Goal: Task Accomplishment & Management: Manage account settings

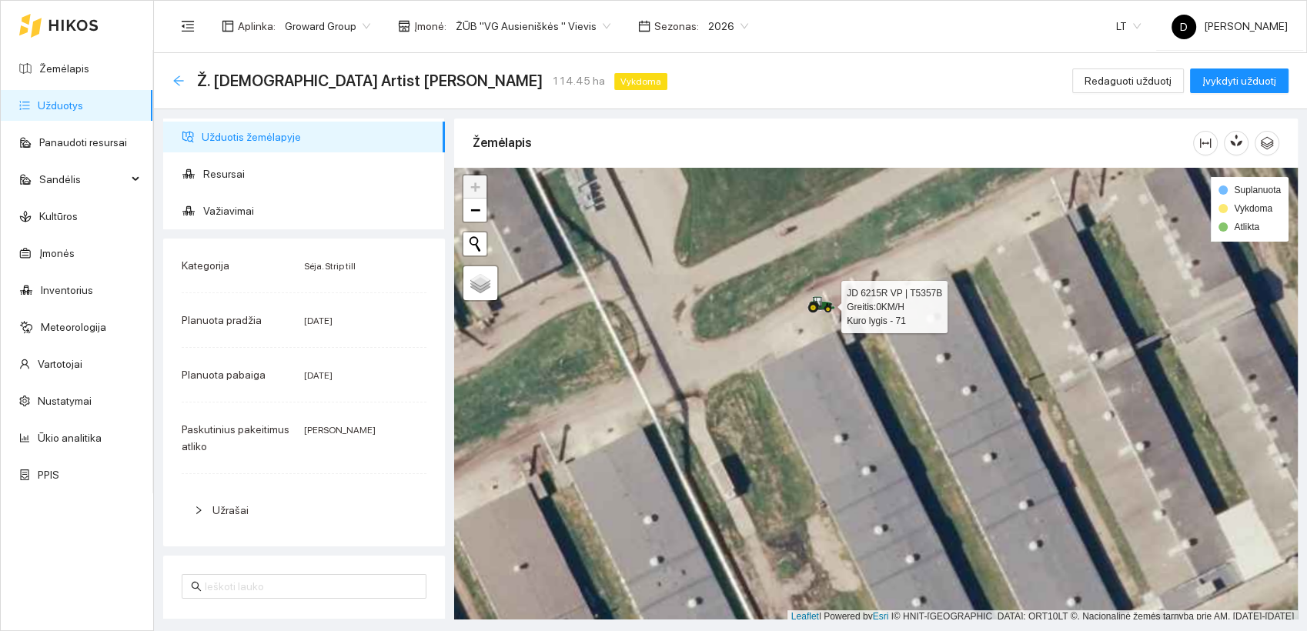
drag, startPoint x: 0, startPoint y: 0, endPoint x: 181, endPoint y: 81, distance: 198.1
click at [181, 81] on icon "arrow-left" at bounding box center [178, 80] width 10 height 10
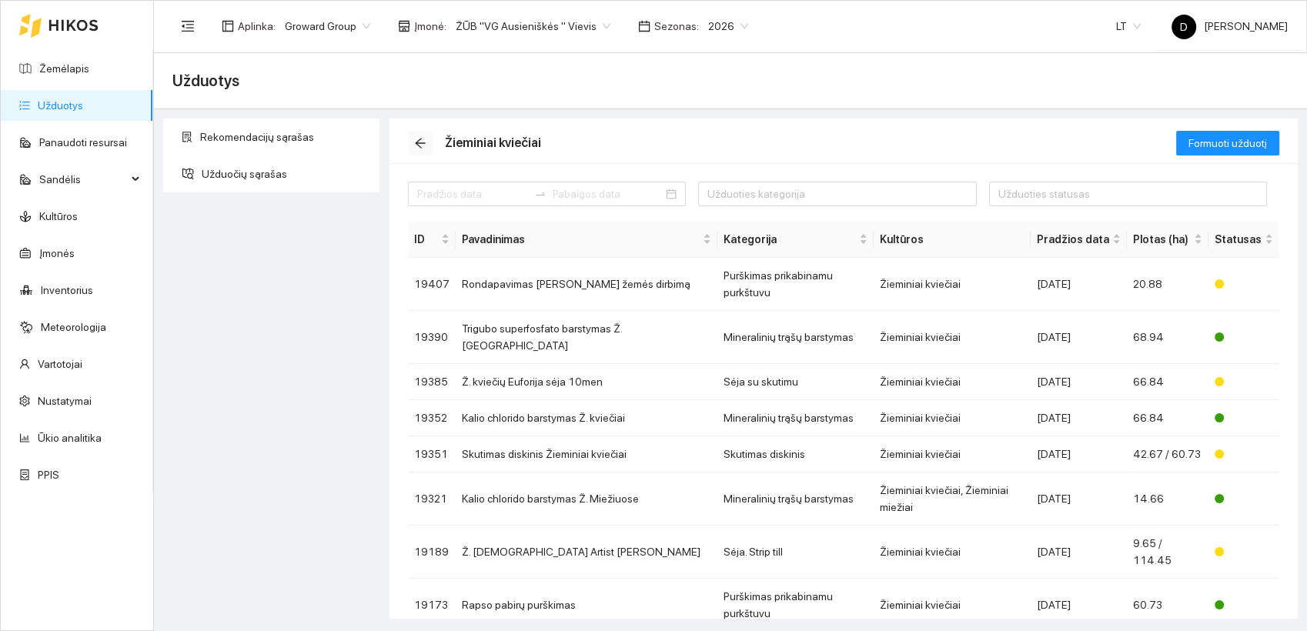
click at [419, 146] on icon "arrow-left" at bounding box center [420, 143] width 12 height 12
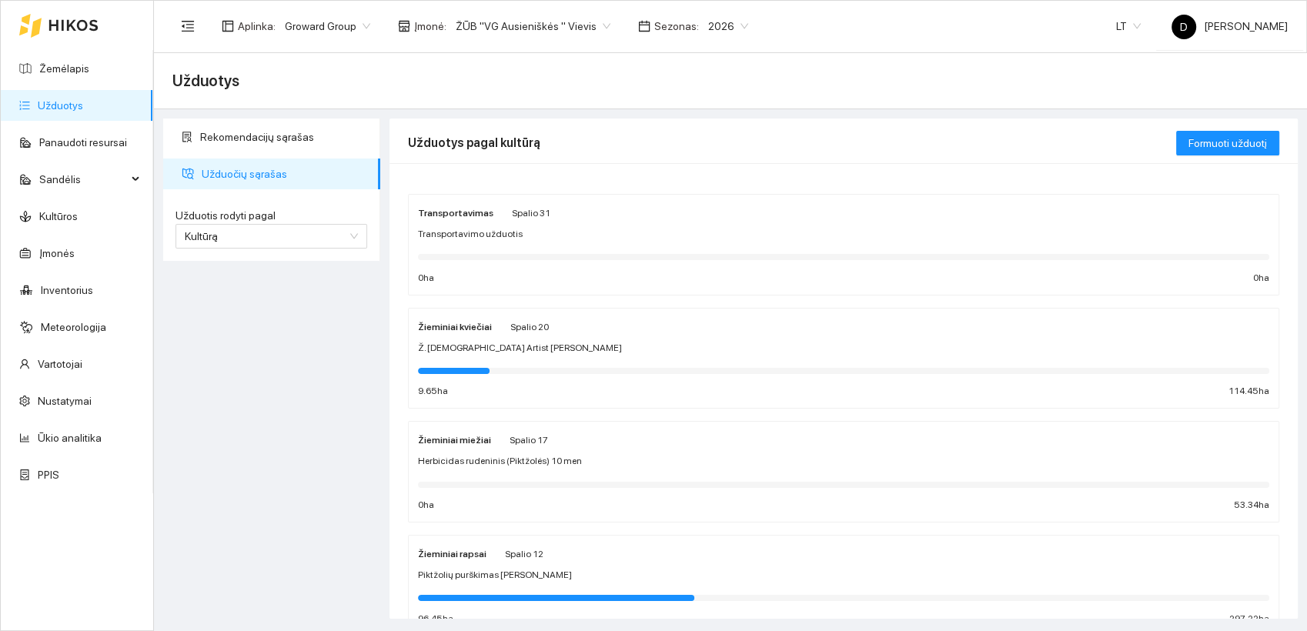
click at [443, 551] on strong "Žieminiai rapsai" at bounding box center [452, 554] width 69 height 11
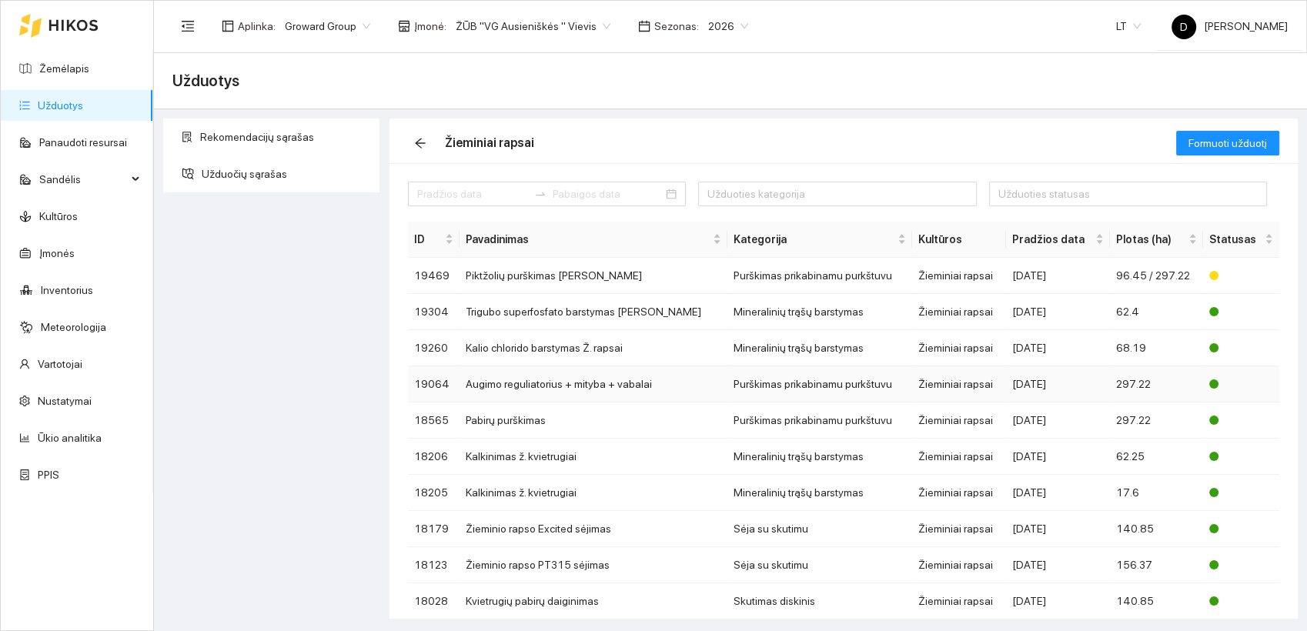
click at [511, 384] on td "Augimo reguliatorius + mityba + vabalai" at bounding box center [594, 384] width 268 height 36
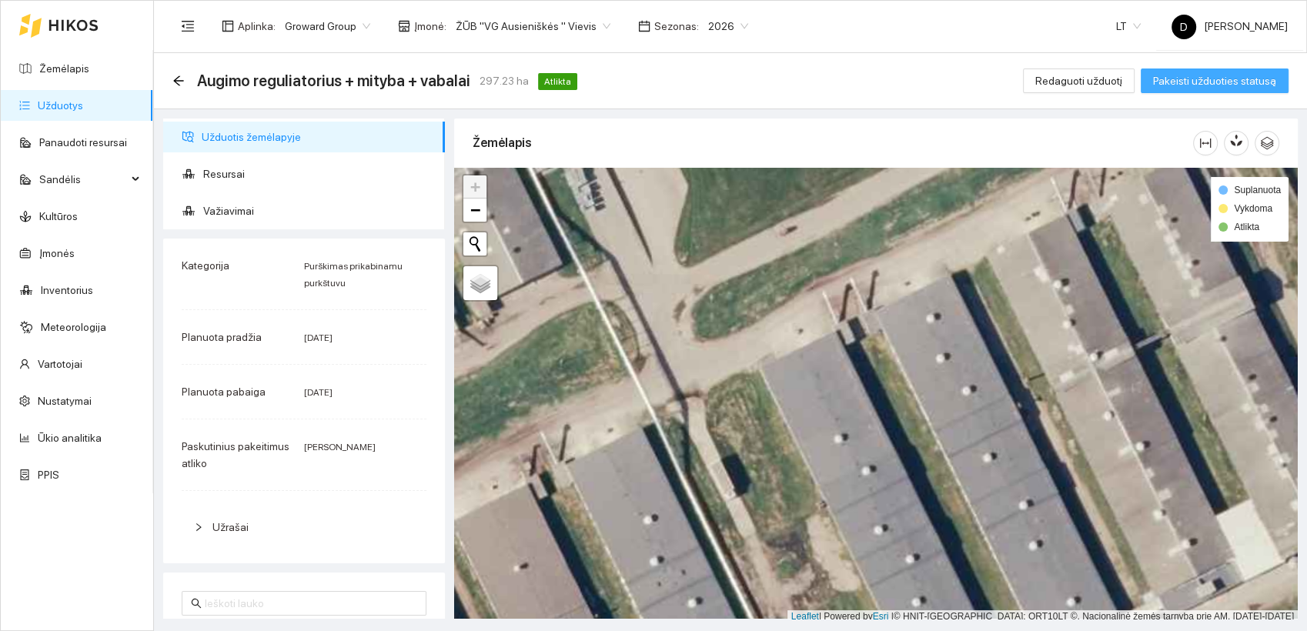
click at [1244, 83] on span "Pakeisti užduoties statusą" at bounding box center [1214, 80] width 123 height 17
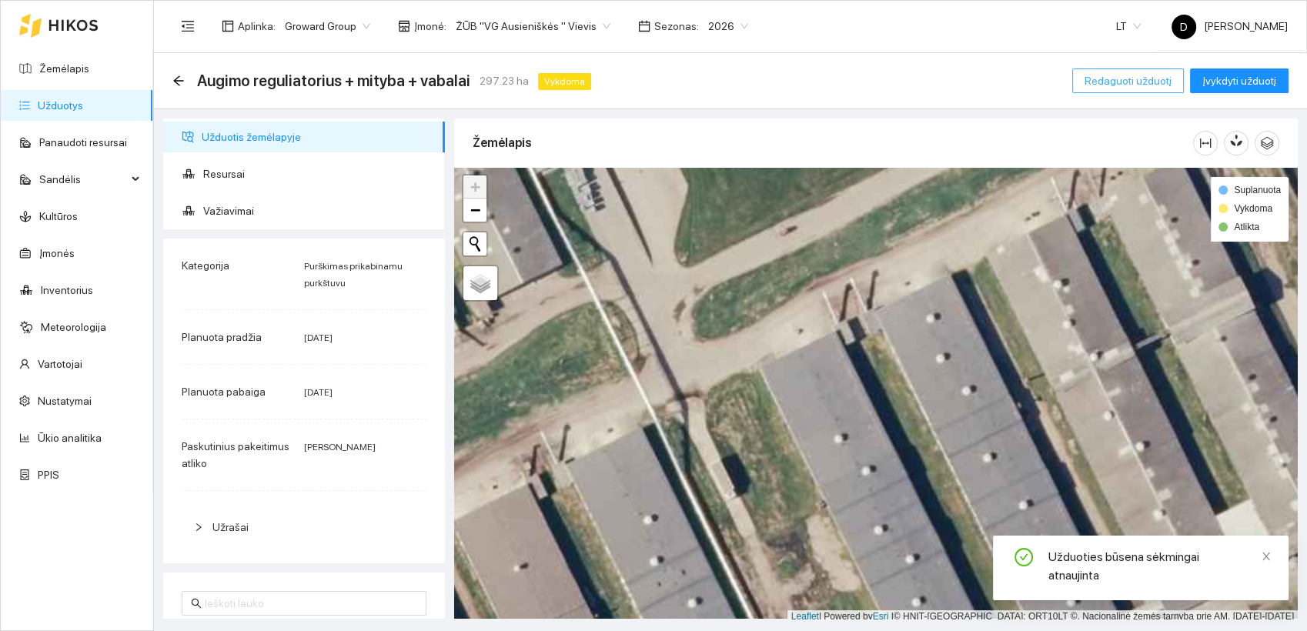
click at [1144, 76] on span "Redaguoti užduotį" at bounding box center [1128, 80] width 87 height 17
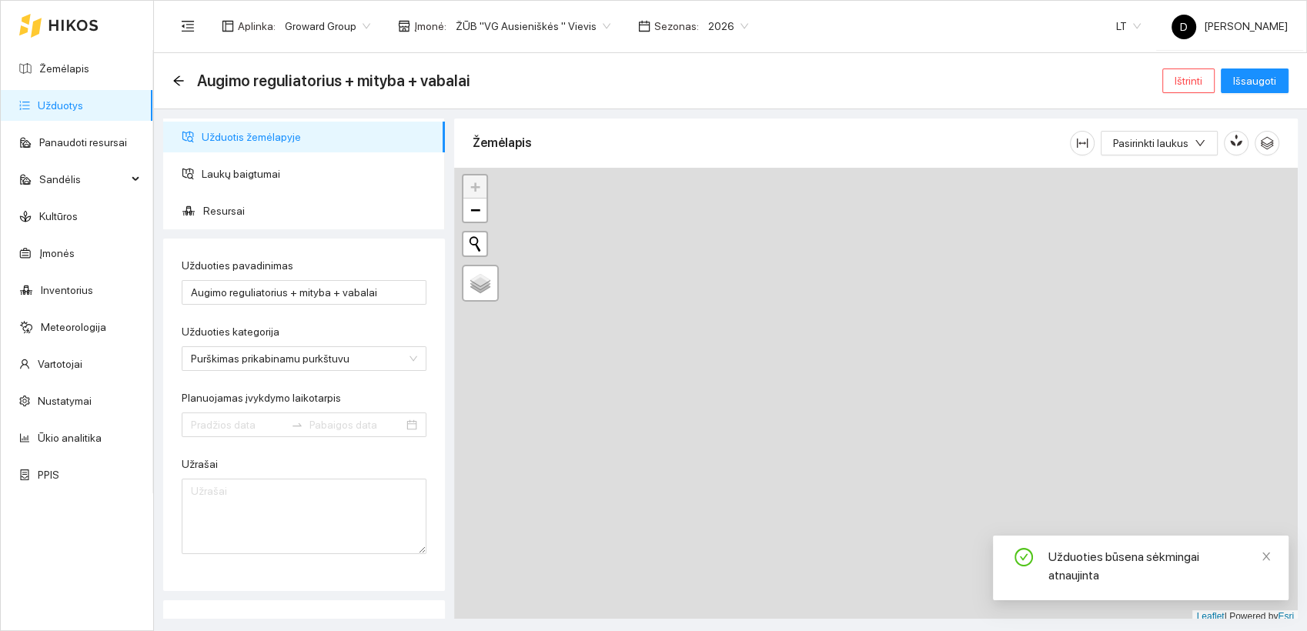
type input "[DATE]"
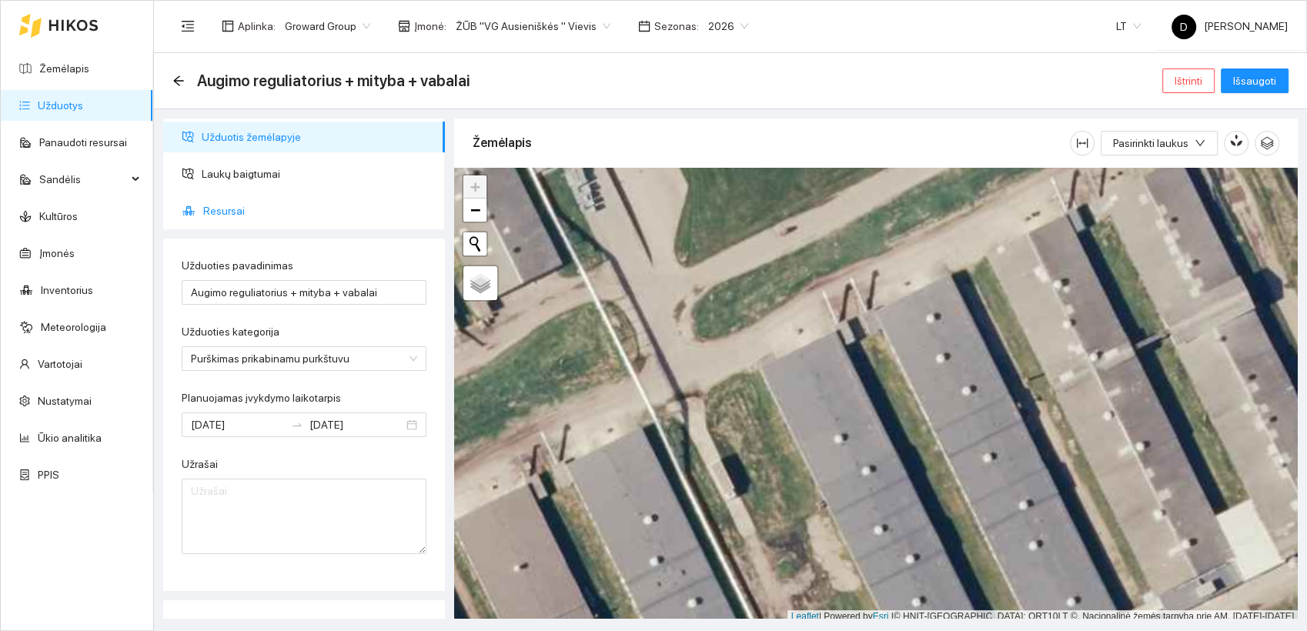
click at [226, 212] on span "Resursai" at bounding box center [317, 211] width 229 height 31
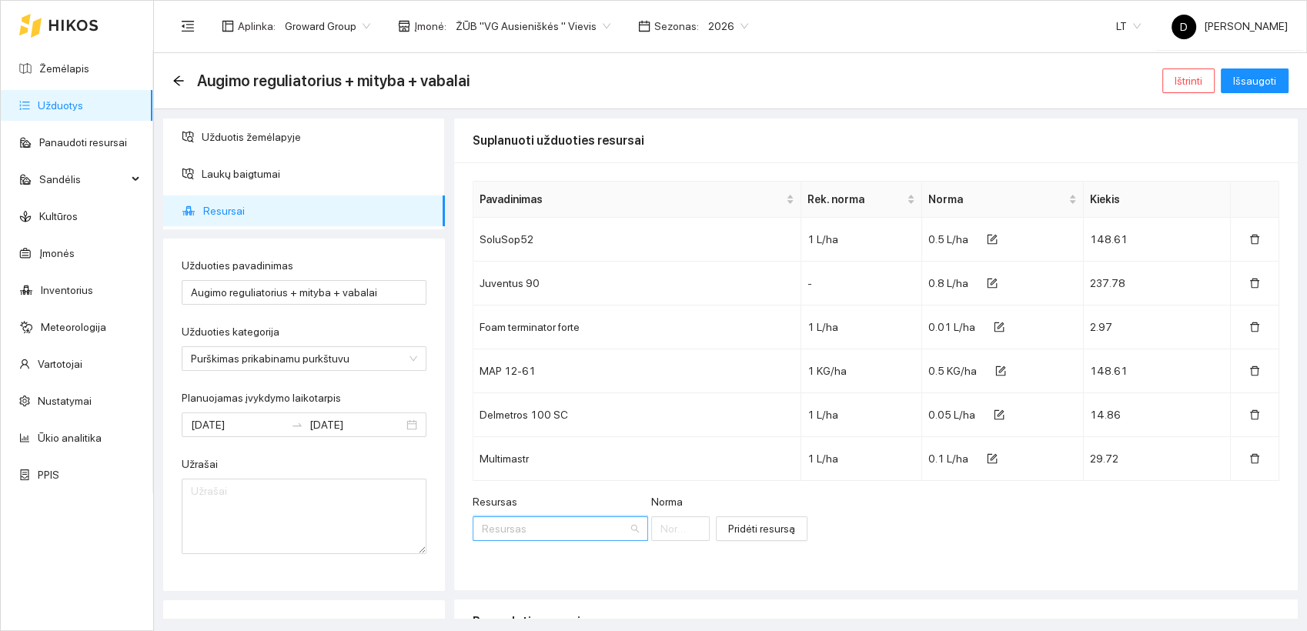
click at [553, 527] on input "Resursas" at bounding box center [555, 528] width 146 height 23
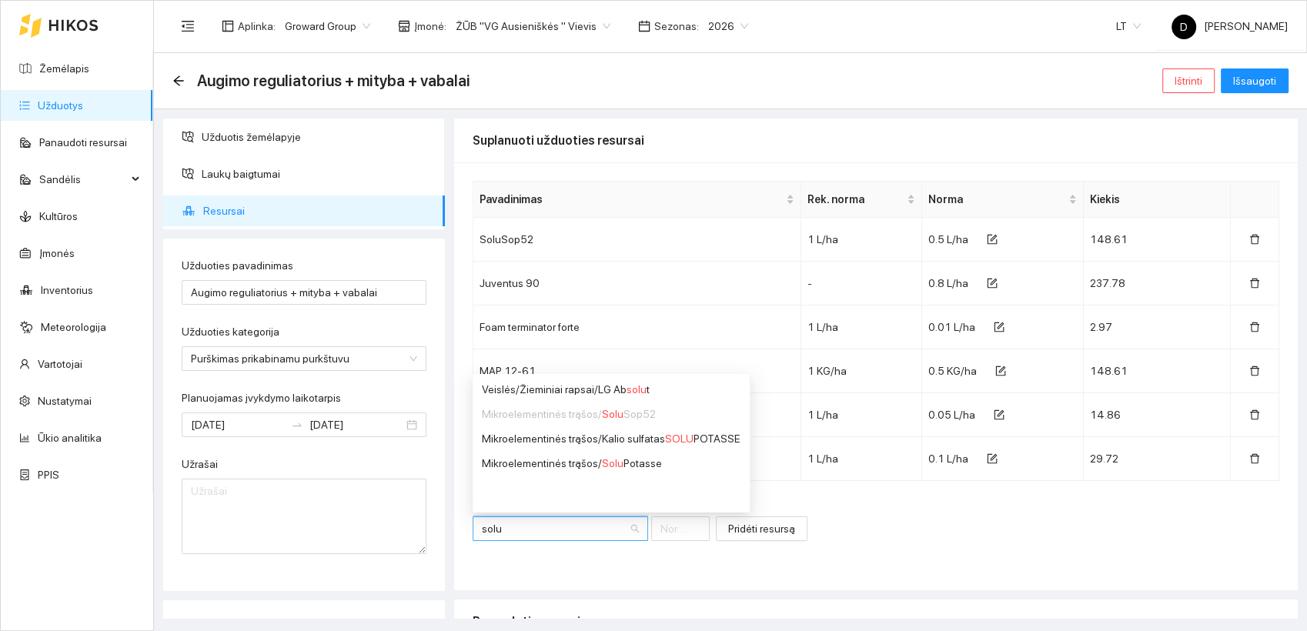
click at [634, 414] on div "Mikroelementinės trąšos / Solu Sop52" at bounding box center [611, 414] width 259 height 17
type input "solu"
click at [925, 540] on div "Resursas Resursas [PERSON_NAME] resursą" at bounding box center [876, 526] width 807 height 66
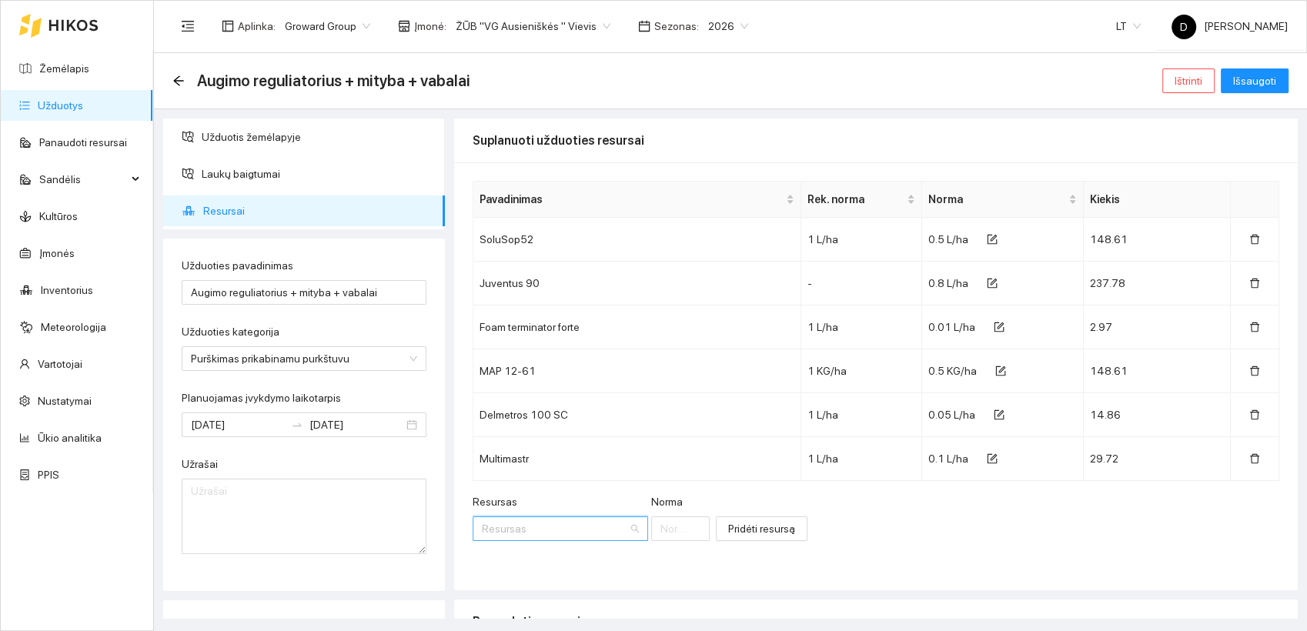
click at [537, 527] on input "Resursas" at bounding box center [555, 528] width 146 height 23
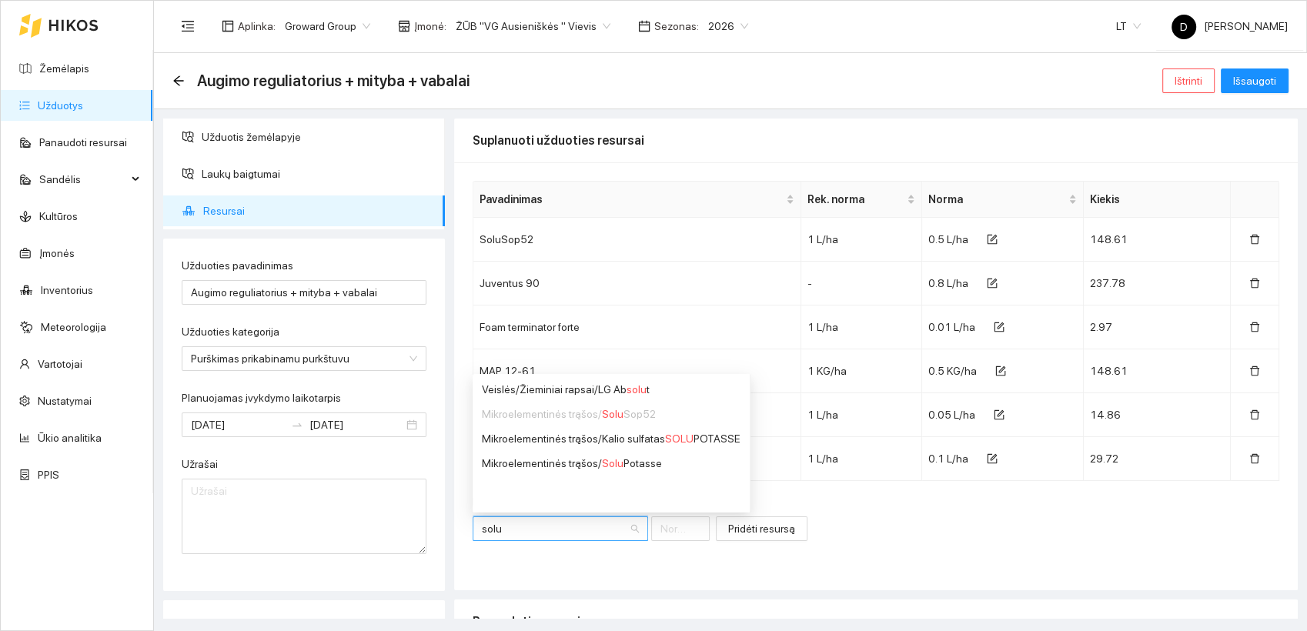
click at [560, 416] on div "Mikroelementinės trąšos / Solu Sop52" at bounding box center [611, 414] width 259 height 17
click at [643, 421] on div "Mikroelementinės trąšos / Solu Sop52" at bounding box center [611, 414] width 259 height 17
click at [642, 419] on div "Mikroelementinės trąšos / Solu Sop52" at bounding box center [611, 414] width 259 height 17
click at [642, 417] on div "Mikroelementinės trąšos / Solu Sop52" at bounding box center [611, 414] width 259 height 17
type input "solu"
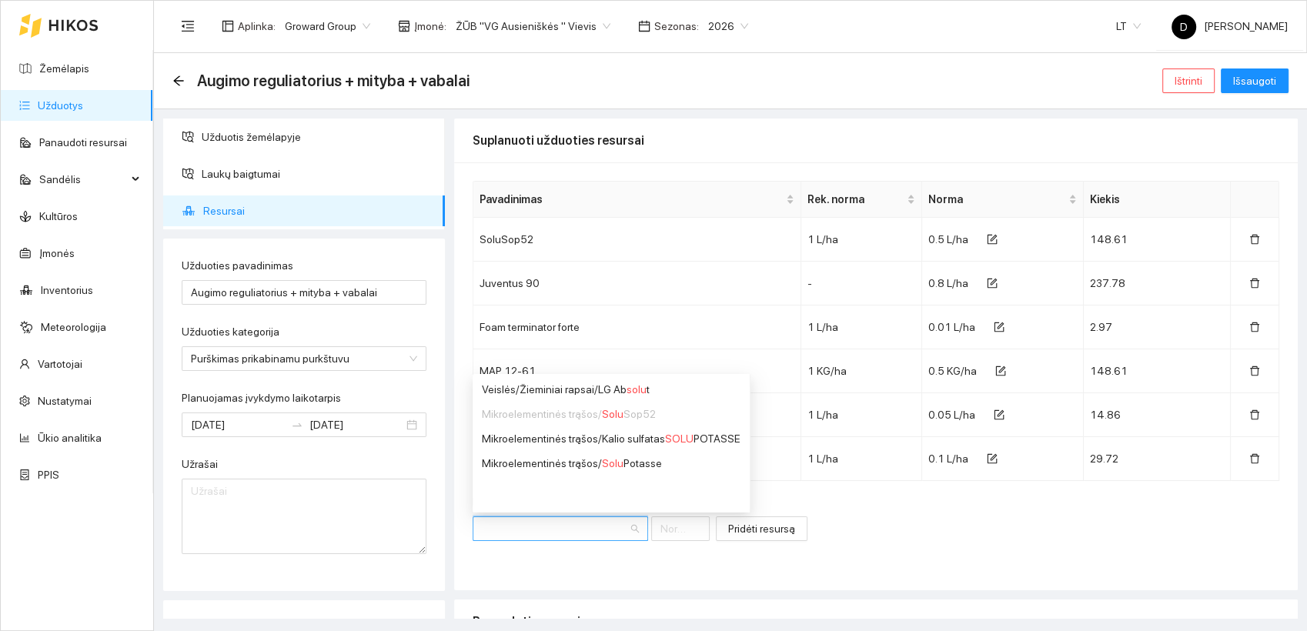
click at [879, 554] on div "Resursas Resursas [PERSON_NAME] resursą" at bounding box center [876, 526] width 807 height 66
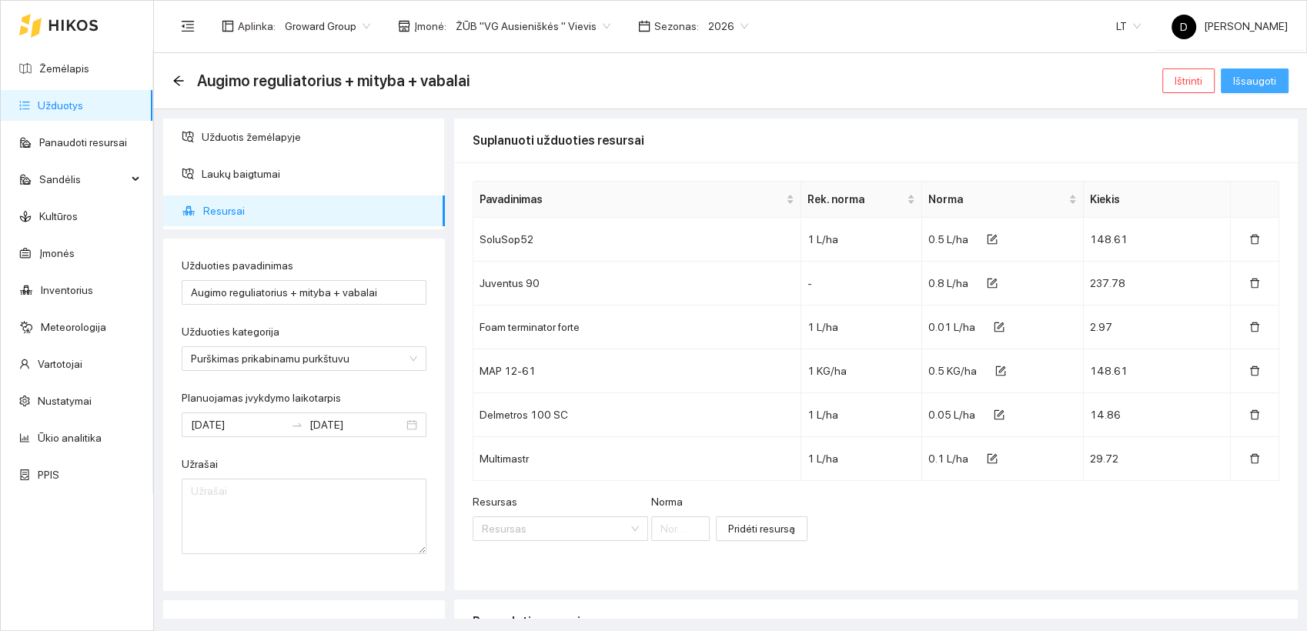
click at [1253, 79] on span "Išsaugoti" at bounding box center [1254, 80] width 43 height 17
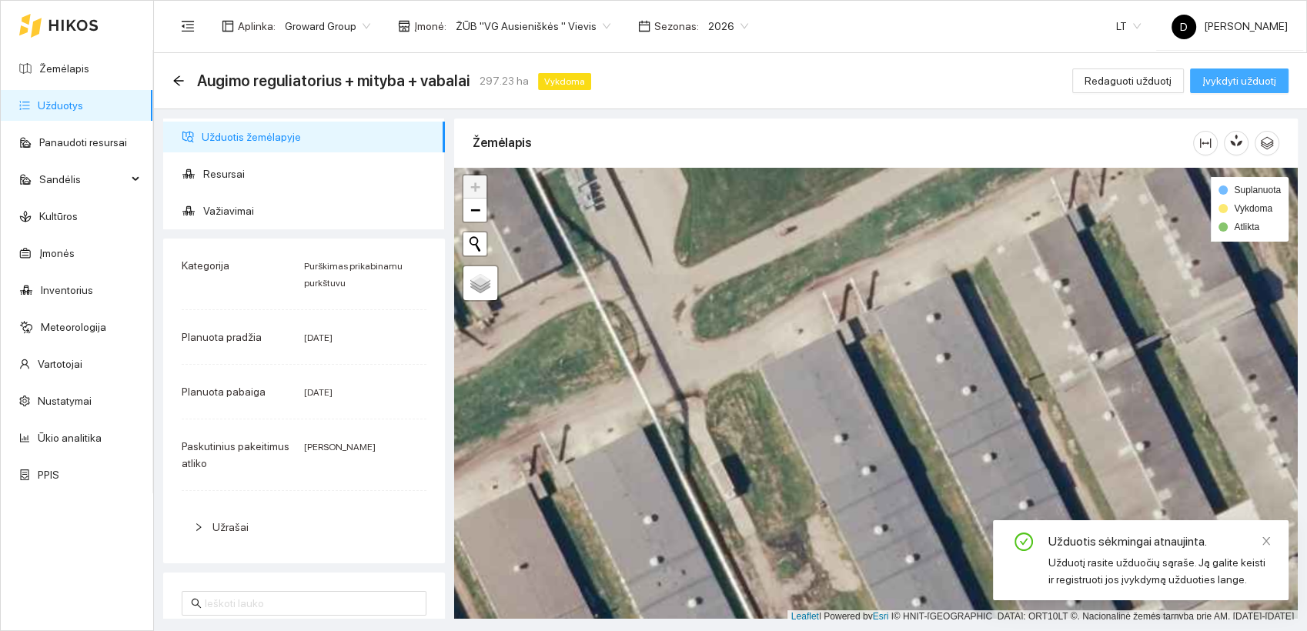
click at [1251, 77] on span "Įvykdyti užduotį" at bounding box center [1239, 80] width 74 height 17
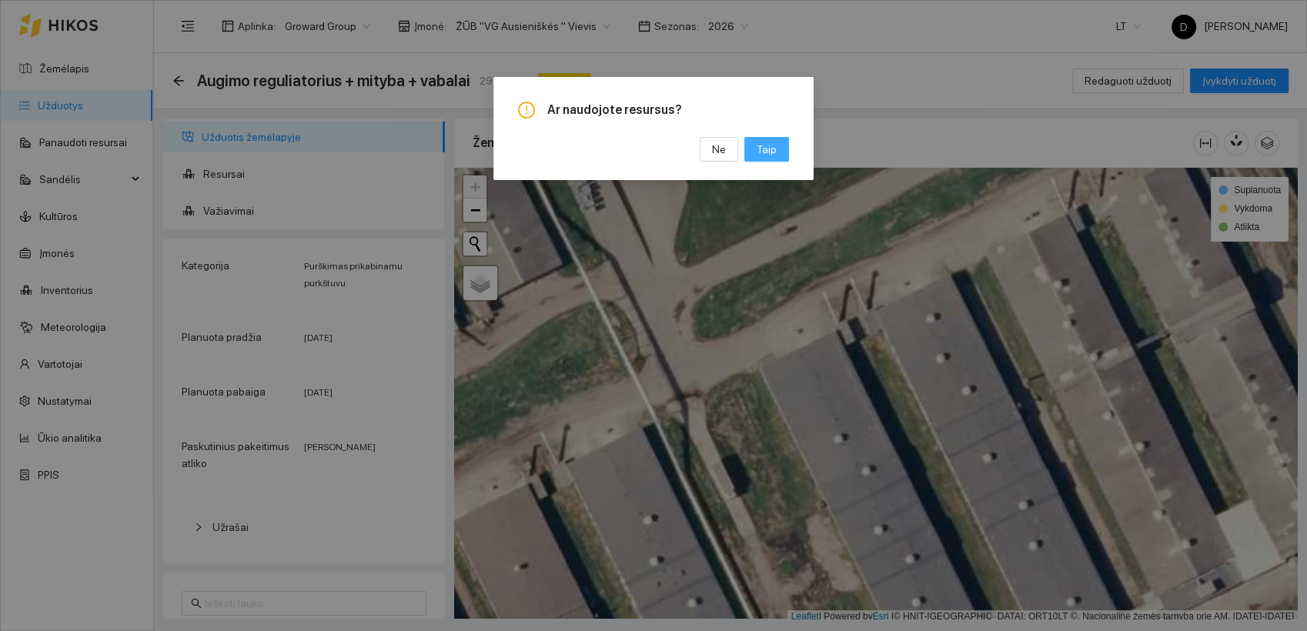
click at [776, 149] on span "Taip" at bounding box center [767, 149] width 20 height 17
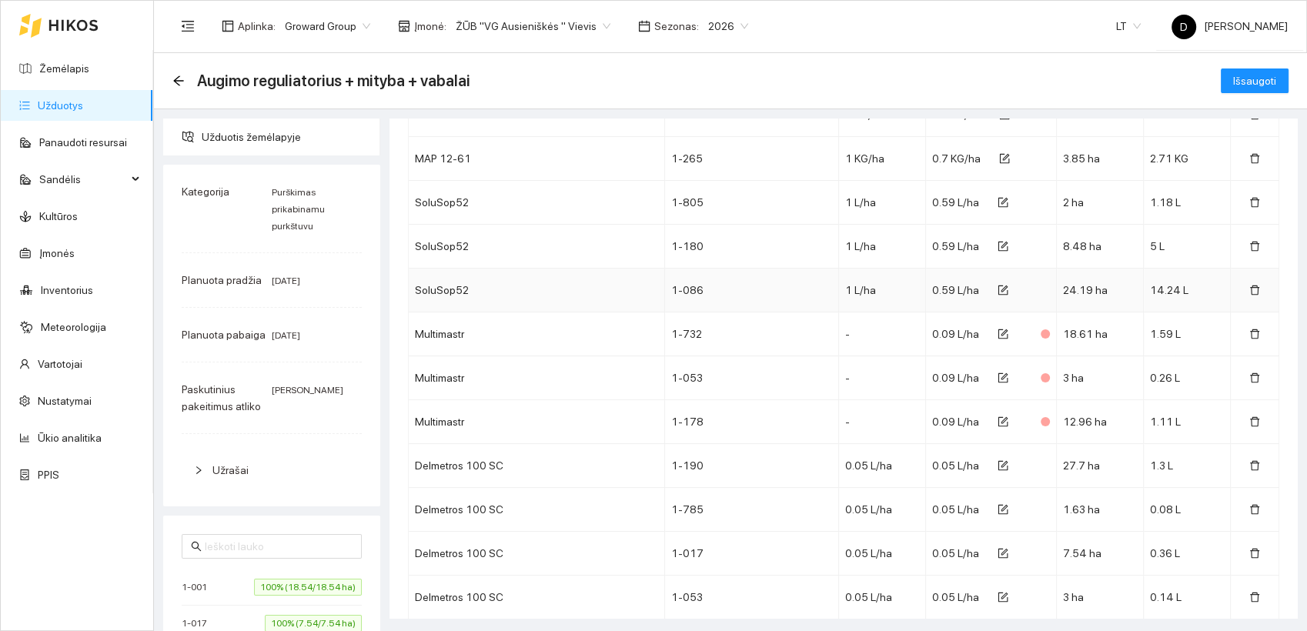
scroll to position [1112, 0]
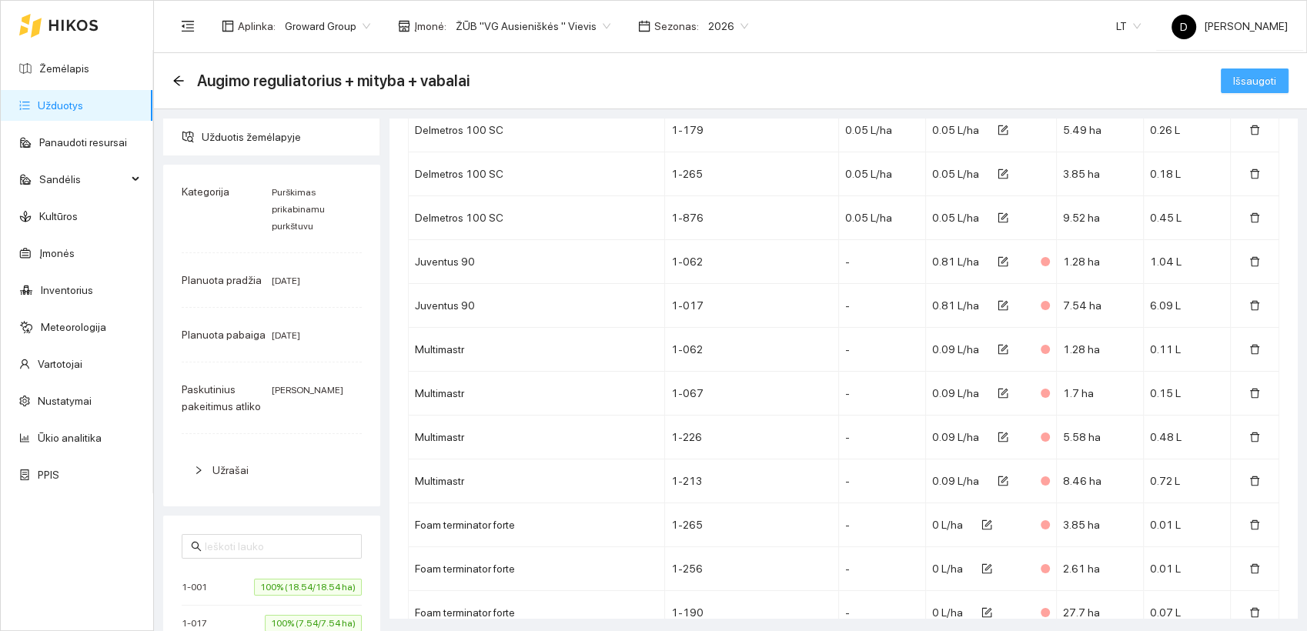
click at [1234, 80] on span "Išsaugoti" at bounding box center [1254, 80] width 43 height 17
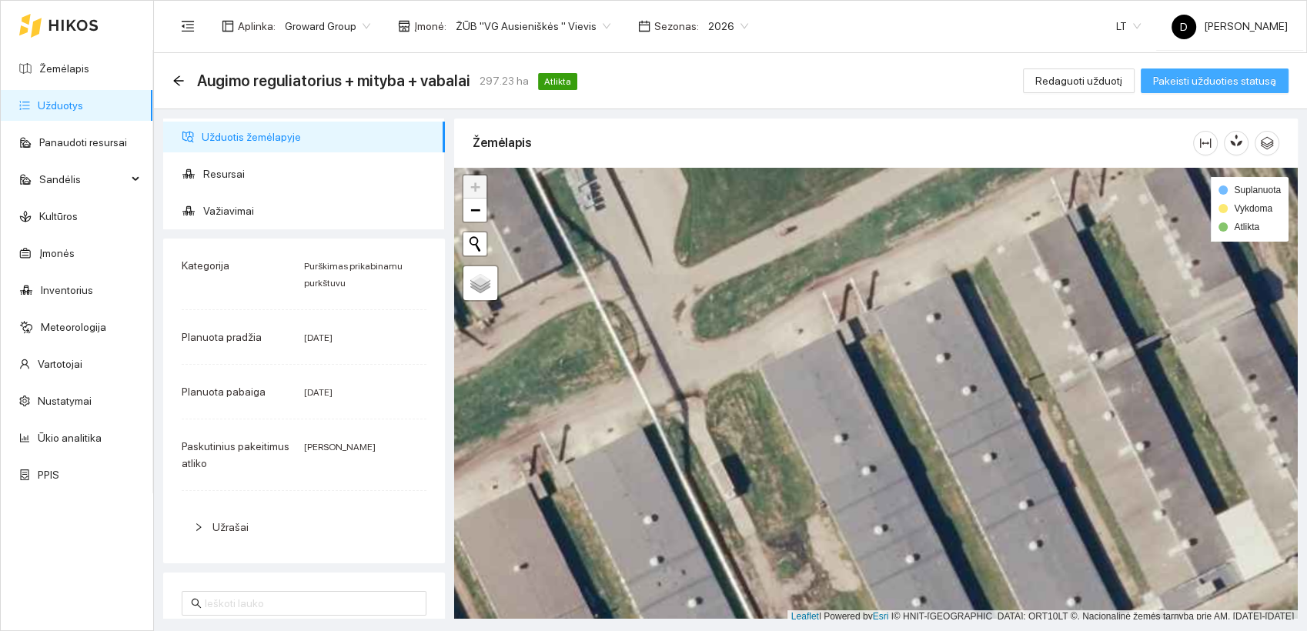
click at [1222, 77] on span "Pakeisti užduoties statusą" at bounding box center [1214, 80] width 123 height 17
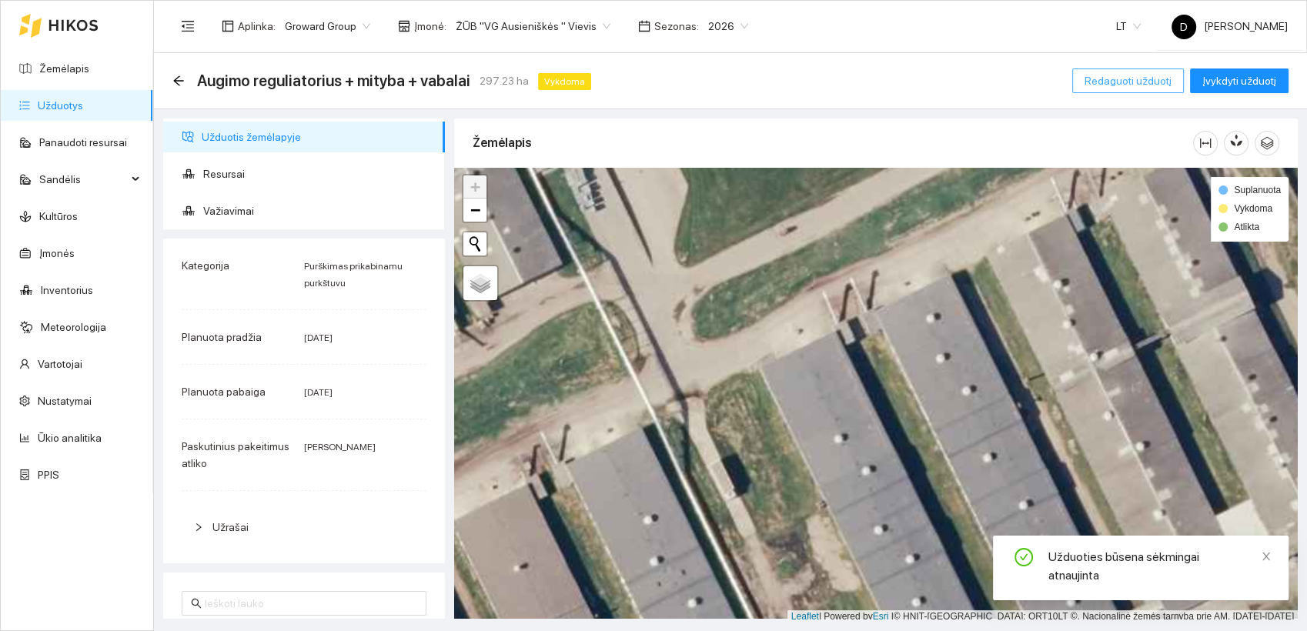
click at [1139, 80] on span "Redaguoti užduotį" at bounding box center [1128, 80] width 87 height 17
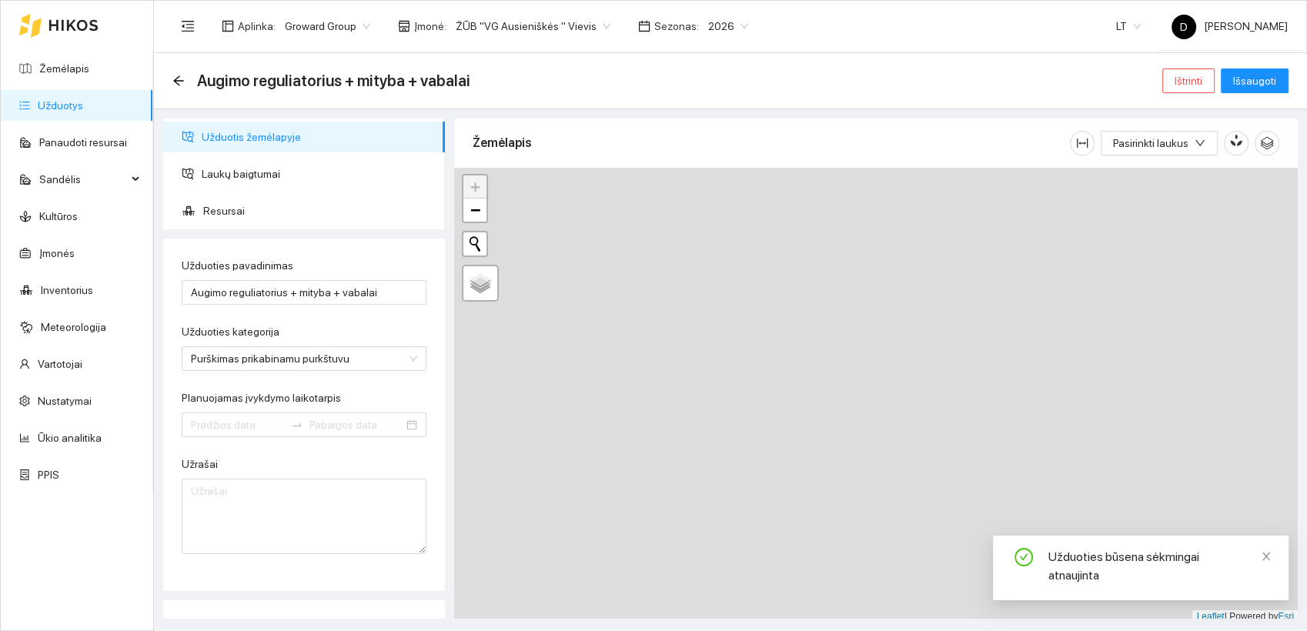
type input "[DATE]"
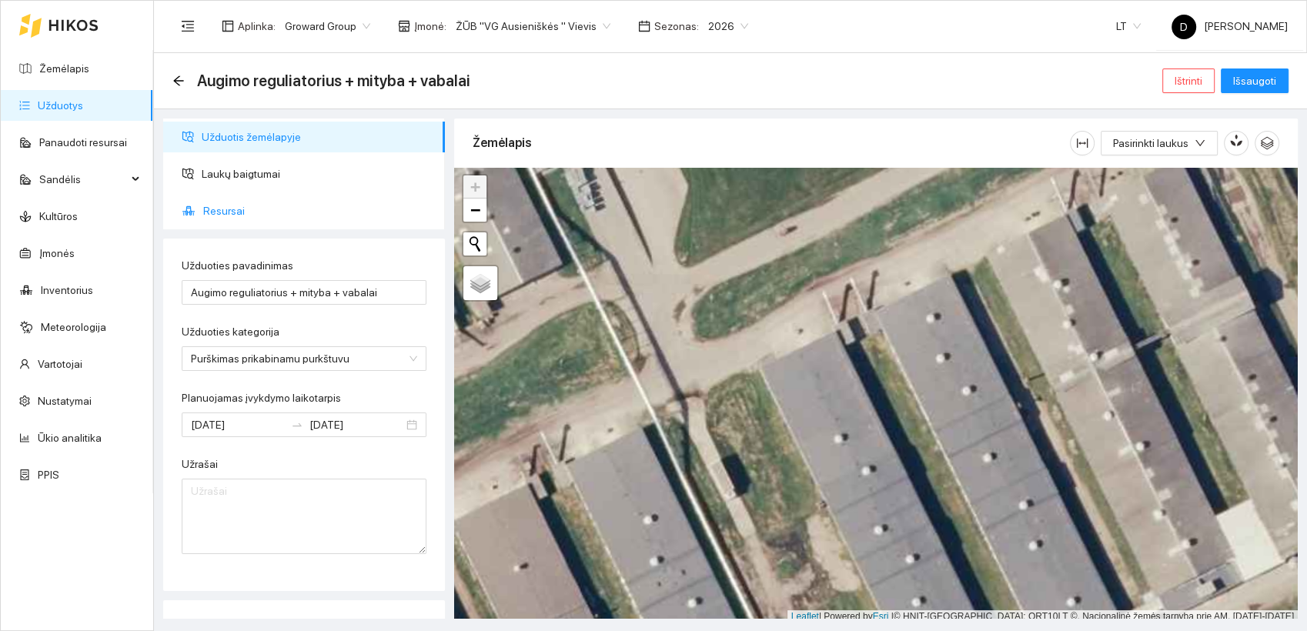
click at [221, 209] on span "Resursai" at bounding box center [317, 211] width 229 height 31
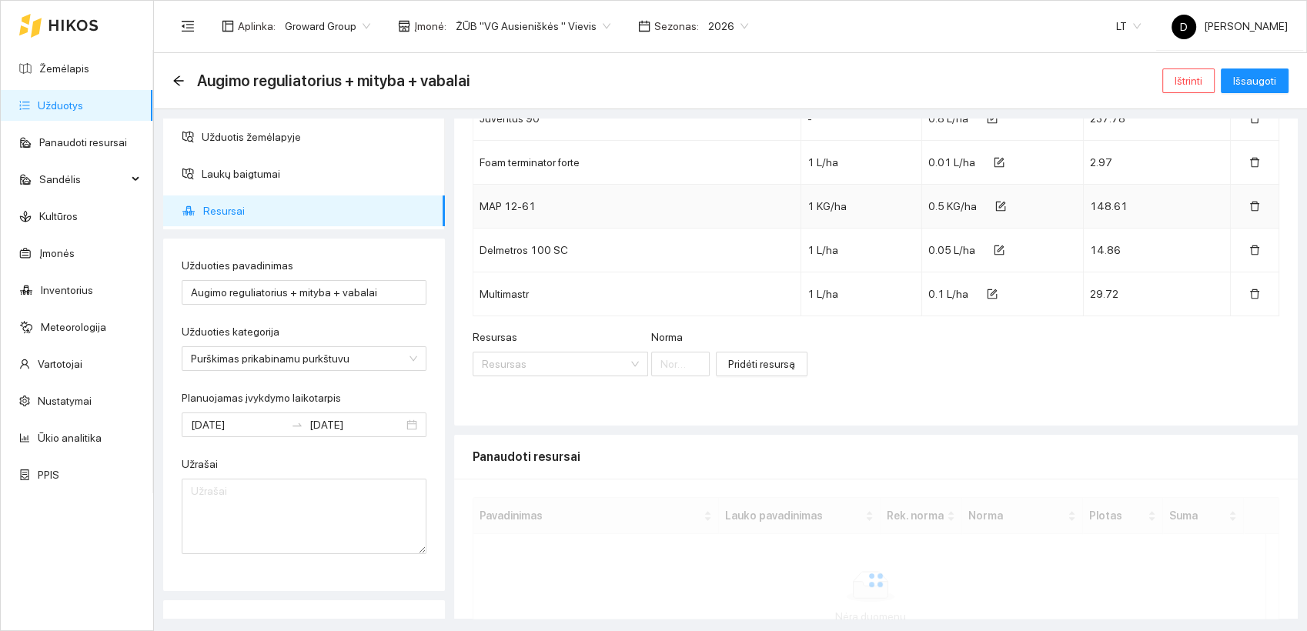
scroll to position [273, 0]
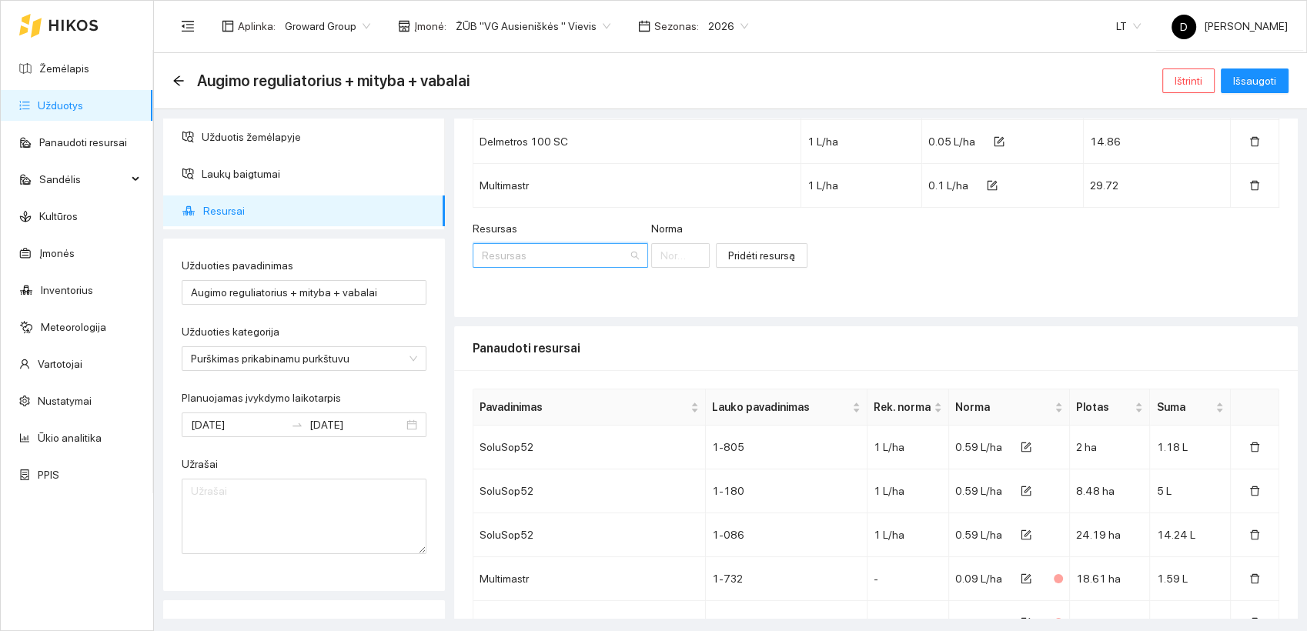
click at [542, 256] on input "Resursas" at bounding box center [555, 255] width 146 height 23
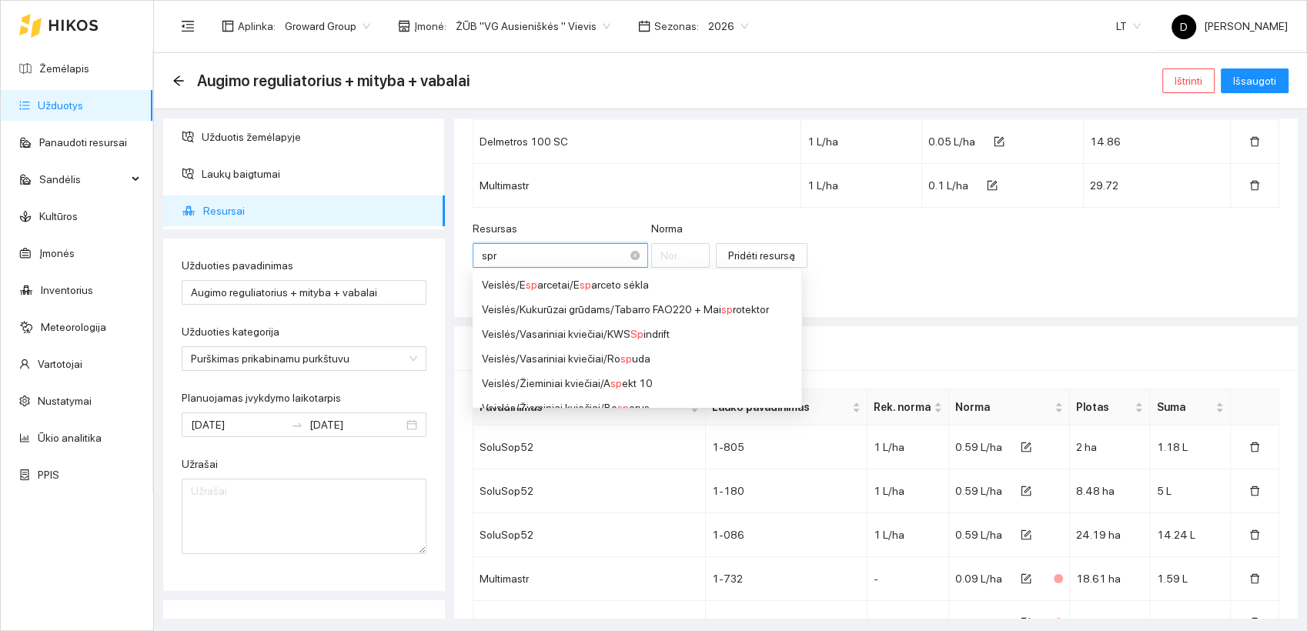
type input "spra"
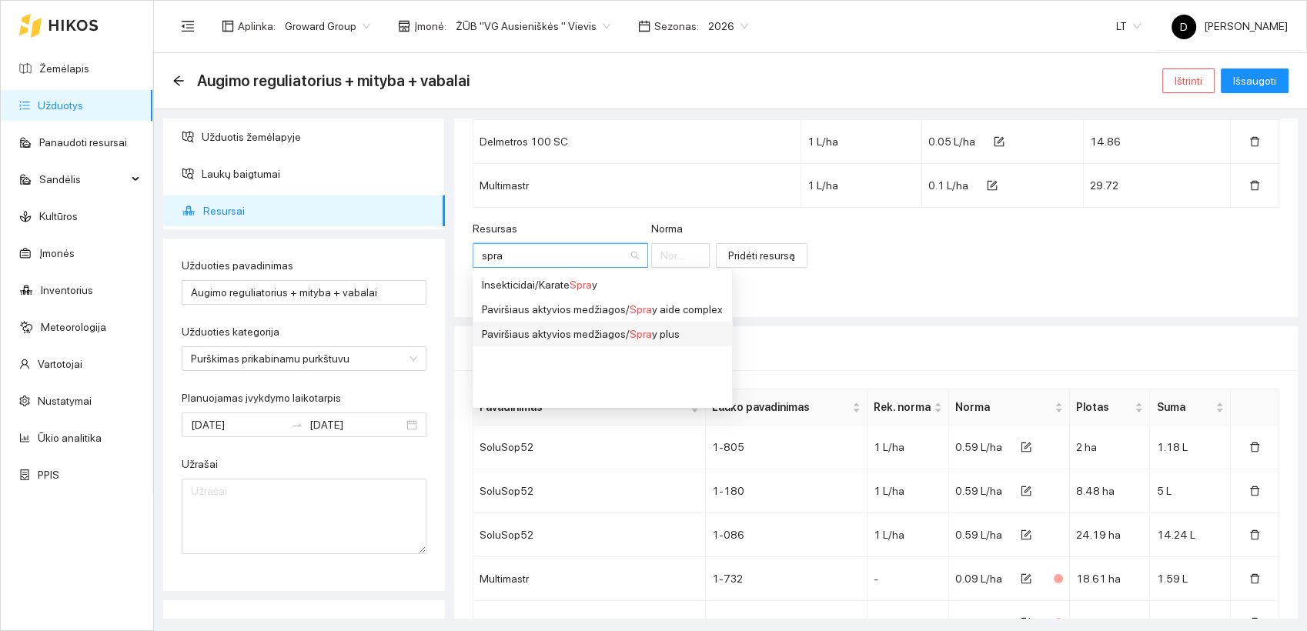
click at [656, 336] on div "Paviršiaus aktyvios medžiagos / Spra y plus" at bounding box center [602, 334] width 241 height 17
type input "1"
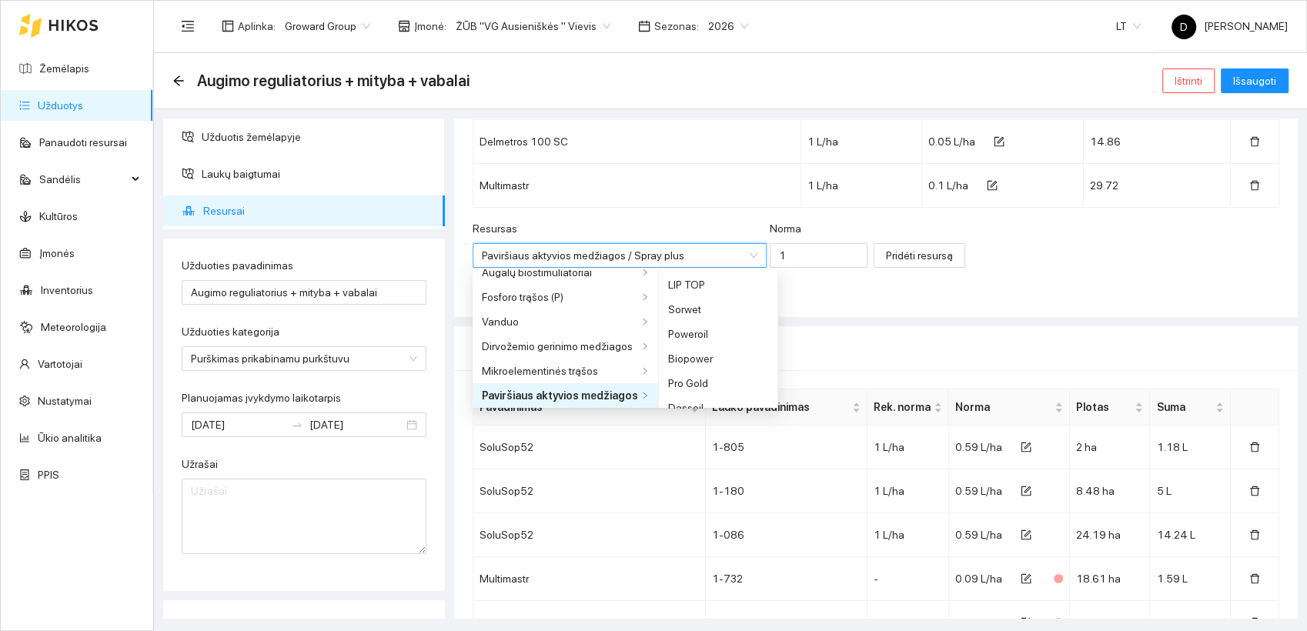
scroll to position [480, 0]
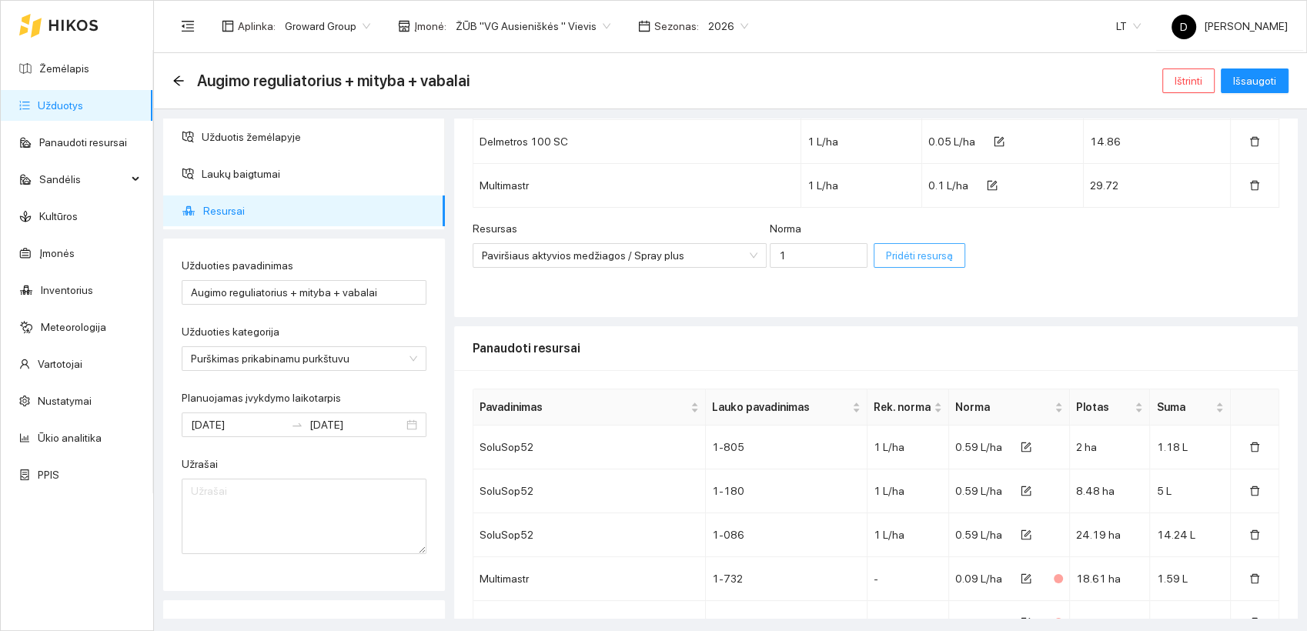
click at [886, 256] on span "Pridėti resursą" at bounding box center [919, 255] width 67 height 17
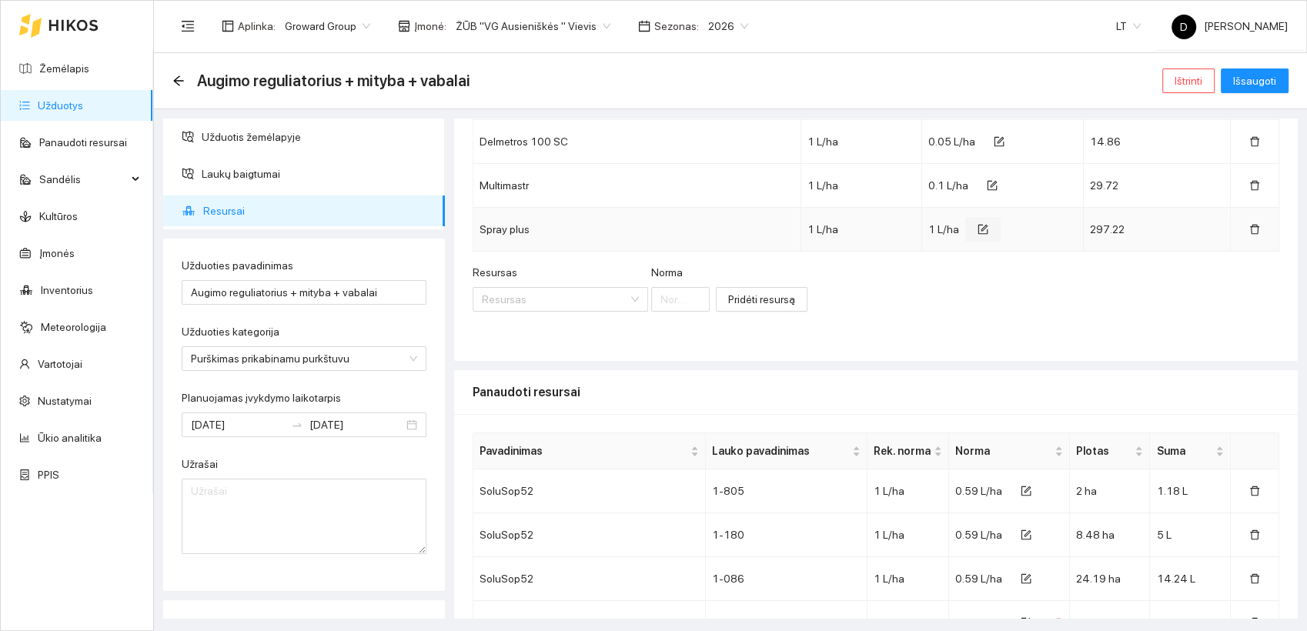
click at [978, 228] on icon "form" at bounding box center [983, 229] width 11 height 11
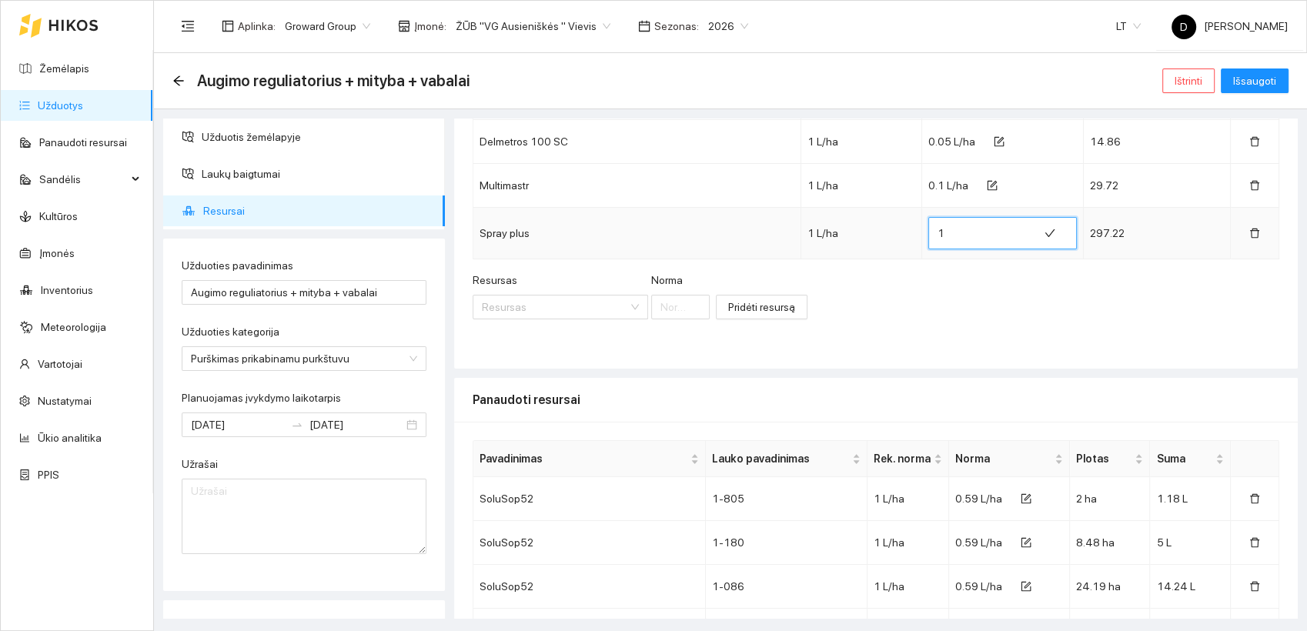
drag, startPoint x: 955, startPoint y: 231, endPoint x: 890, endPoint y: 240, distance: 65.3
click at [890, 240] on tr "Spray plus 1 L/ha 1 297.22" at bounding box center [876, 234] width 806 height 52
type input "0.025"
click at [1045, 231] on icon "check" at bounding box center [1050, 233] width 10 height 8
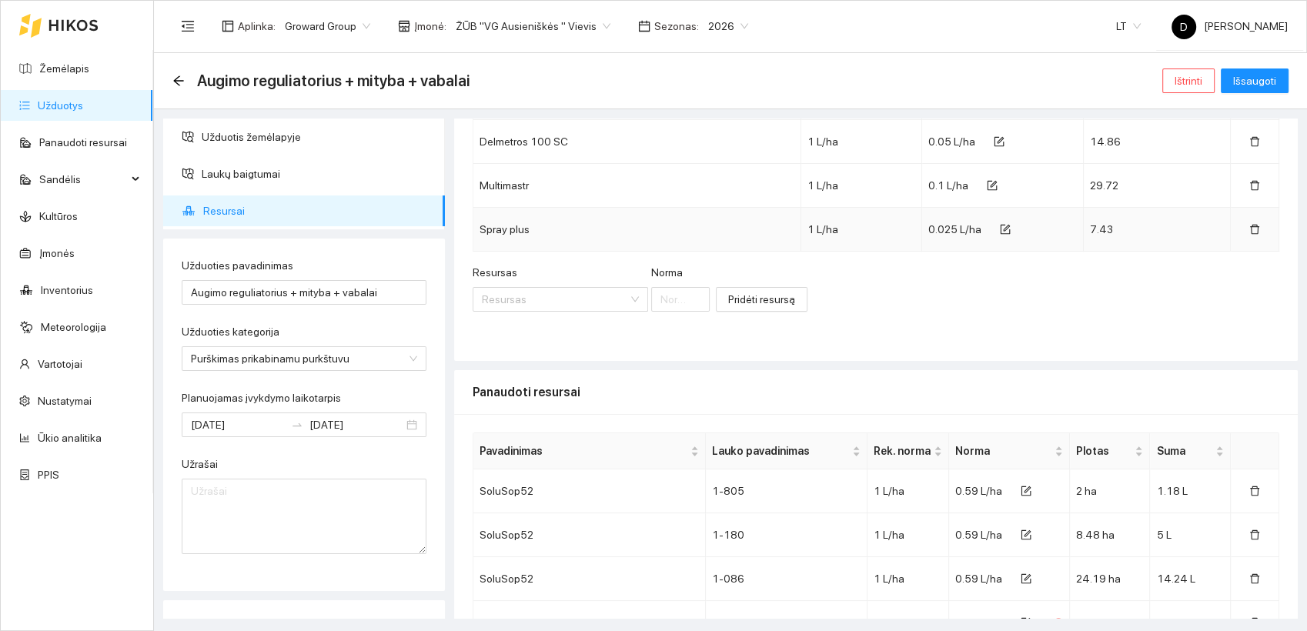
click at [1026, 293] on div "Resursas Resursas [PERSON_NAME] resursą" at bounding box center [876, 297] width 807 height 66
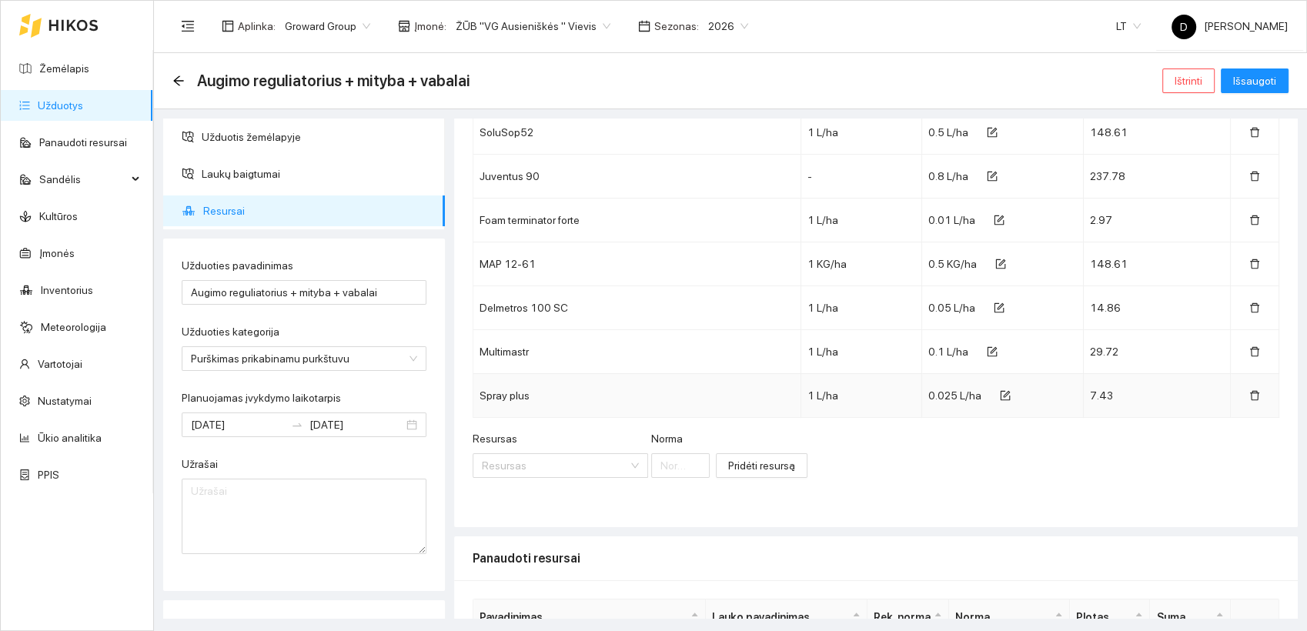
scroll to position [0, 0]
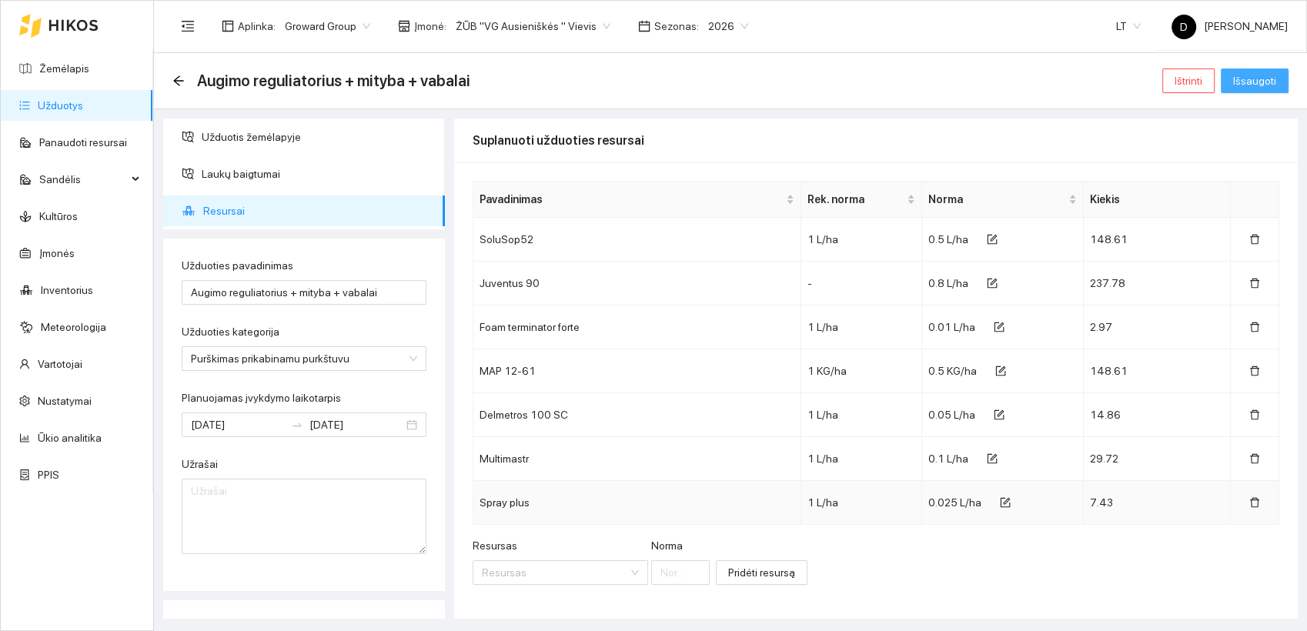
click at [1263, 79] on span "Išsaugoti" at bounding box center [1254, 80] width 43 height 17
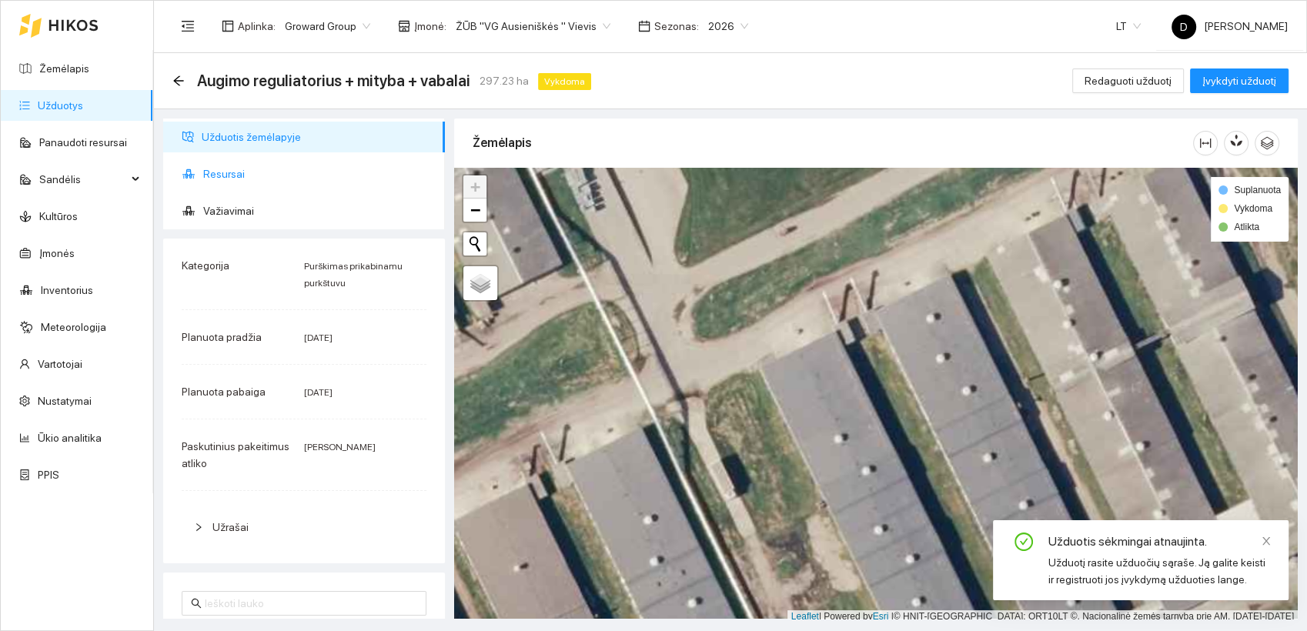
click at [228, 172] on span "Resursai" at bounding box center [317, 174] width 229 height 31
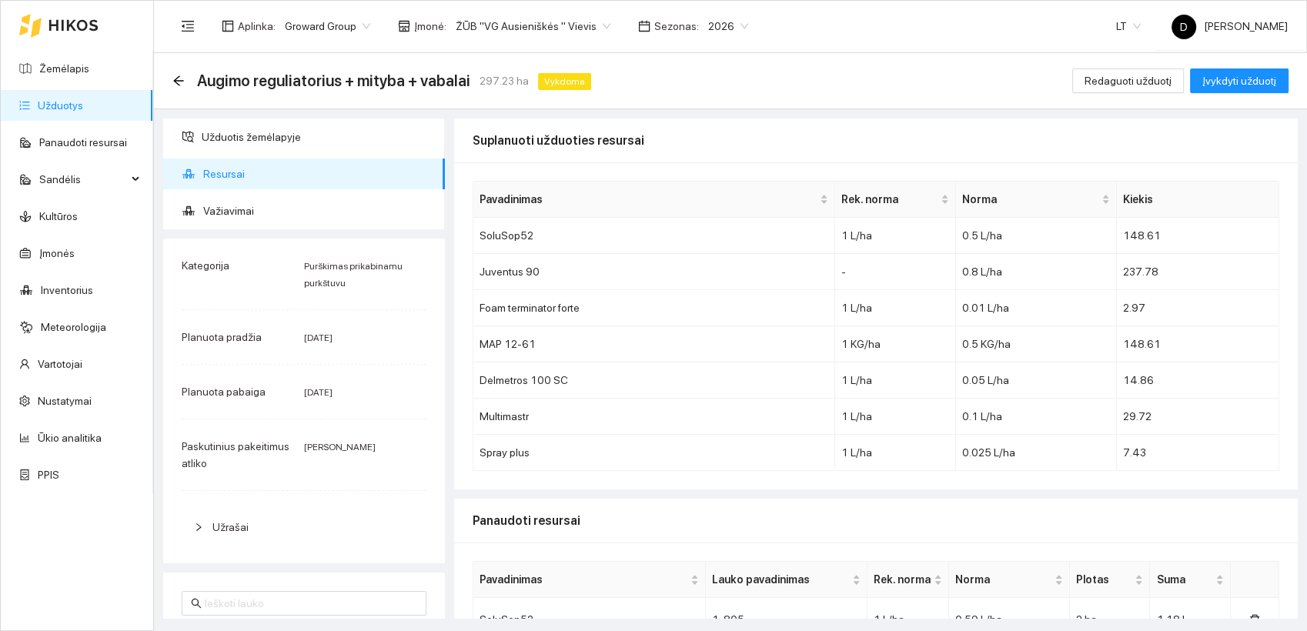
click at [230, 172] on span "Resursai" at bounding box center [317, 174] width 229 height 31
drag, startPoint x: 210, startPoint y: 312, endPoint x: 203, endPoint y: 304, distance: 10.4
click at [209, 310] on div "Kategorija Purškimas prikabinamu purkštuvu Planuota pradžia [DATE] Planuota pab…" at bounding box center [304, 401] width 282 height 325
click at [1239, 83] on span "Įvykdyti užduotį" at bounding box center [1239, 80] width 74 height 17
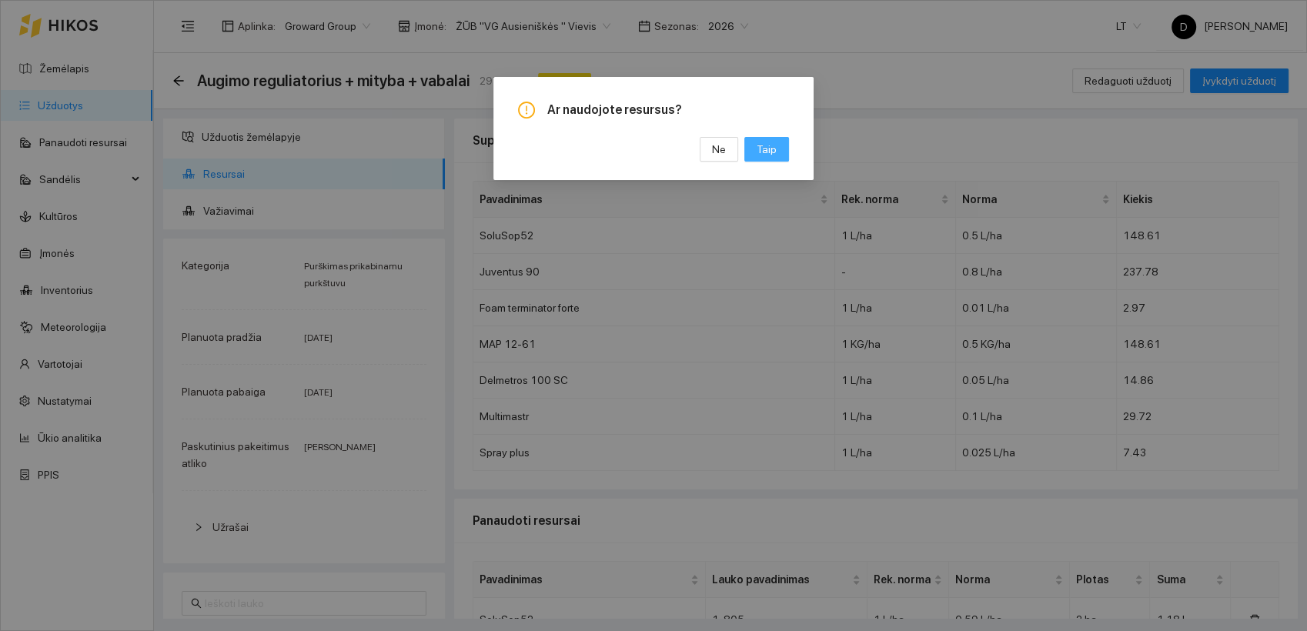
click at [776, 152] on span "Taip" at bounding box center [767, 149] width 20 height 17
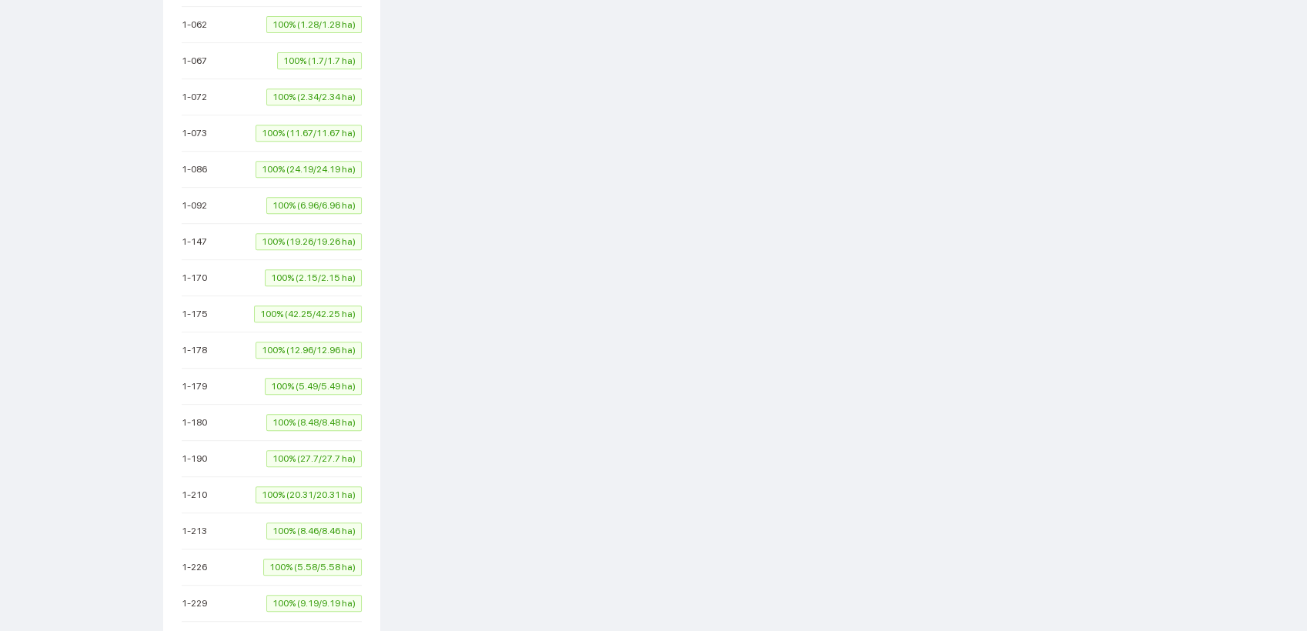
scroll to position [979, 0]
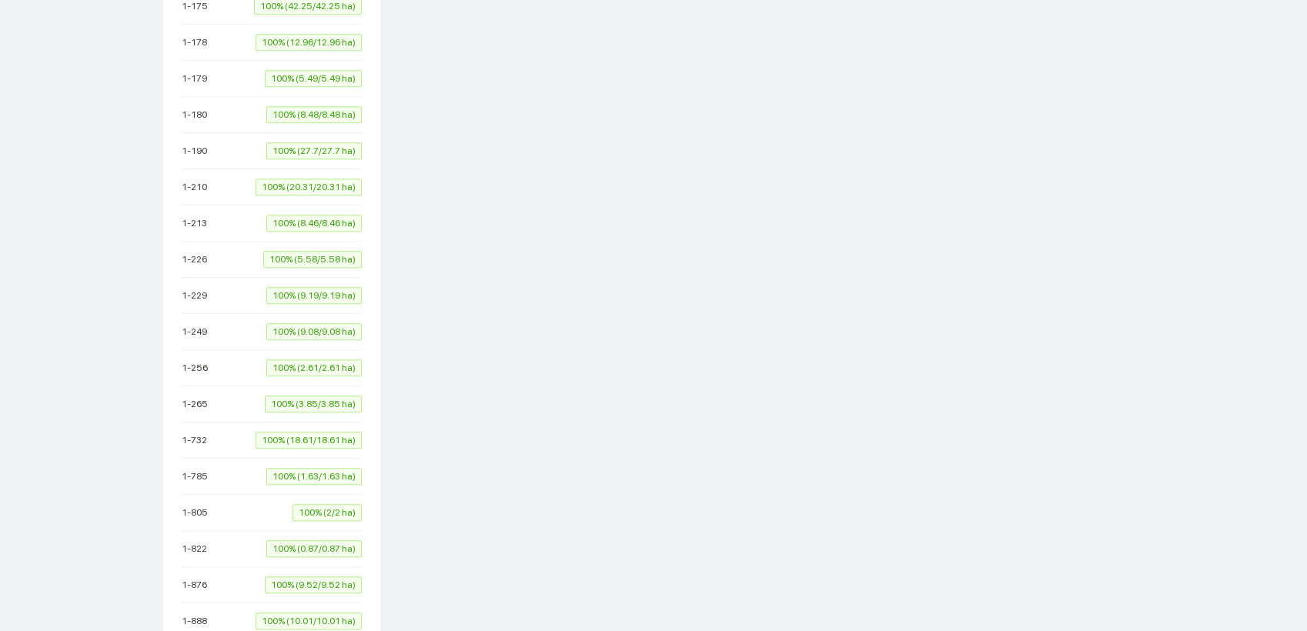
drag, startPoint x: 1292, startPoint y: 607, endPoint x: 1309, endPoint y: 267, distance: 339.9
click at [1306, 267] on html "Žemėlapis Užduotys Panaudoti resursai Sandėlis Kultūros Įmonės Inventorius Mete…" at bounding box center [653, 315] width 1307 height 631
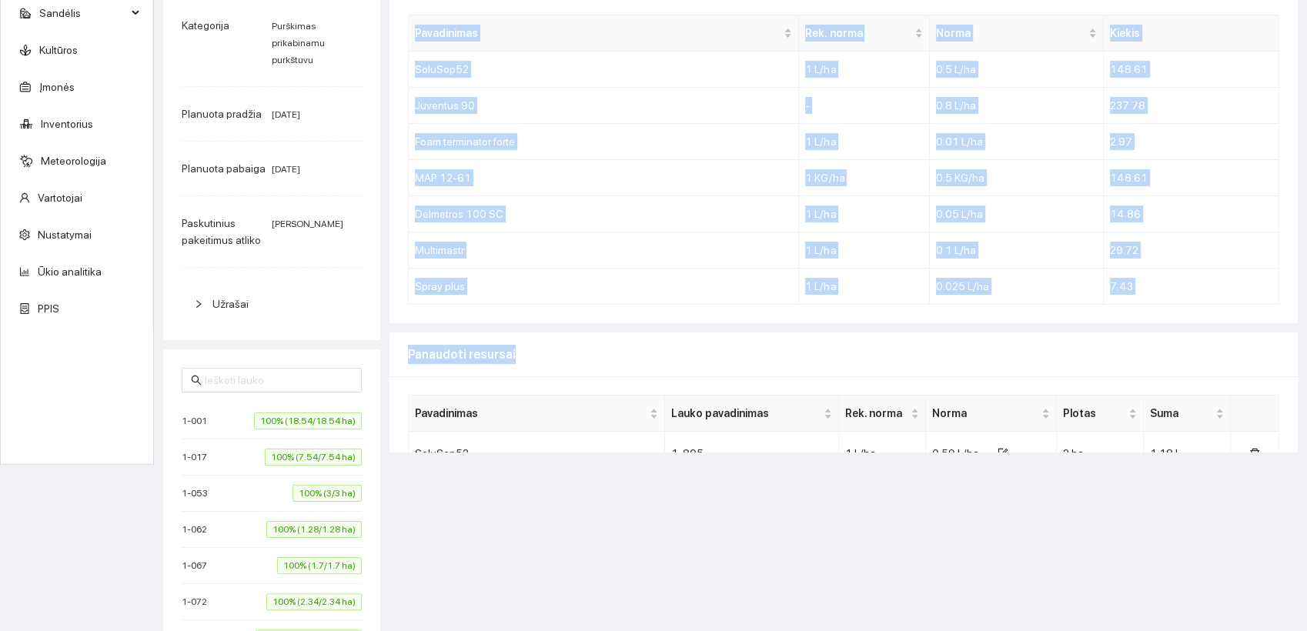
scroll to position [0, 0]
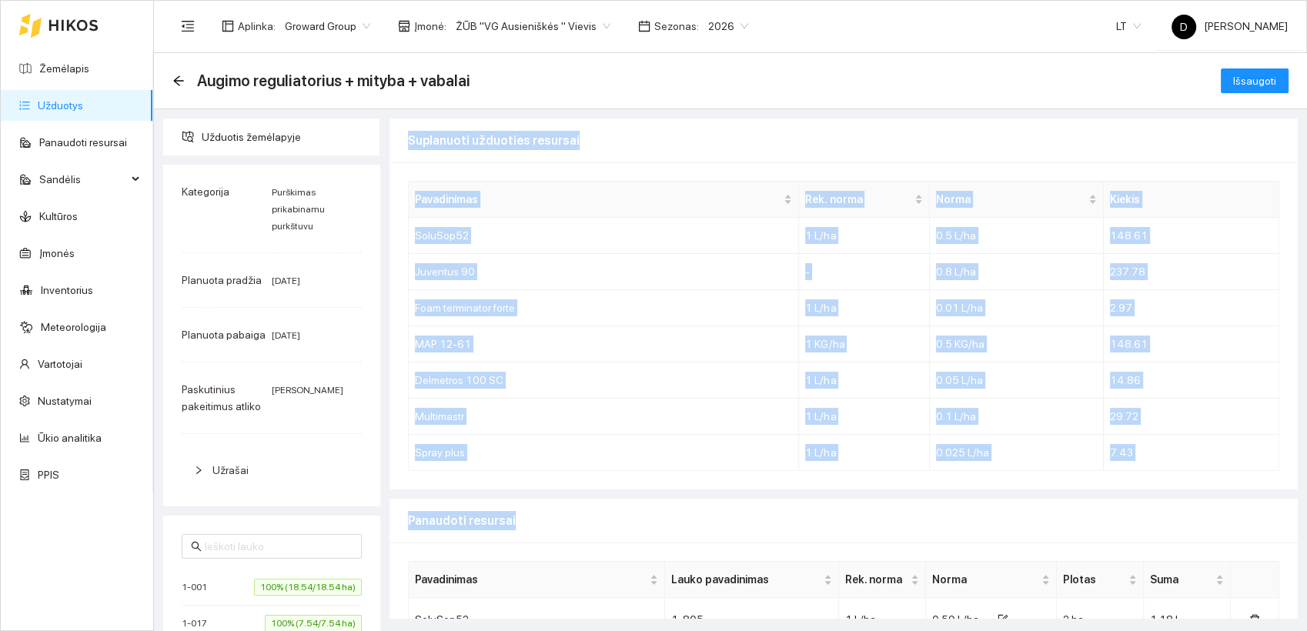
click at [630, 142] on div "Suplanuoti užduoties resursai" at bounding box center [843, 141] width 871 height 44
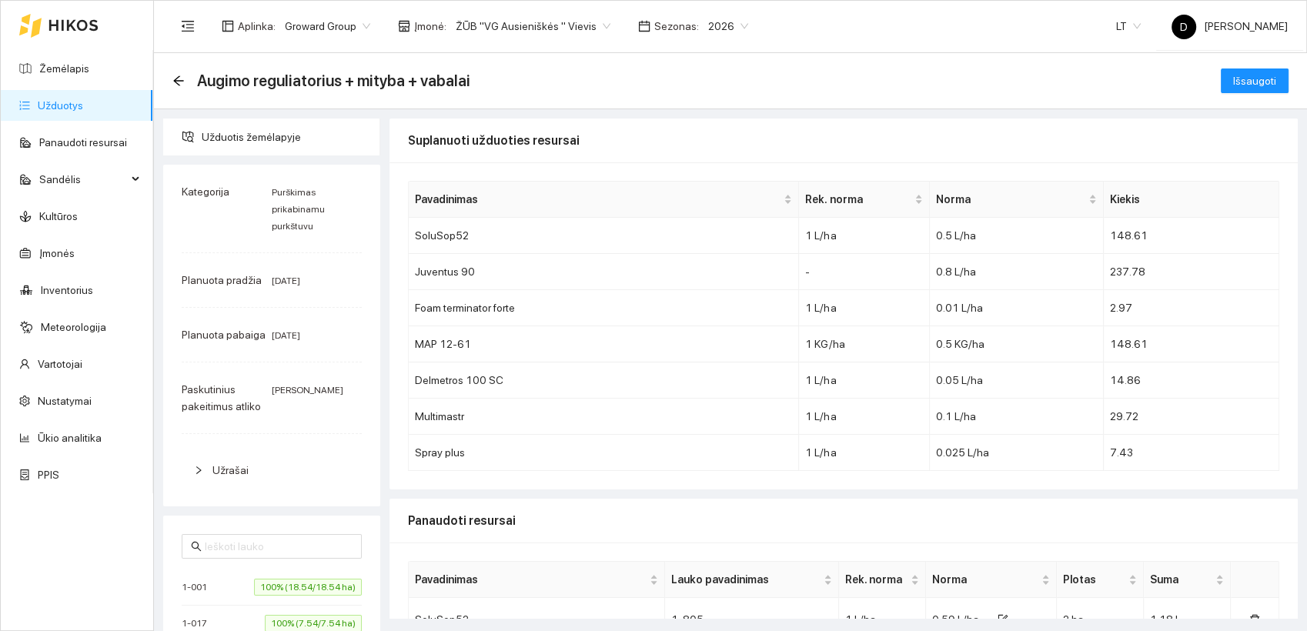
click at [664, 81] on div "Augimo reguliatorius + mityba + vabalai Išsaugoti" at bounding box center [730, 80] width 1116 height 31
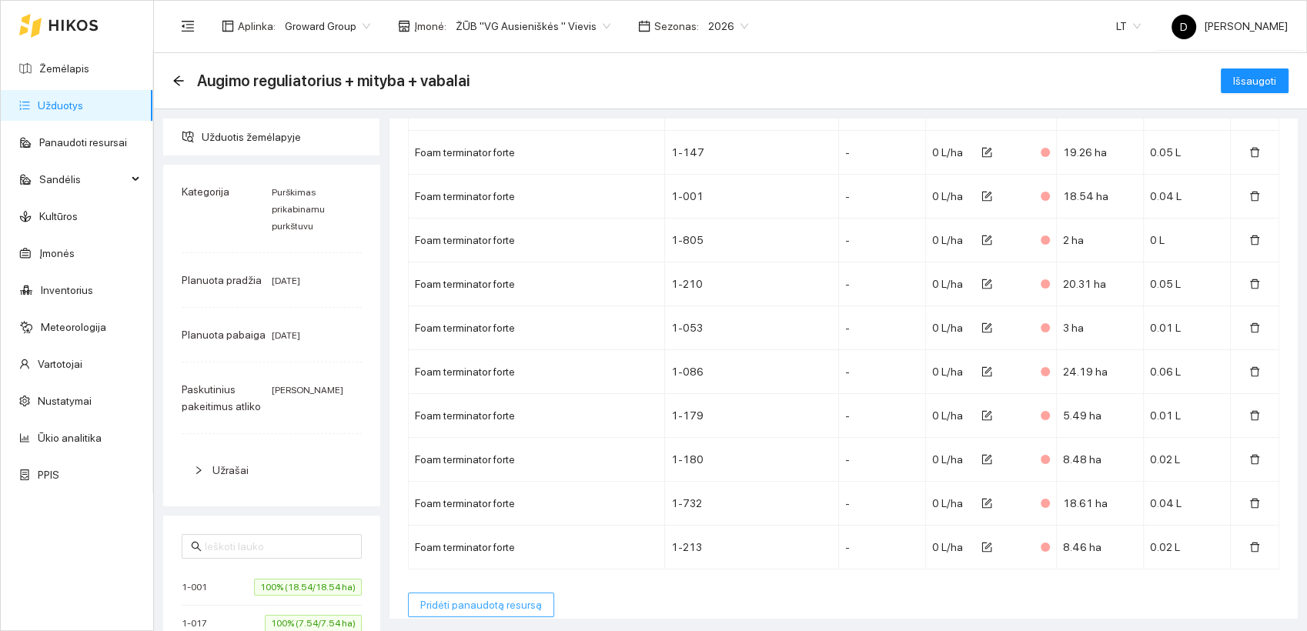
click at [493, 597] on span "Pridėti panaudotą resursą" at bounding box center [481, 605] width 122 height 17
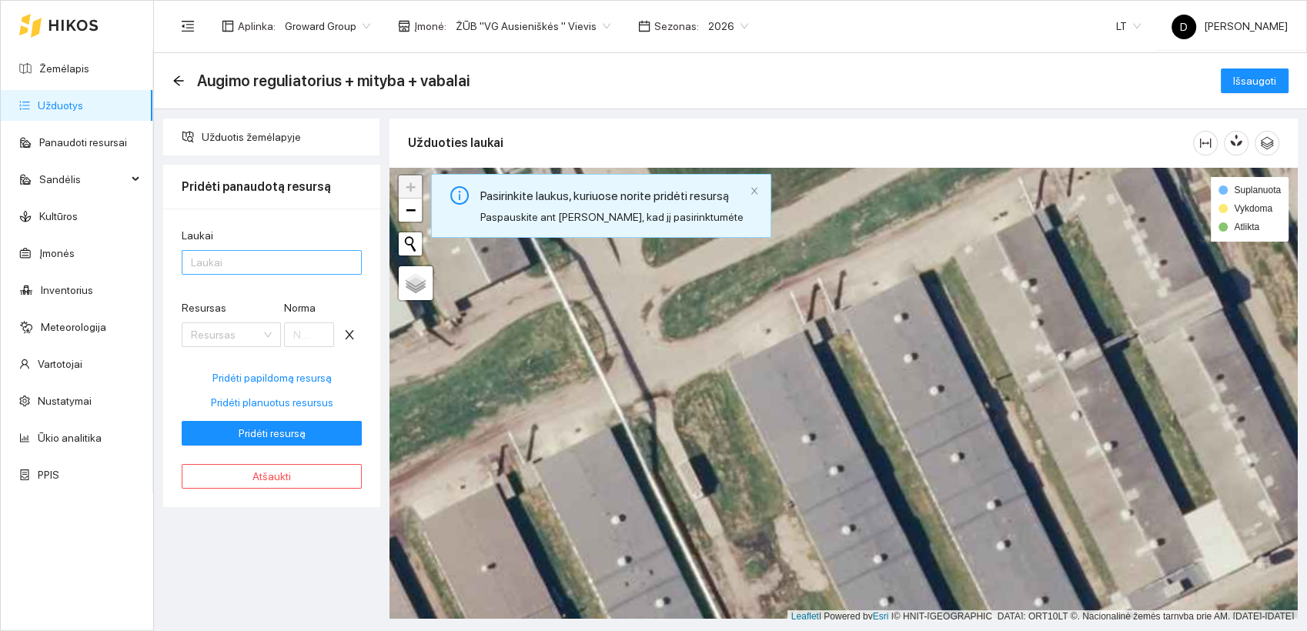
click at [239, 266] on div at bounding box center [264, 262] width 157 height 18
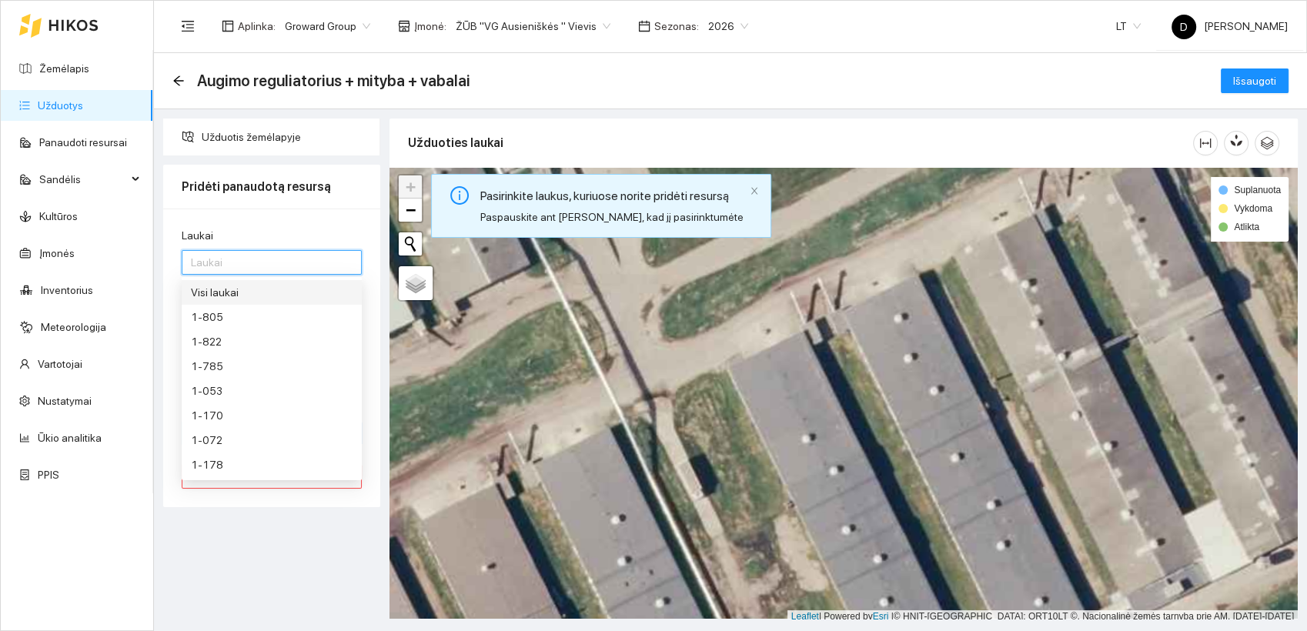
click at [220, 296] on div "Visi laukai" at bounding box center [272, 292] width 162 height 17
click at [259, 218] on div "Laukai Visi laukai Resursas Resursas Norma Pridėti papildomą resursą Pridėti pl…" at bounding box center [271, 358] width 217 height 299
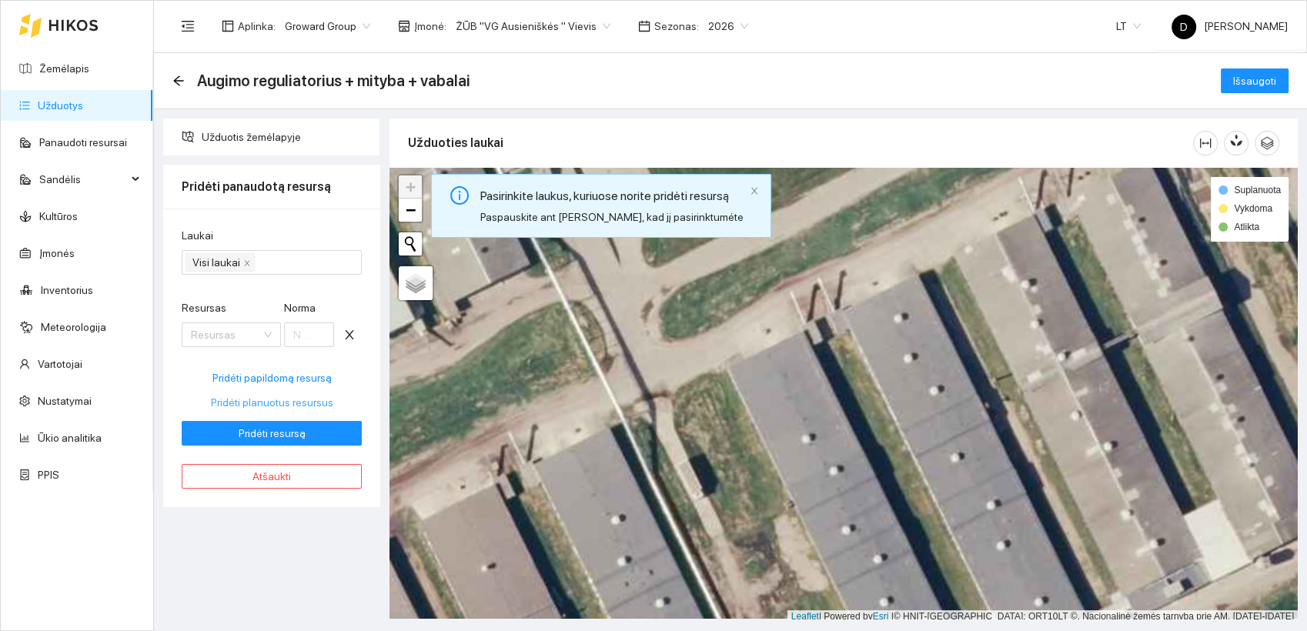
click at [256, 403] on span "Pridėti planuotus resursus" at bounding box center [272, 402] width 122 height 17
type input "0.5"
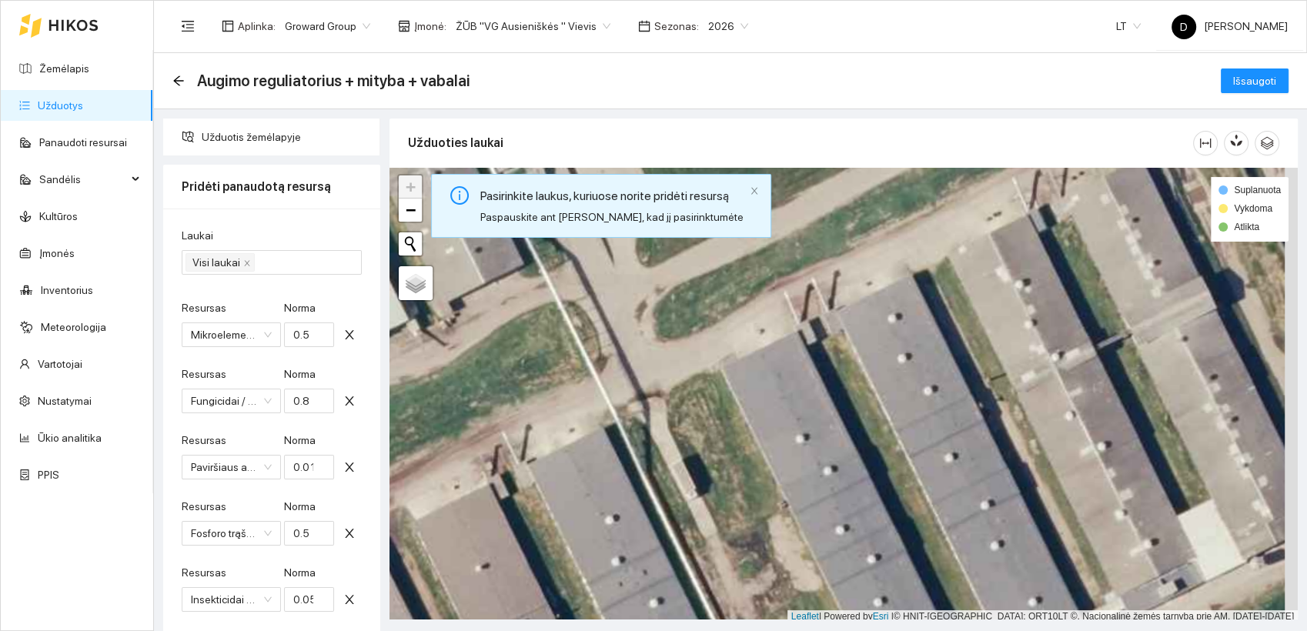
scroll to position [273, 0]
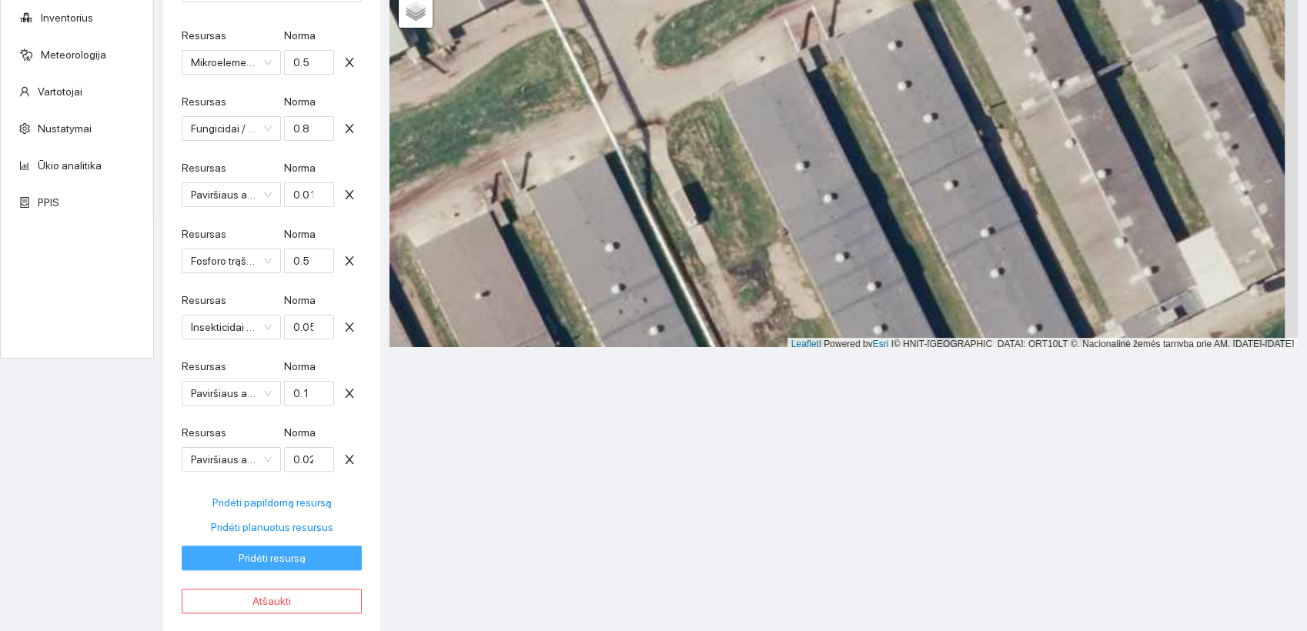
click at [292, 558] on span "Pridėti resursą" at bounding box center [272, 558] width 67 height 17
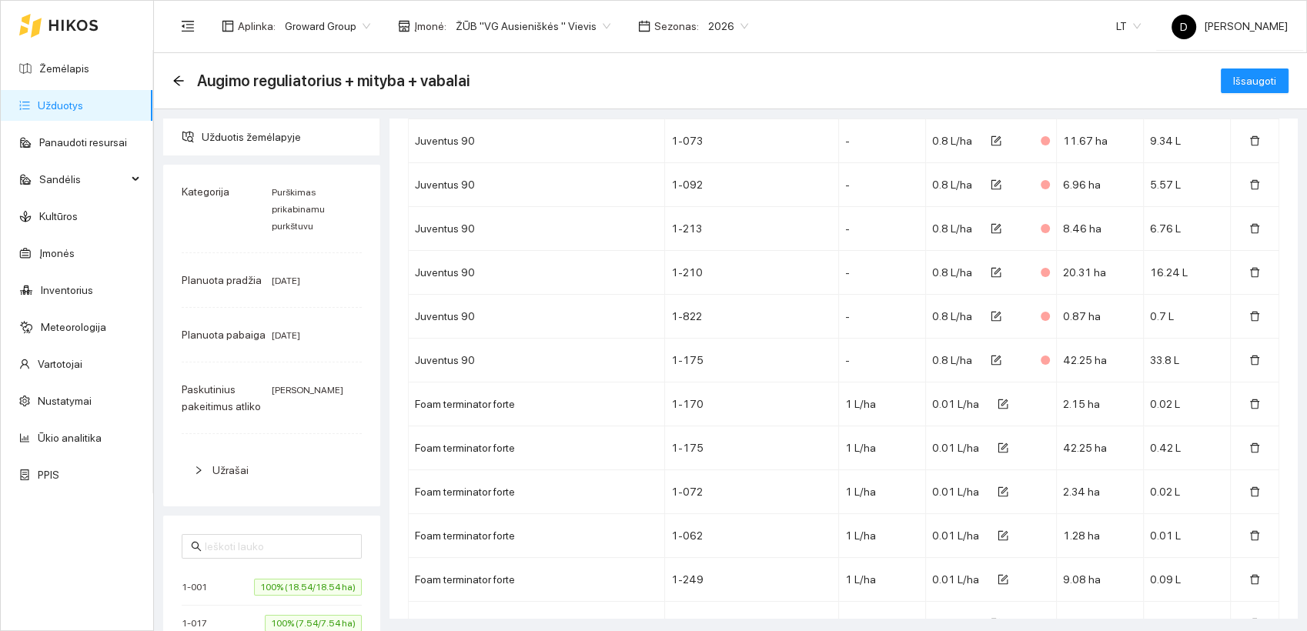
scroll to position [3630, 0]
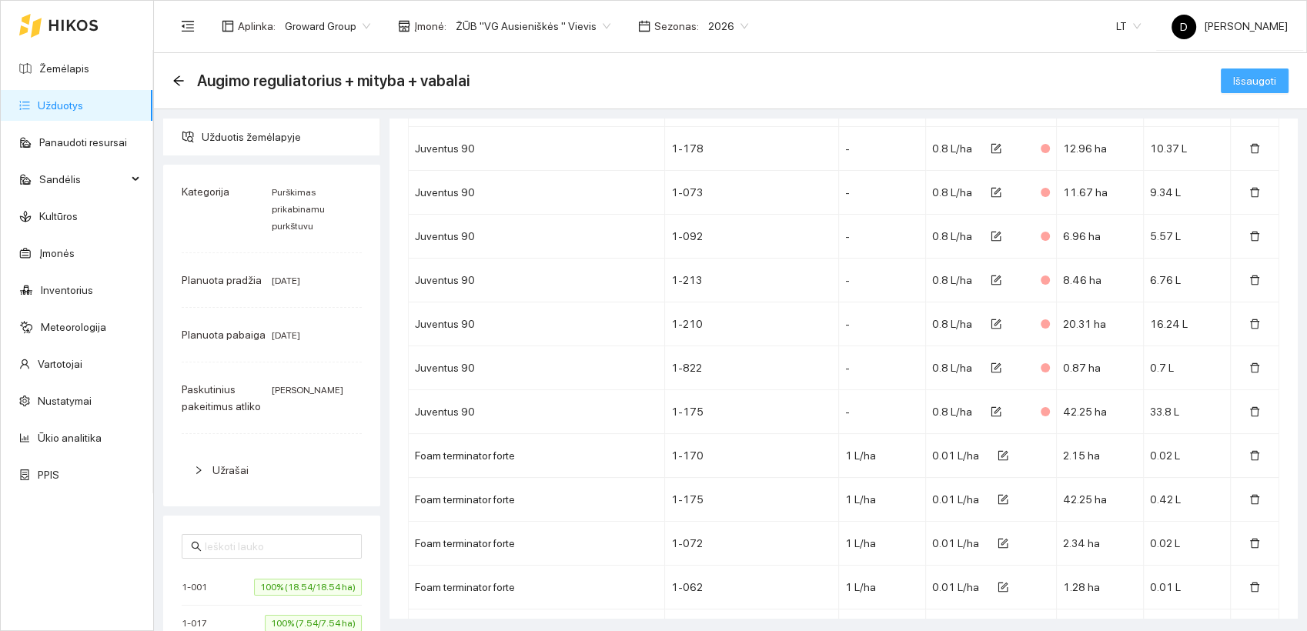
click at [1233, 79] on span "Išsaugoti" at bounding box center [1254, 80] width 43 height 17
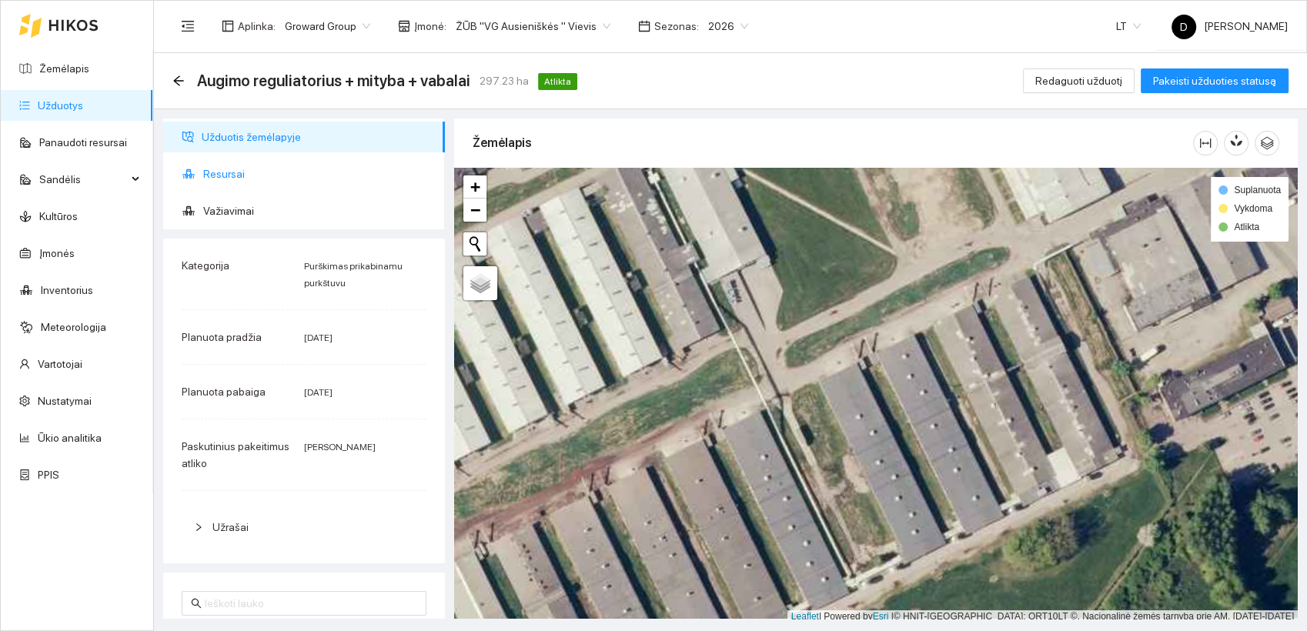
click at [224, 176] on span "Resursai" at bounding box center [317, 174] width 229 height 31
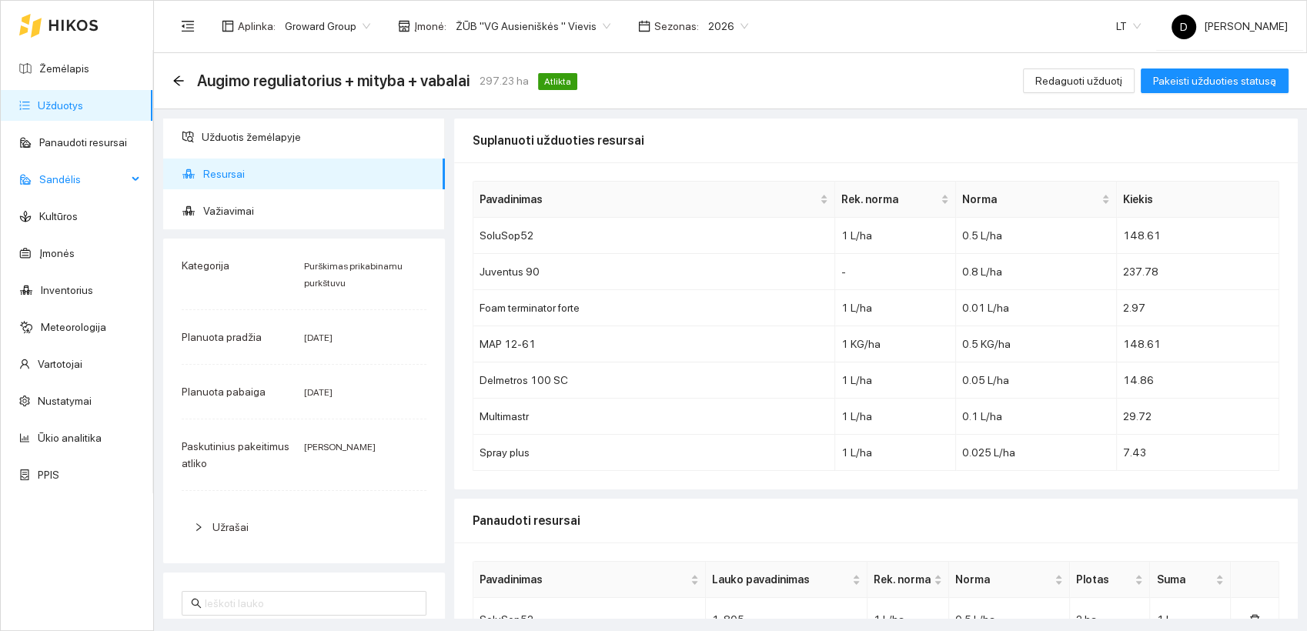
click at [70, 181] on span "Sandėlis" at bounding box center [83, 179] width 88 height 31
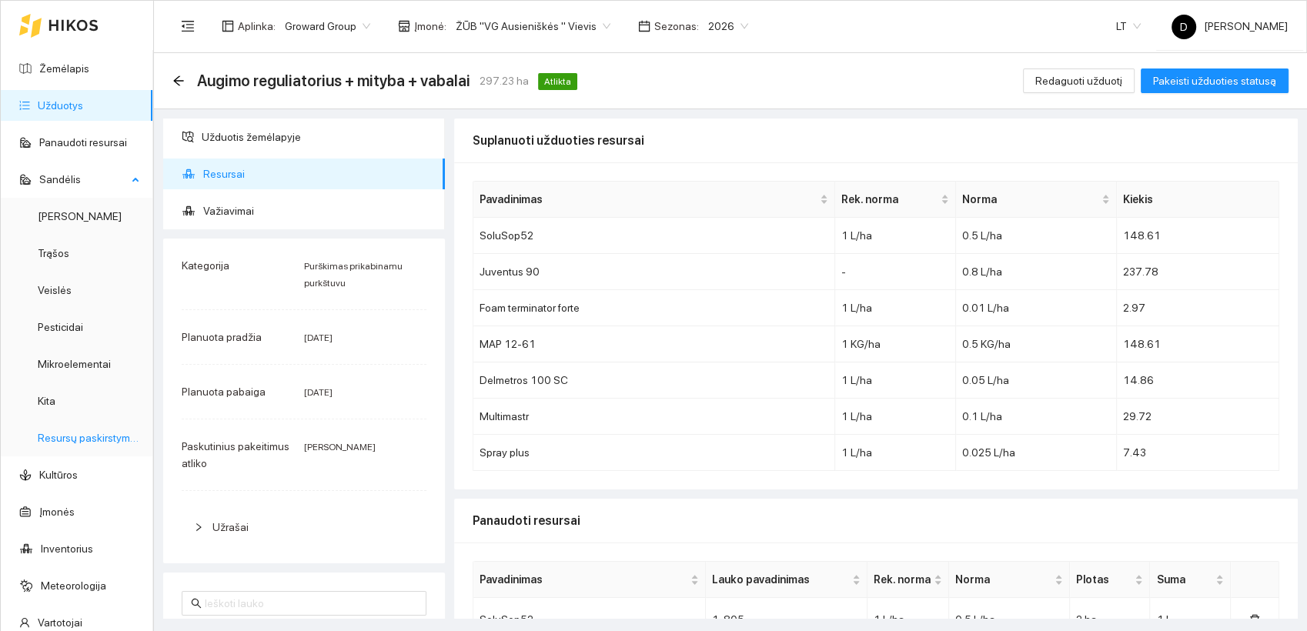
click at [89, 442] on link "Resursų paskirstymas" at bounding box center [90, 438] width 104 height 12
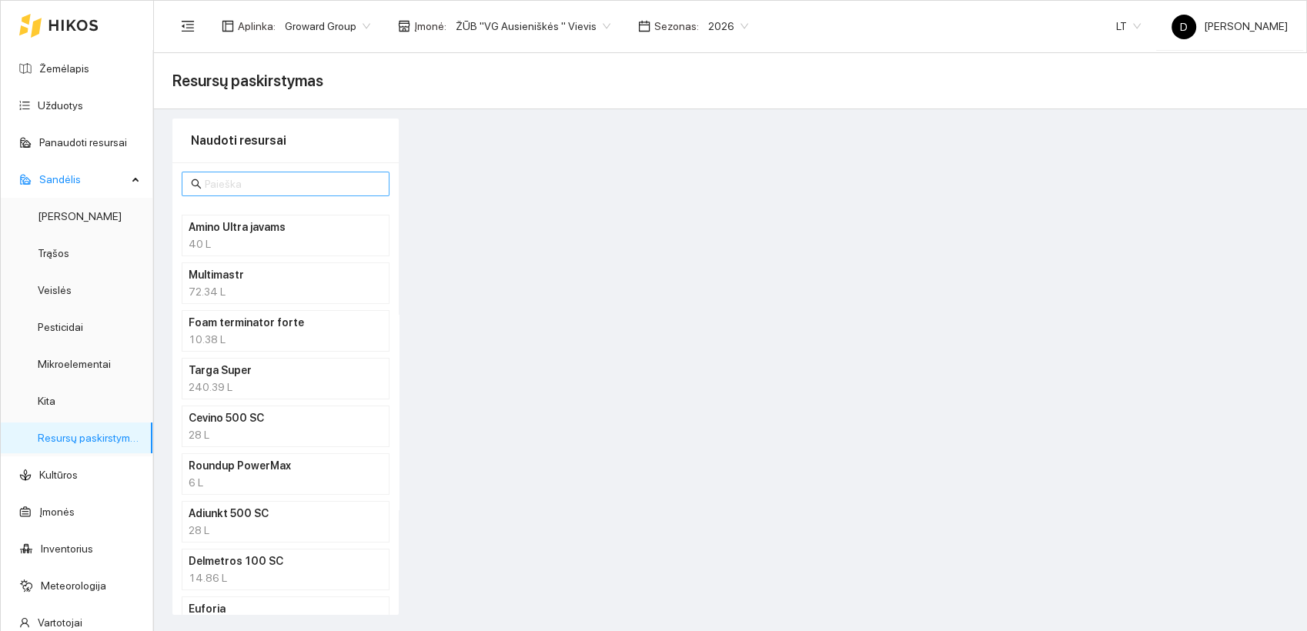
click at [279, 185] on input "text" at bounding box center [293, 184] width 176 height 17
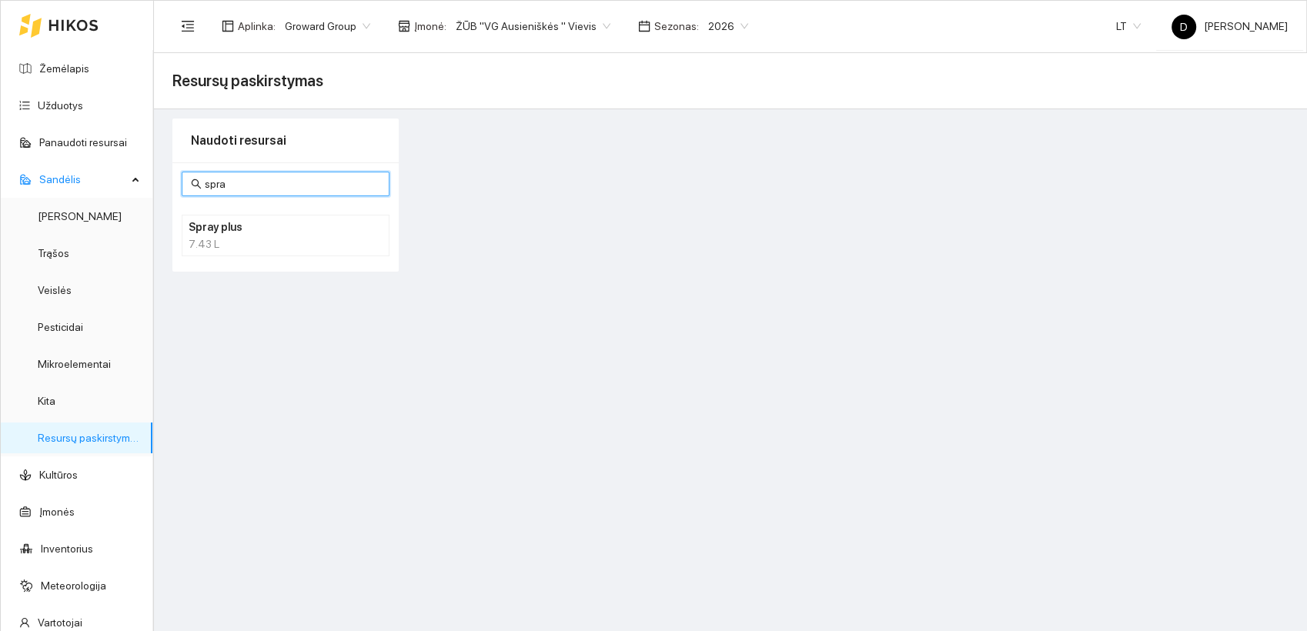
type input "spra"
click at [218, 236] on div "7.43 L" at bounding box center [286, 244] width 194 height 17
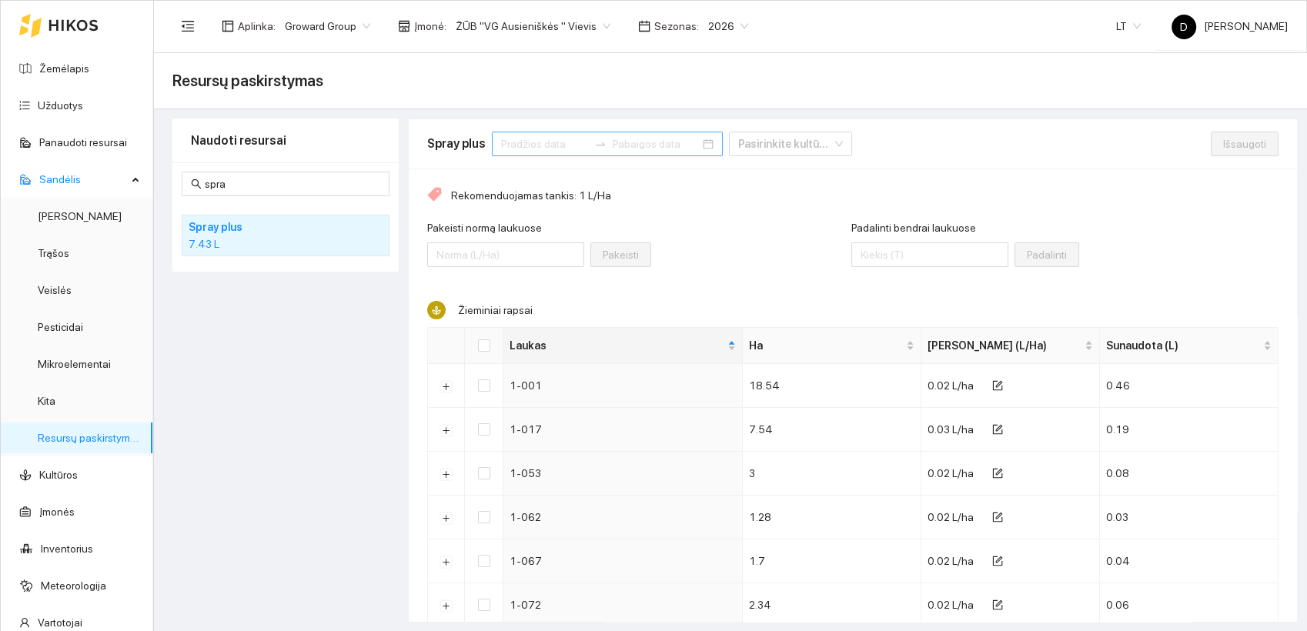
click at [536, 147] on input at bounding box center [544, 143] width 87 height 17
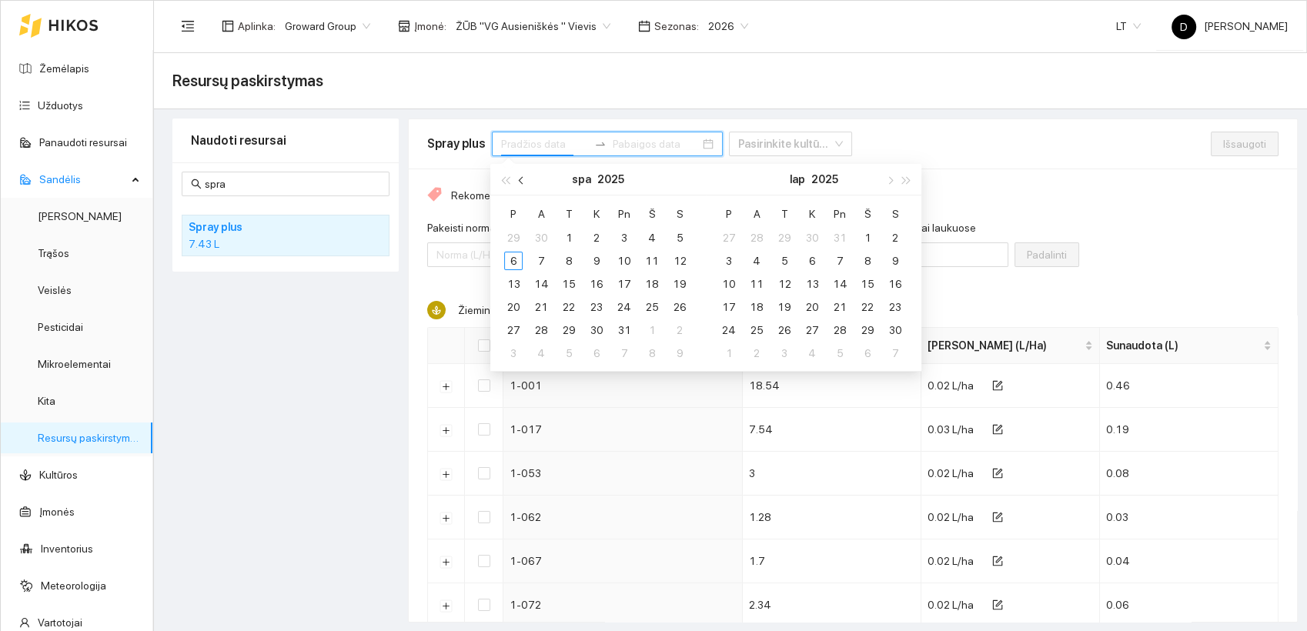
click at [524, 182] on button "button" at bounding box center [521, 179] width 17 height 31
type input "[DATE]"
click at [512, 232] on div "1" at bounding box center [513, 238] width 18 height 18
type input "[DATE]"
click at [545, 329] on div "30" at bounding box center [541, 330] width 18 height 18
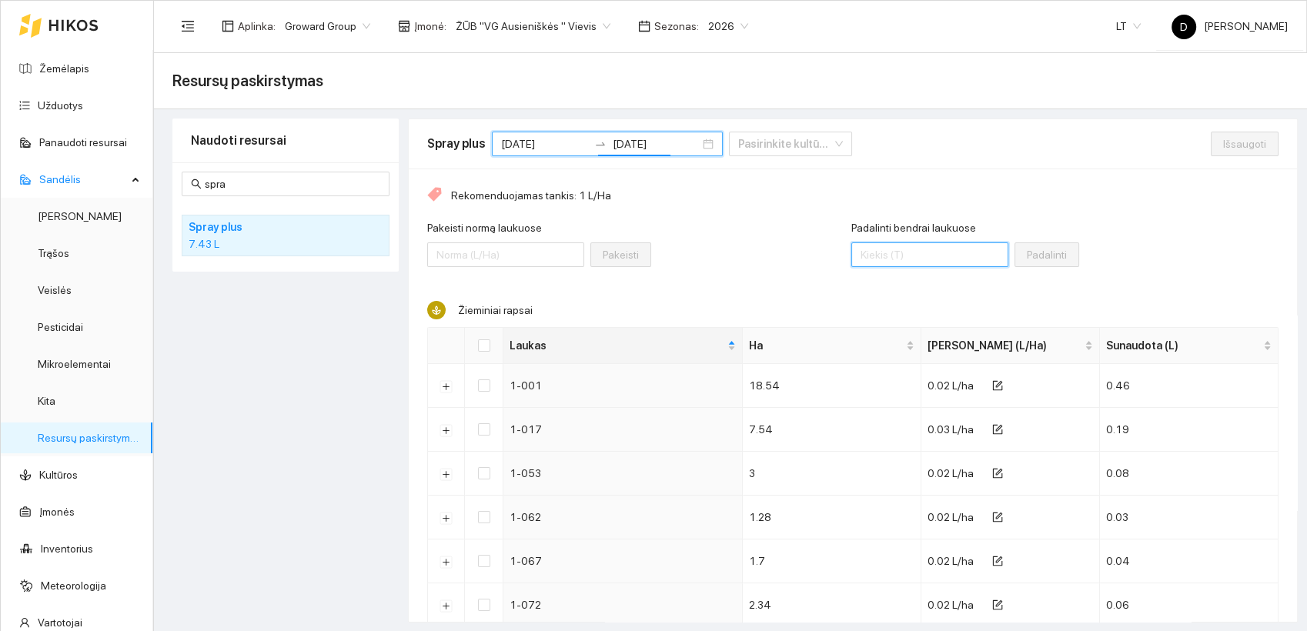
click at [897, 258] on input "Padalinti bendrai laukuose" at bounding box center [929, 254] width 157 height 25
type input "7"
click at [484, 345] on input "Select all" at bounding box center [484, 345] width 12 height 12
checkbox input "true"
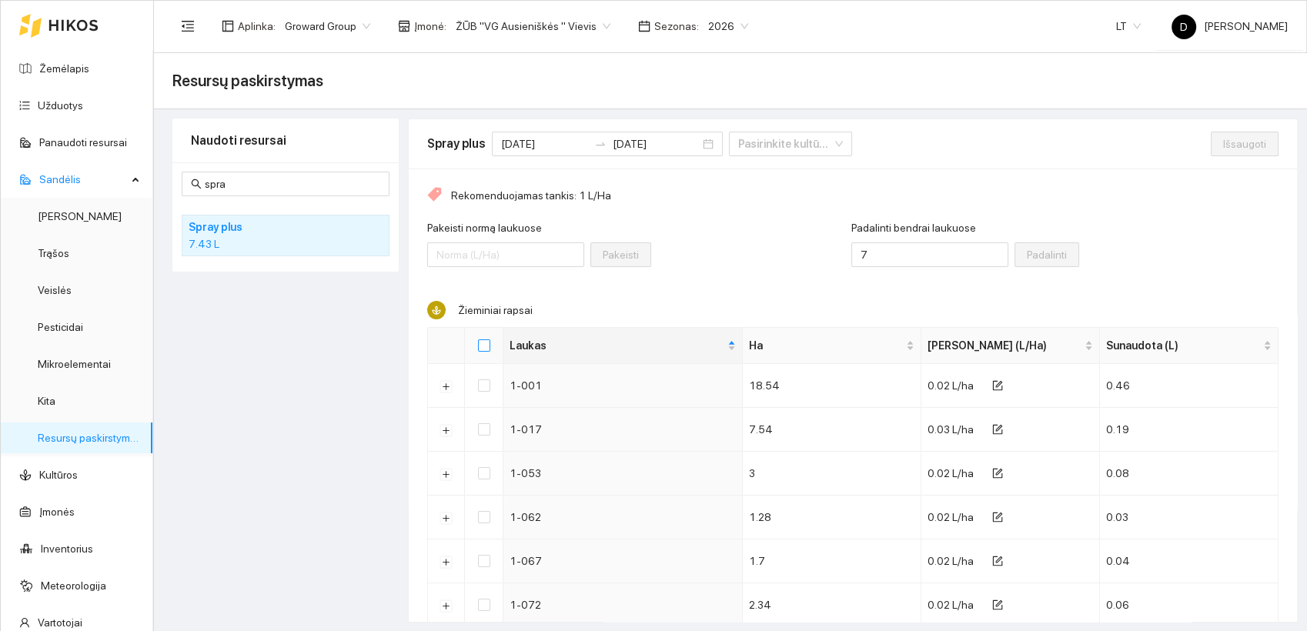
checkbox input "true"
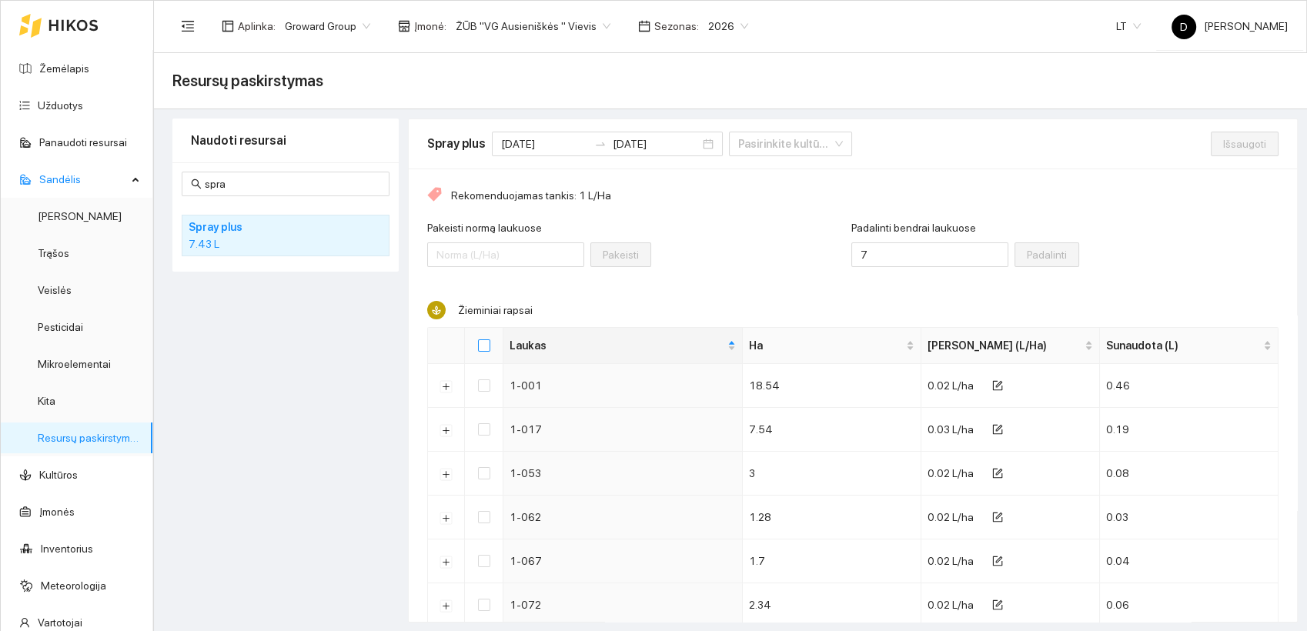
checkbox input "true"
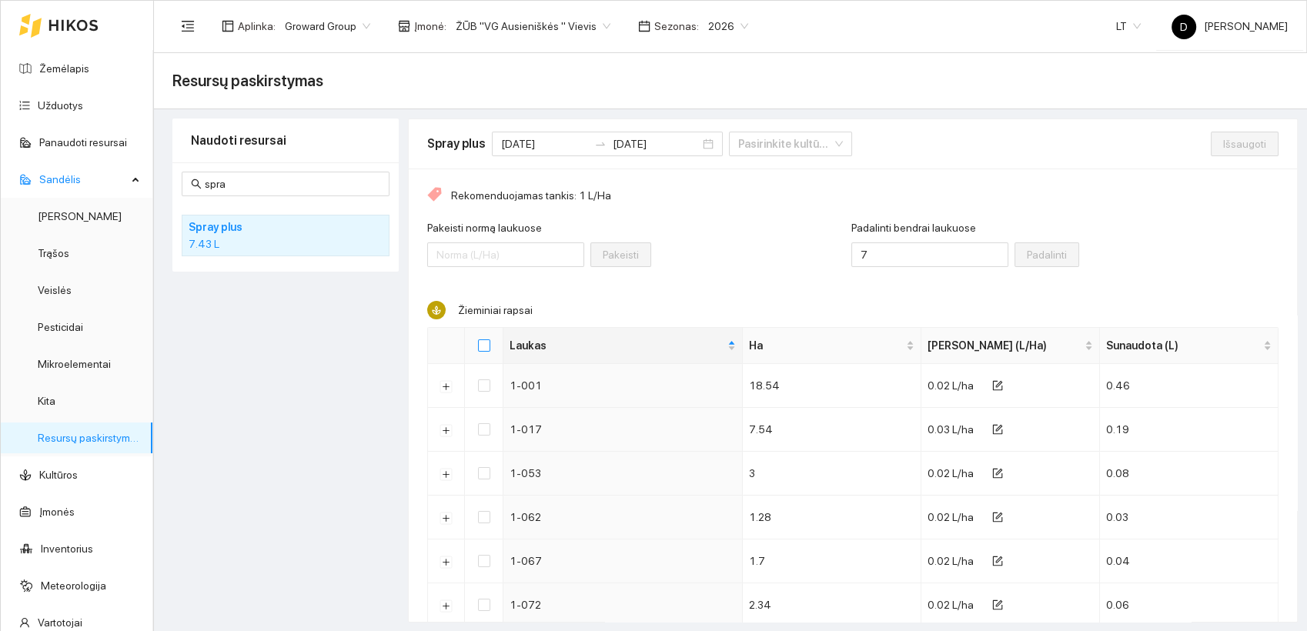
checkbox input "true"
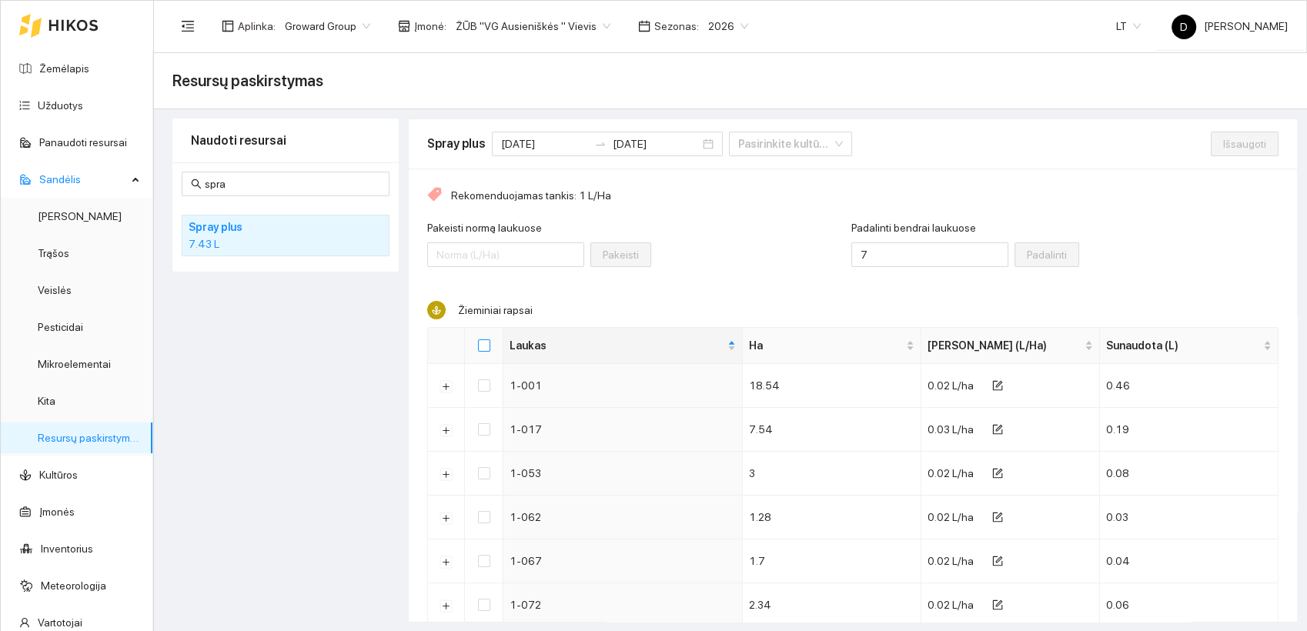
checkbox input "true"
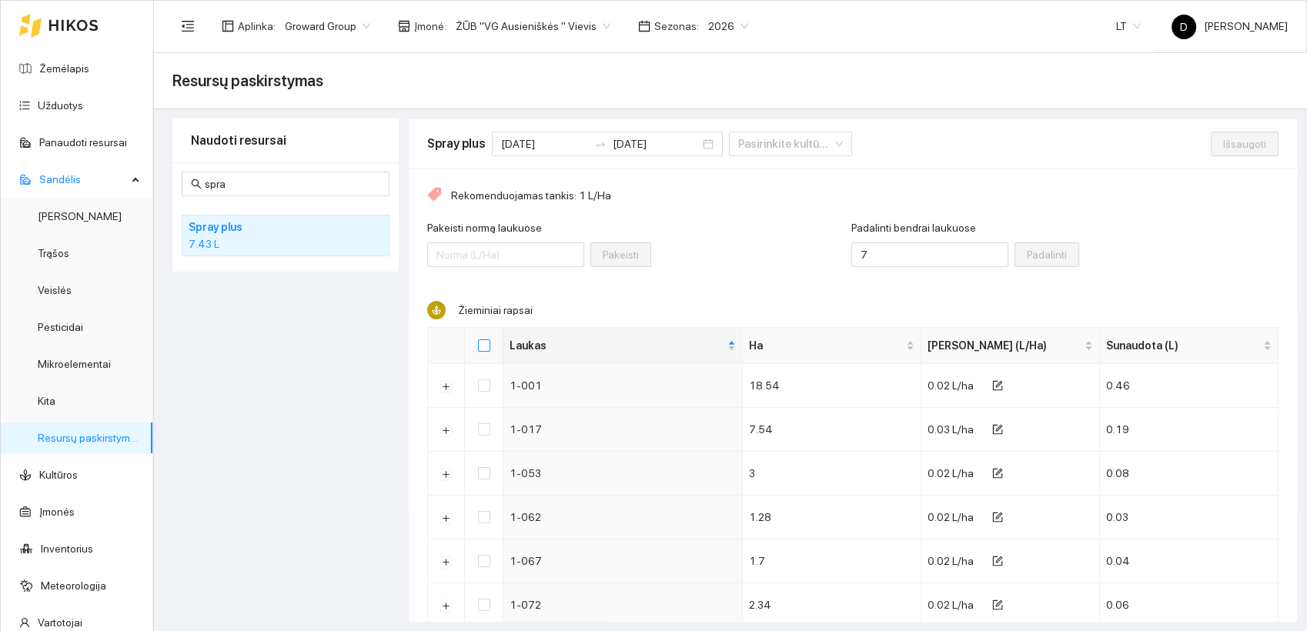
checkbox input "true"
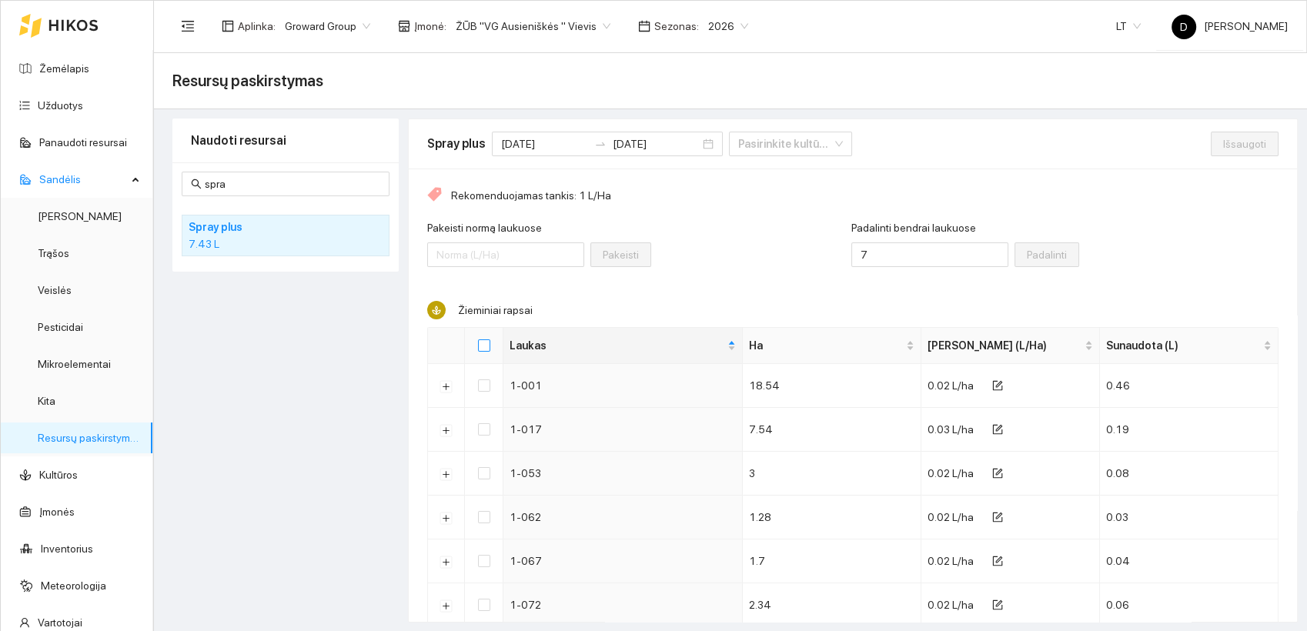
checkbox input "true"
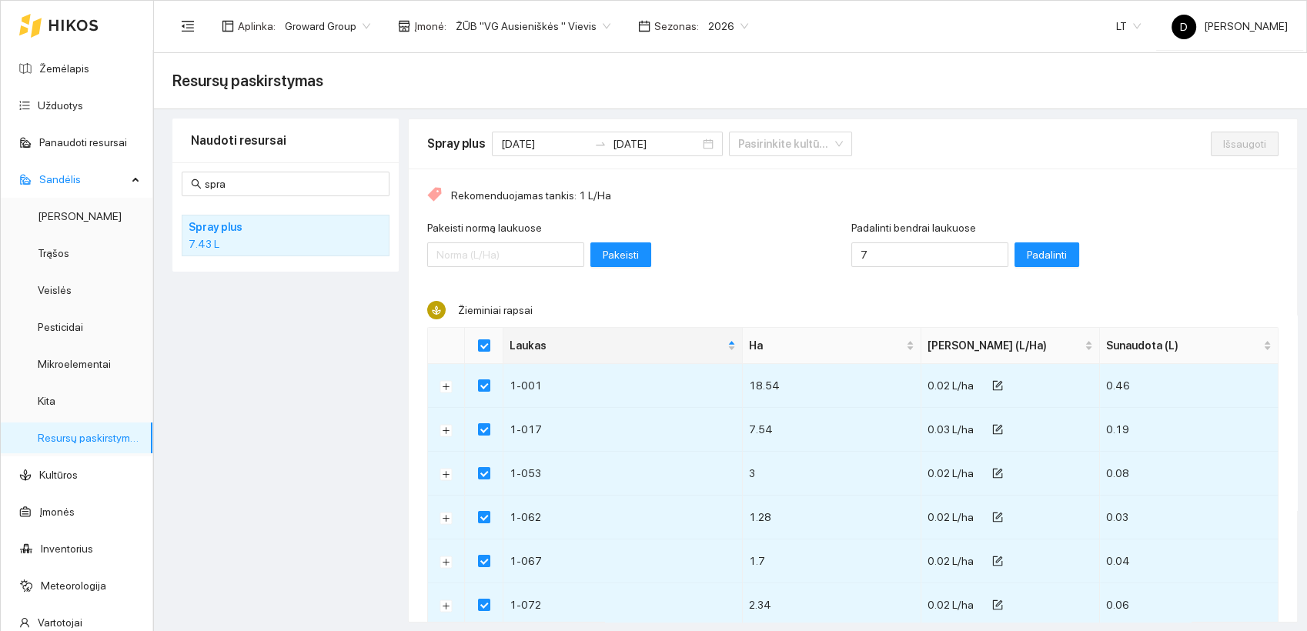
drag, startPoint x: 1140, startPoint y: 197, endPoint x: 784, endPoint y: 265, distance: 362.8
click at [784, 265] on div "Pakeisti normą laukuose Pakeisti" at bounding box center [639, 252] width 424 height 66
click at [1032, 252] on button "Padalinti" at bounding box center [1047, 254] width 65 height 25
click at [1223, 141] on span "Išsaugoti" at bounding box center [1244, 143] width 43 height 17
checkbox input "false"
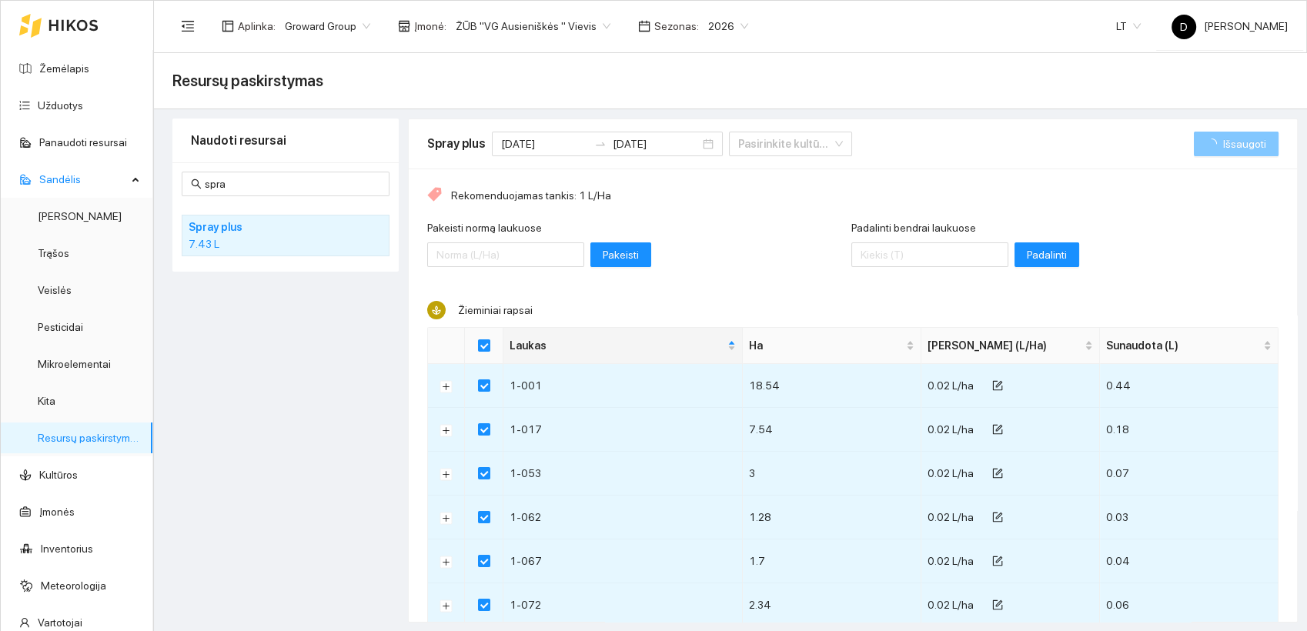
checkbox input "false"
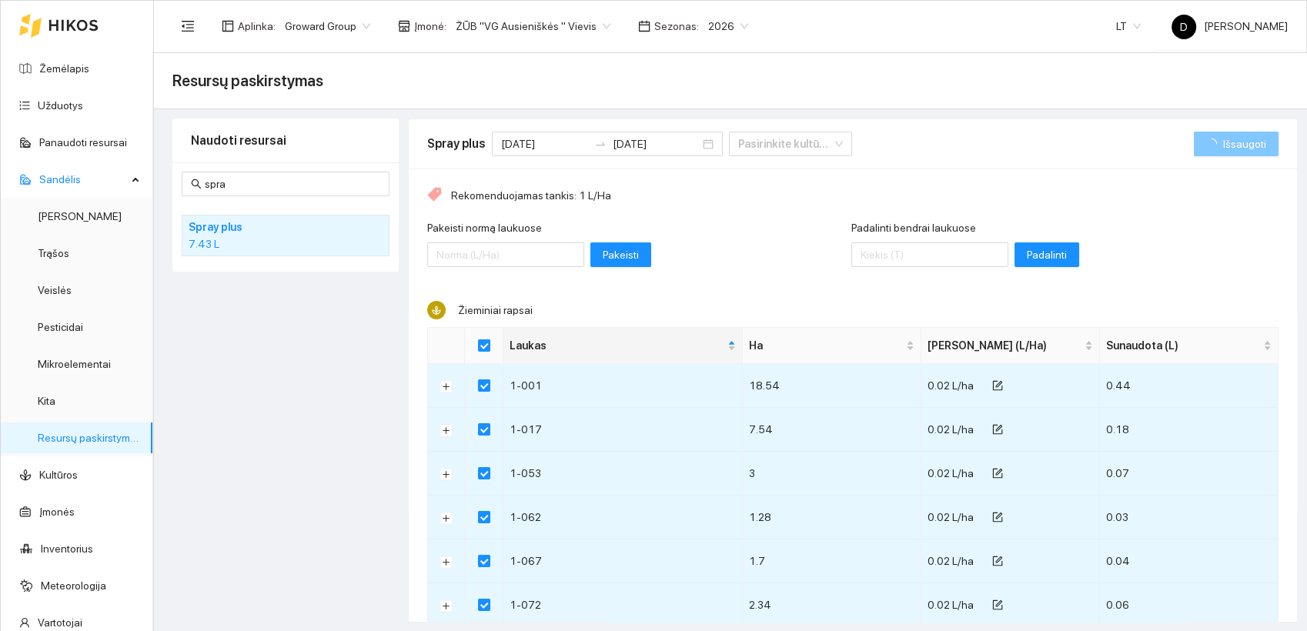
checkbox input "false"
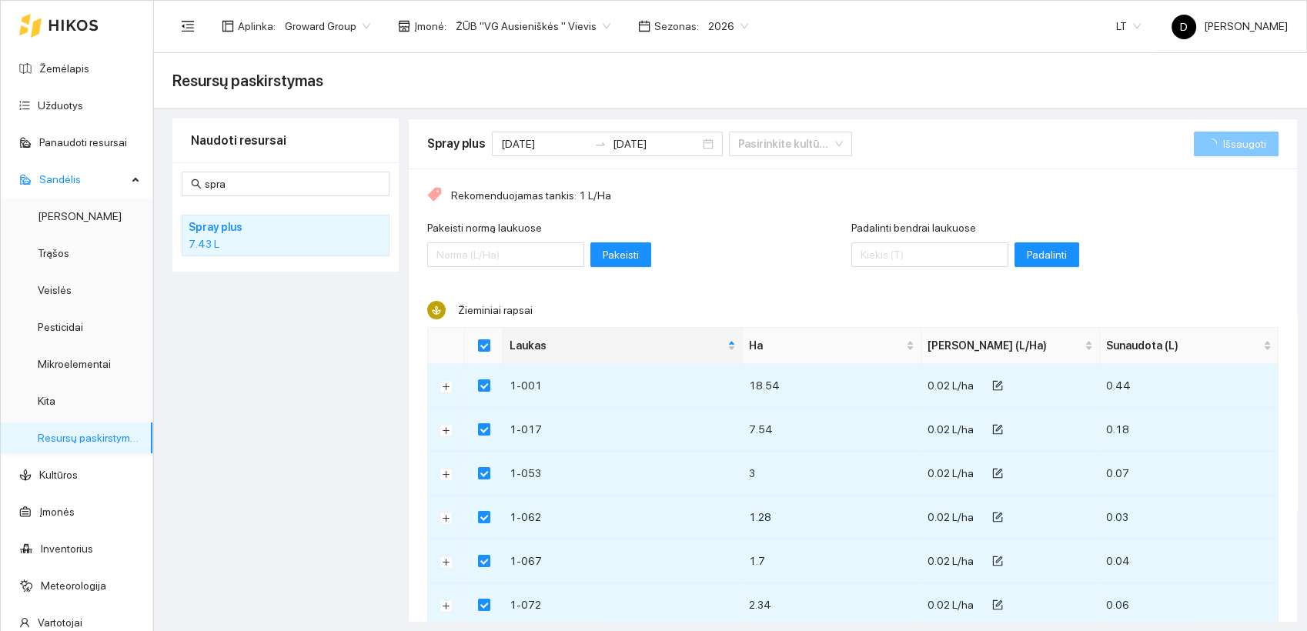
checkbox input "false"
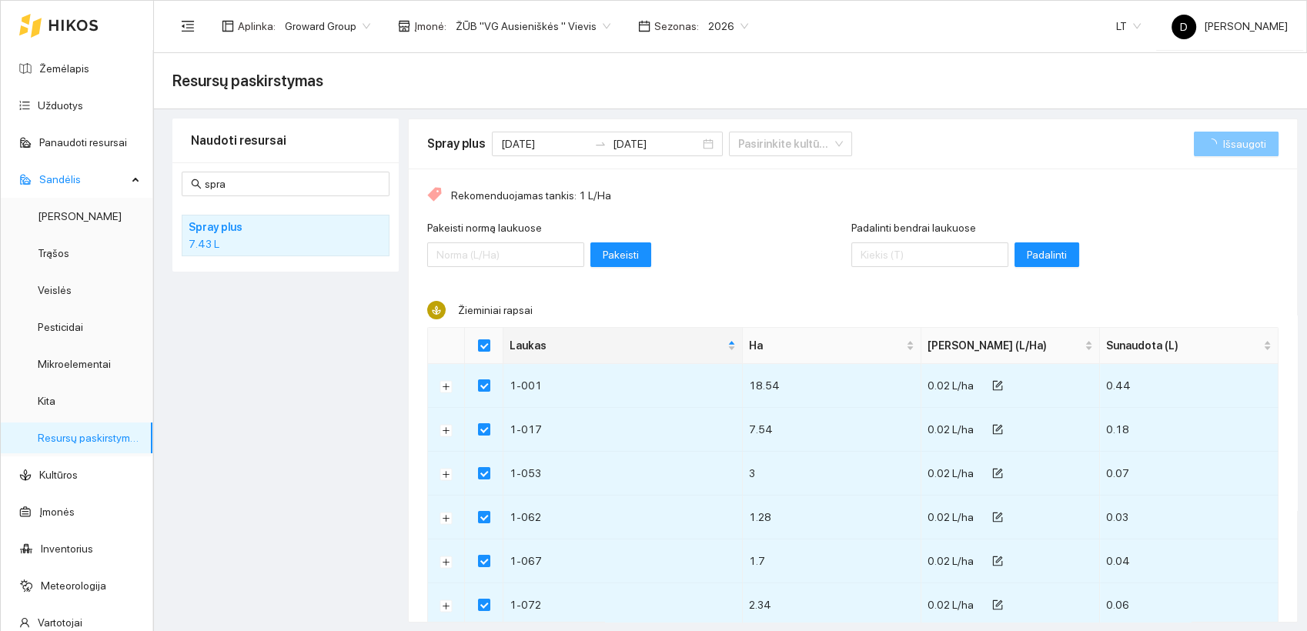
checkbox input "false"
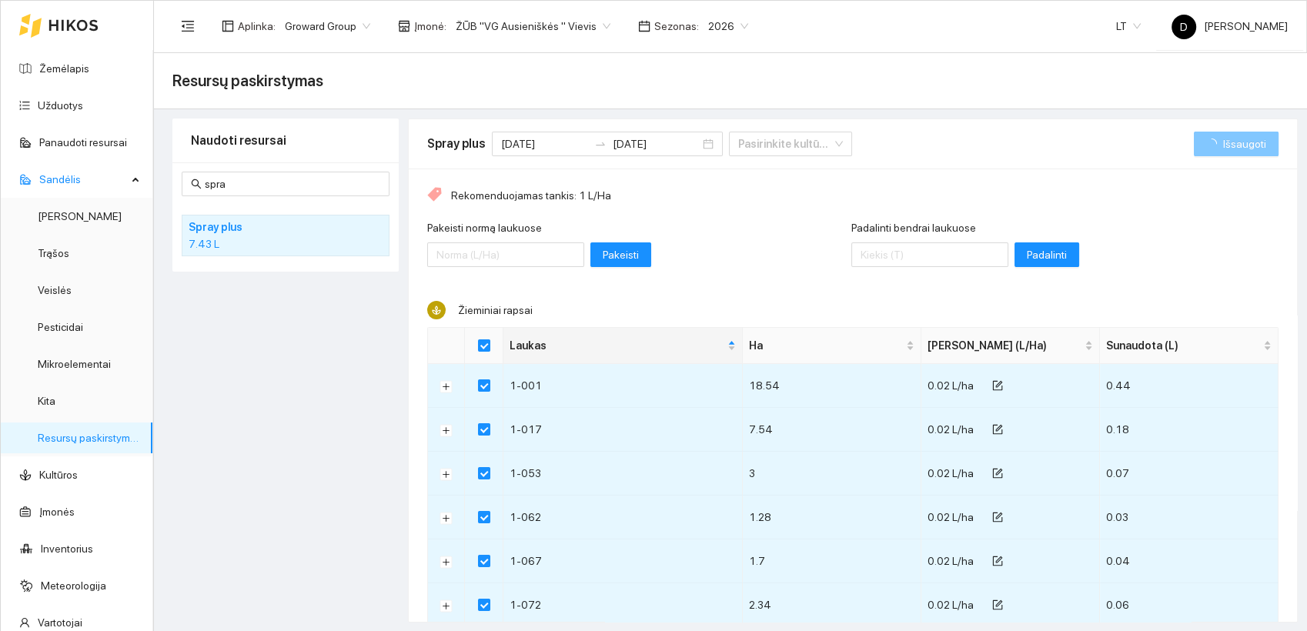
checkbox input "false"
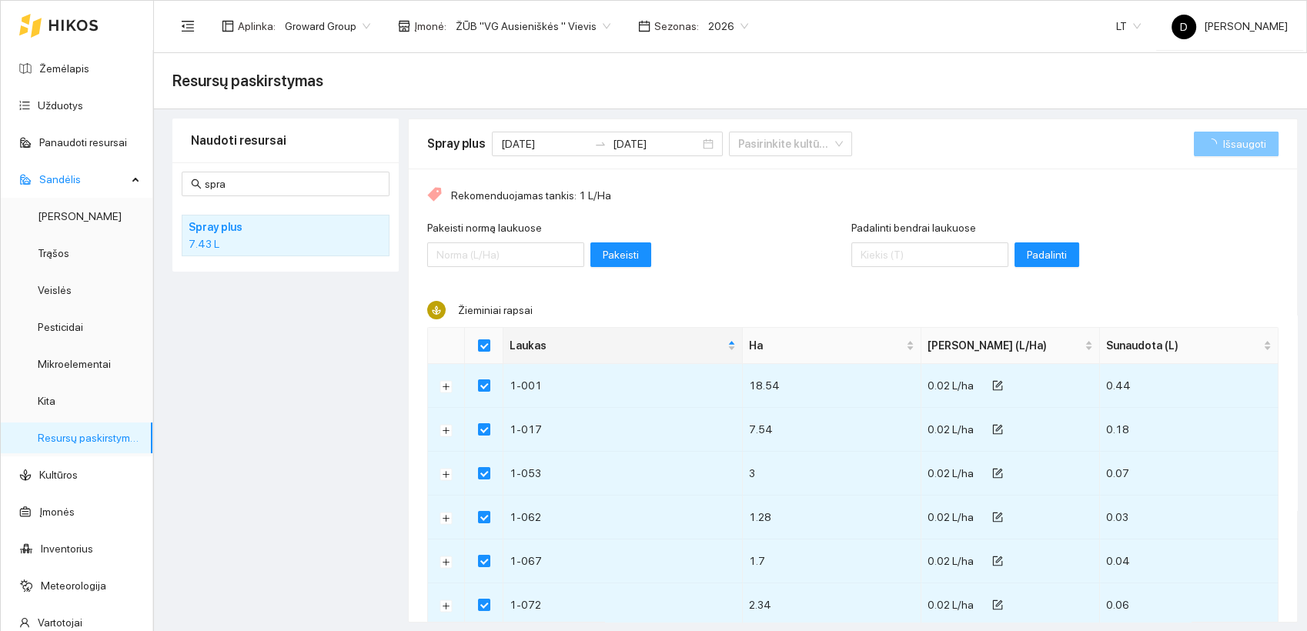
checkbox input "false"
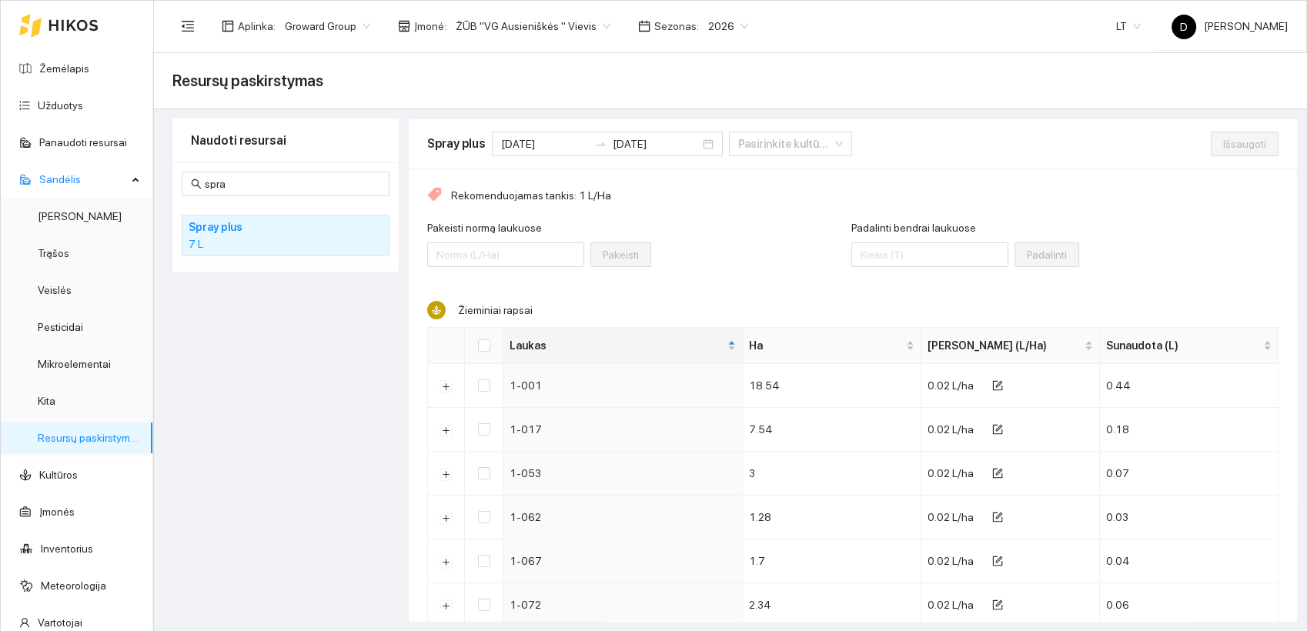
click at [658, 256] on div "Pakeisti normą laukuose Pakeisti" at bounding box center [639, 252] width 424 height 66
click at [92, 440] on link "Resursų paskirstymas" at bounding box center [90, 438] width 104 height 12
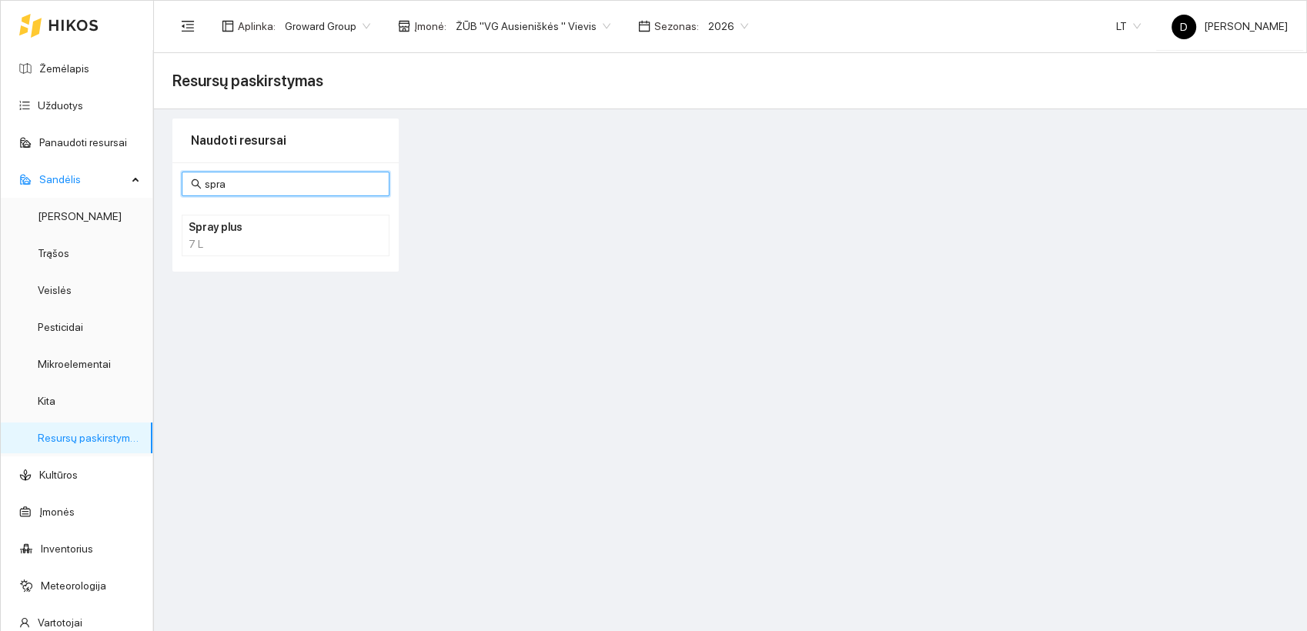
drag, startPoint x: 239, startPoint y: 182, endPoint x: 149, endPoint y: 172, distance: 91.3
click at [149, 172] on section "Žemėlapis Užduotys Panaudoti resursai Sandėlis Derlius Trąšos Veislės Pesticida…" at bounding box center [653, 315] width 1307 height 631
type input "juve"
click at [227, 236] on div "237.78 L" at bounding box center [286, 244] width 194 height 17
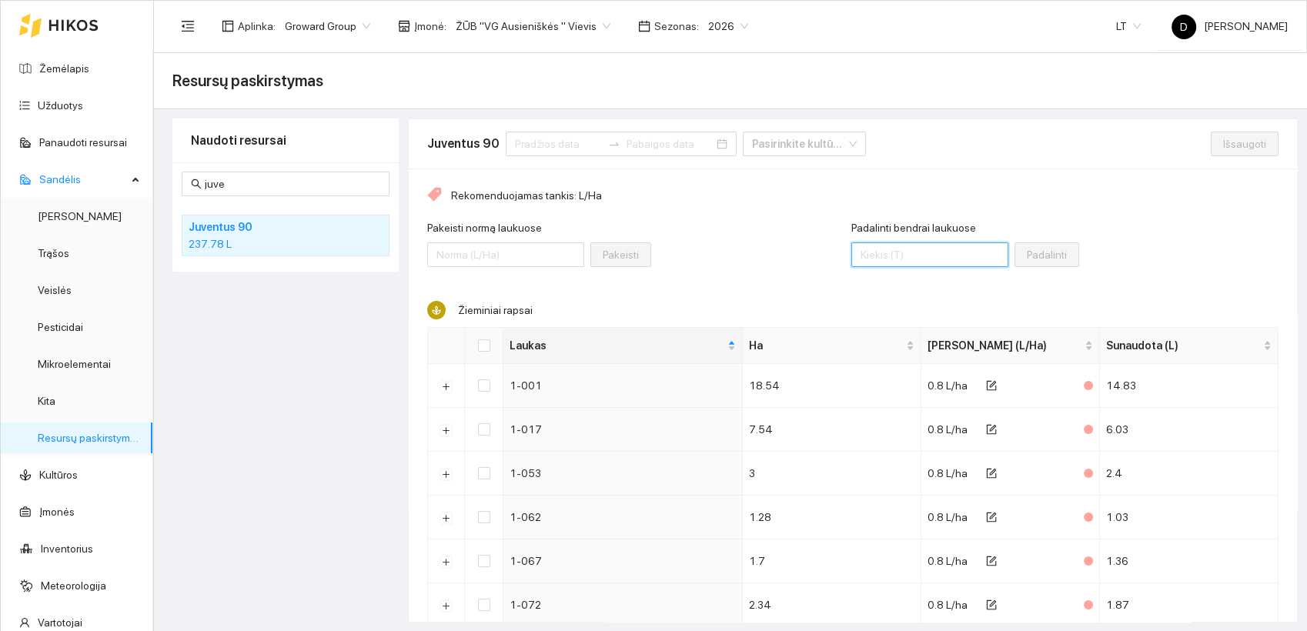
click at [894, 256] on input "Padalinti bendrai laukuose" at bounding box center [929, 254] width 157 height 25
type input "240"
click at [484, 350] on input "Select all" at bounding box center [484, 345] width 12 height 12
checkbox input "true"
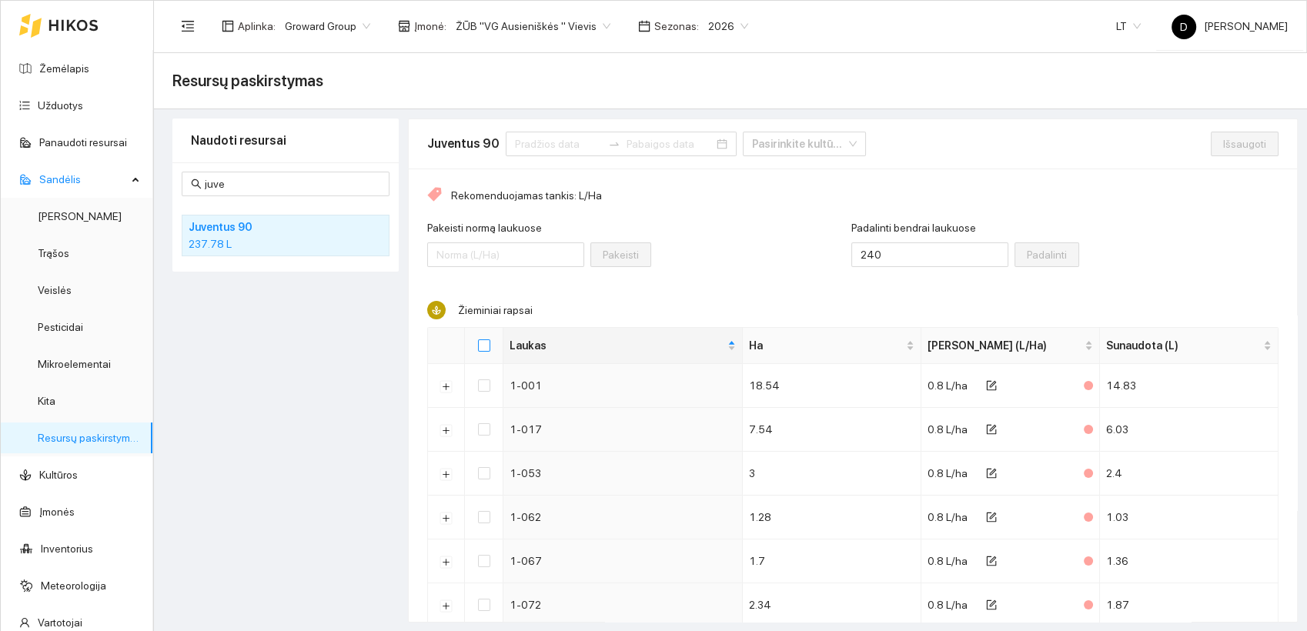
checkbox input "true"
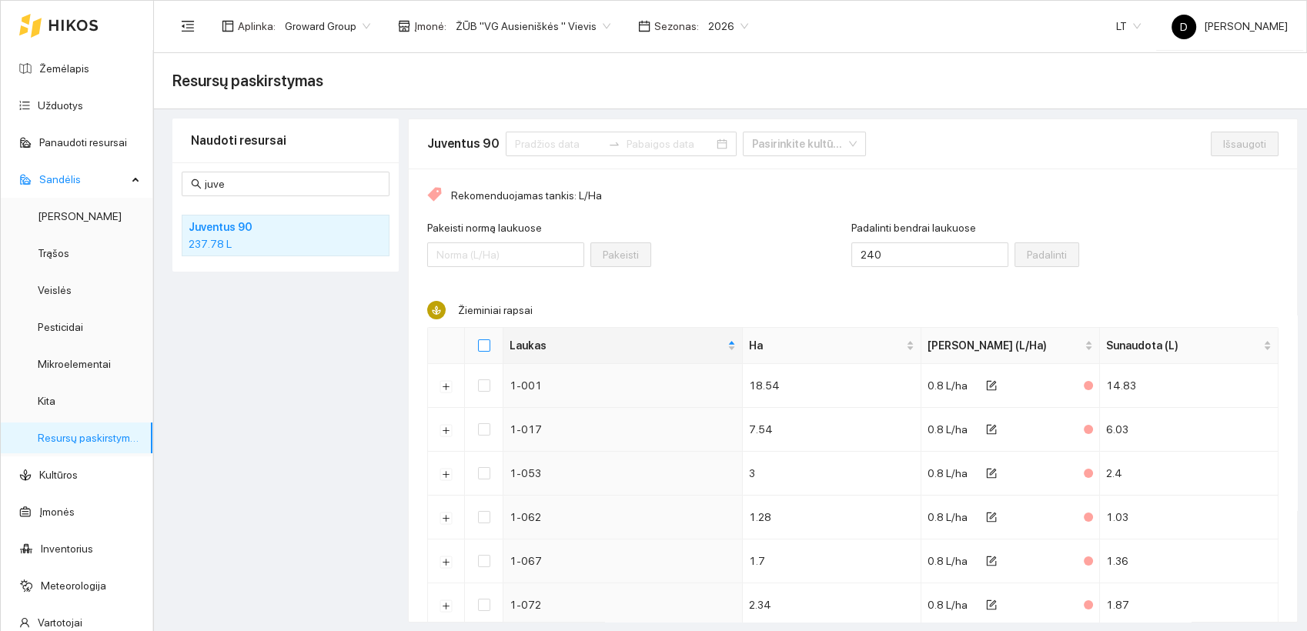
checkbox input "true"
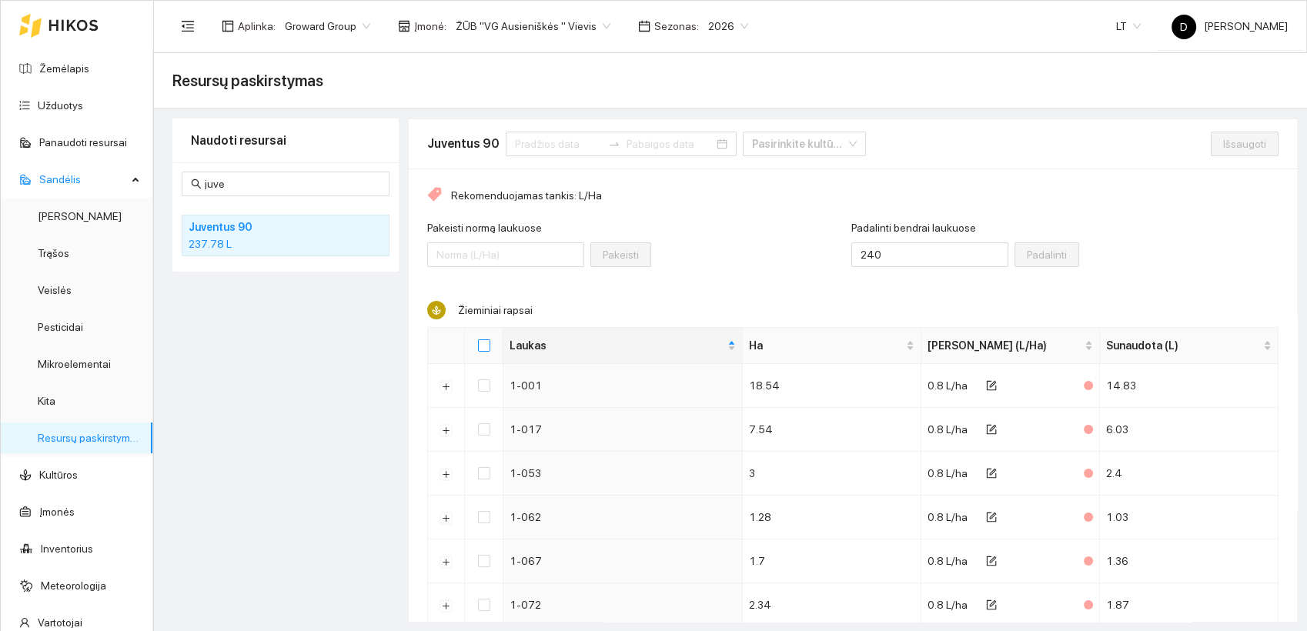
checkbox input "true"
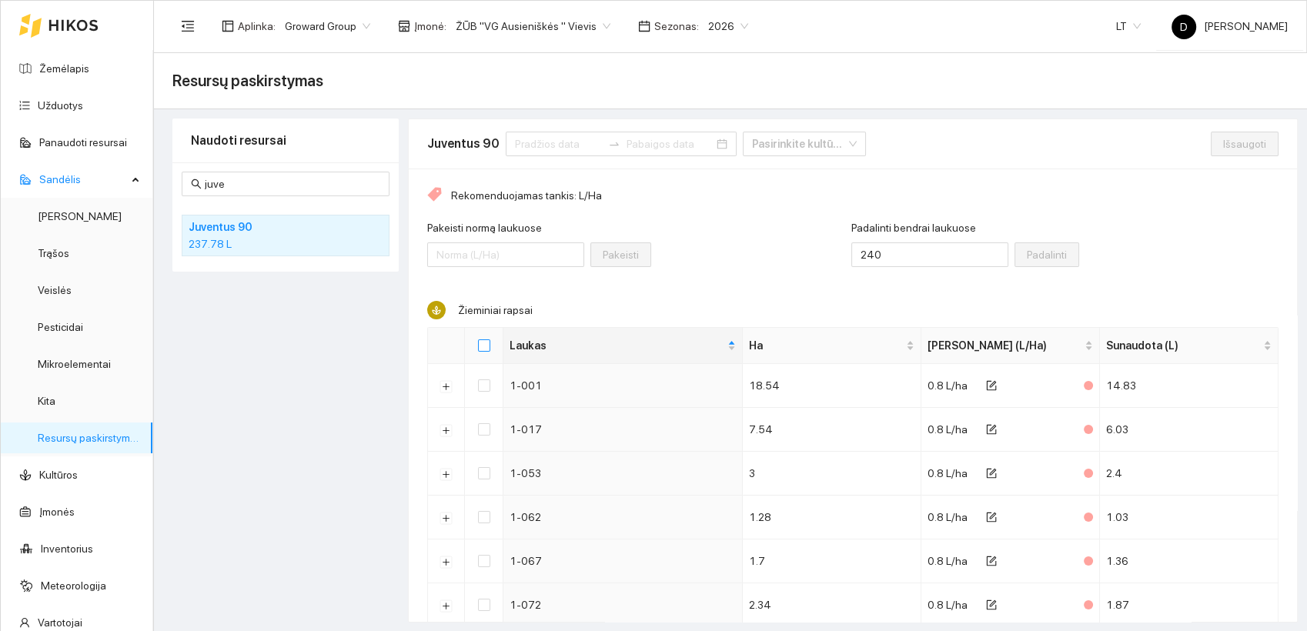
checkbox input "true"
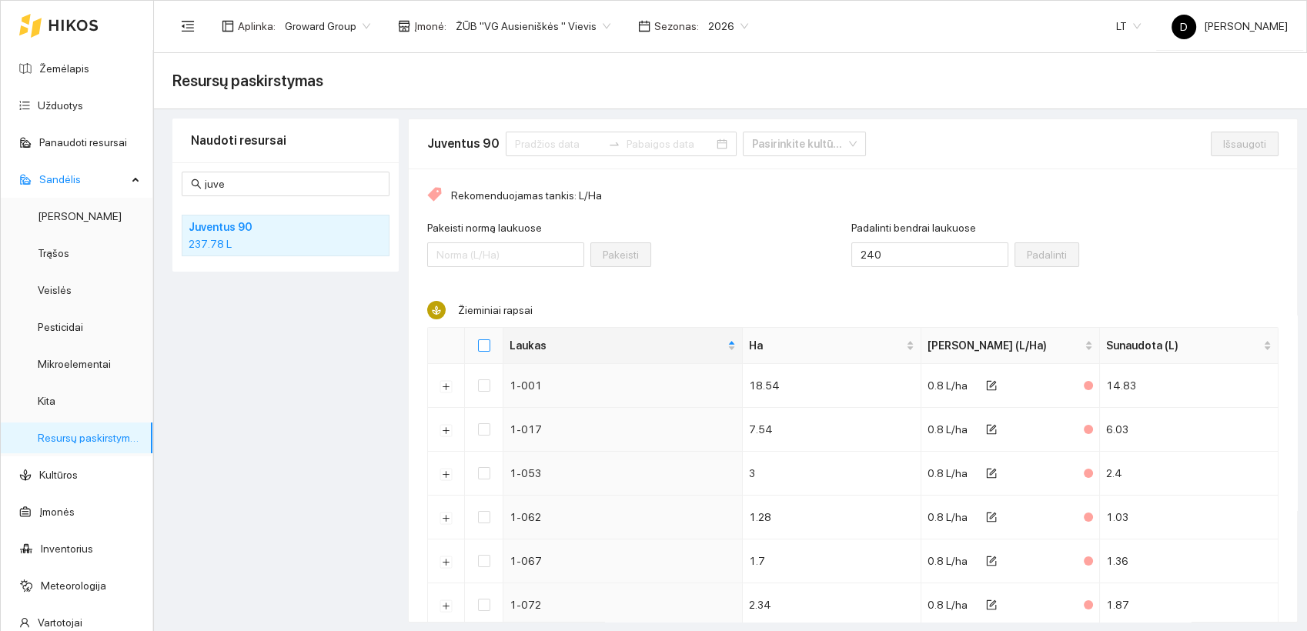
checkbox input "true"
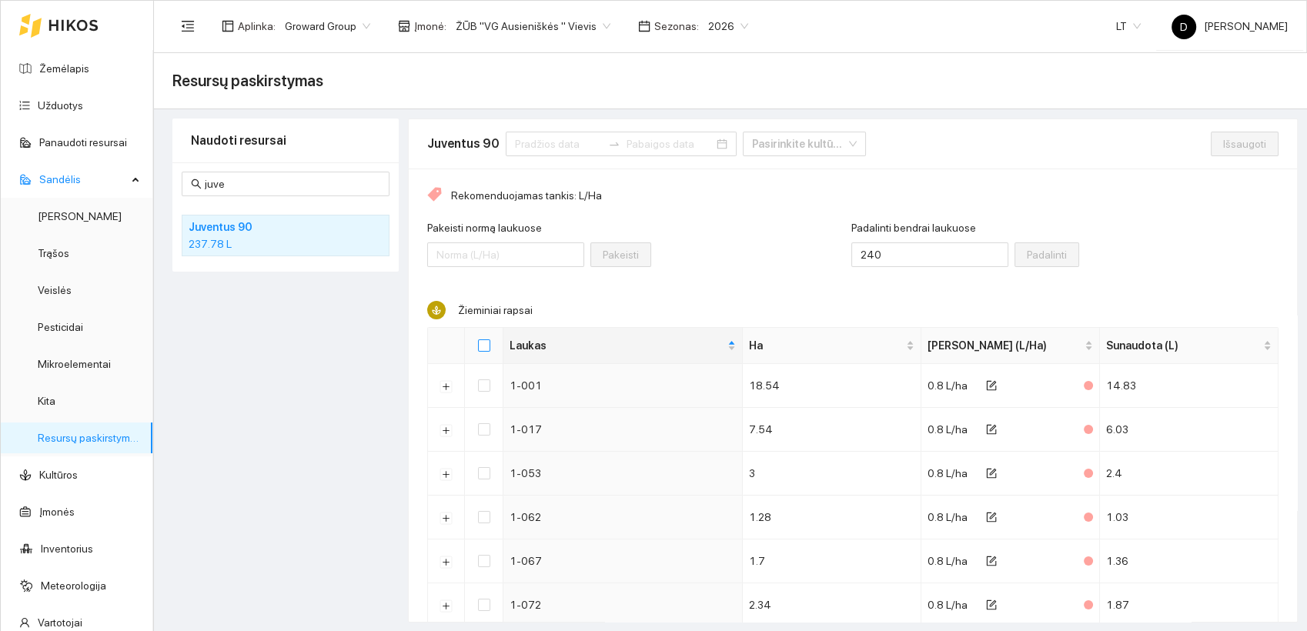
checkbox input "true"
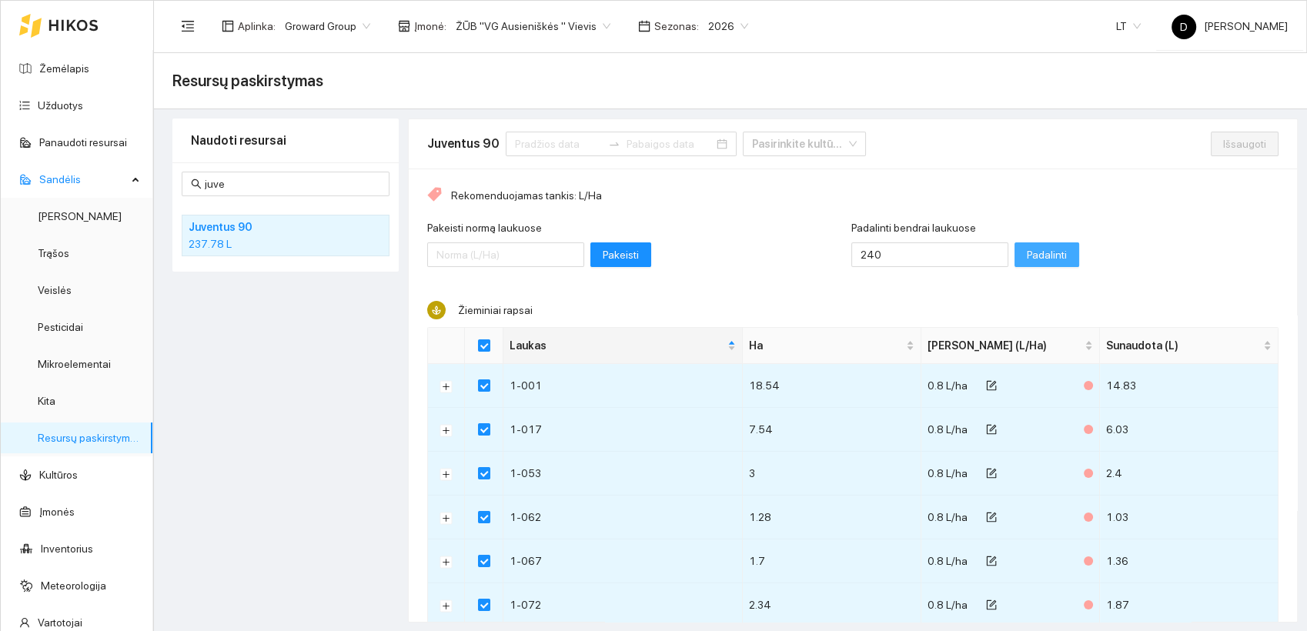
click at [1027, 250] on span "Padalinti" at bounding box center [1047, 254] width 40 height 17
click at [1223, 142] on span "Išsaugoti" at bounding box center [1244, 143] width 43 height 17
checkbox input "false"
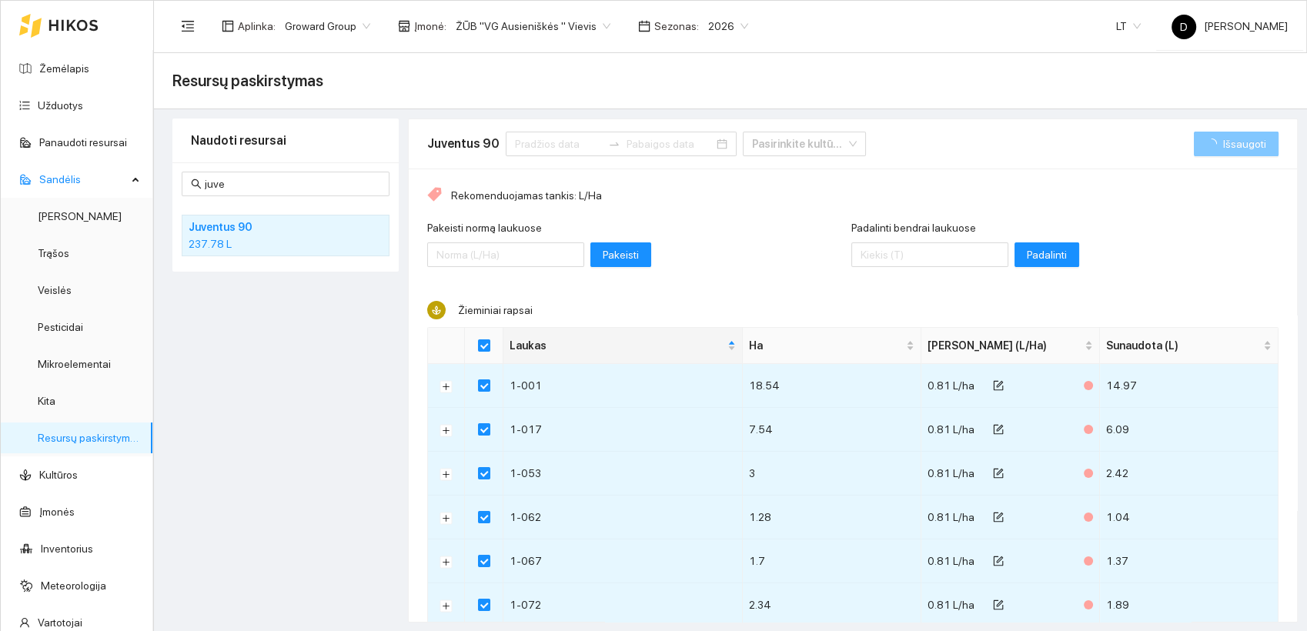
checkbox input "false"
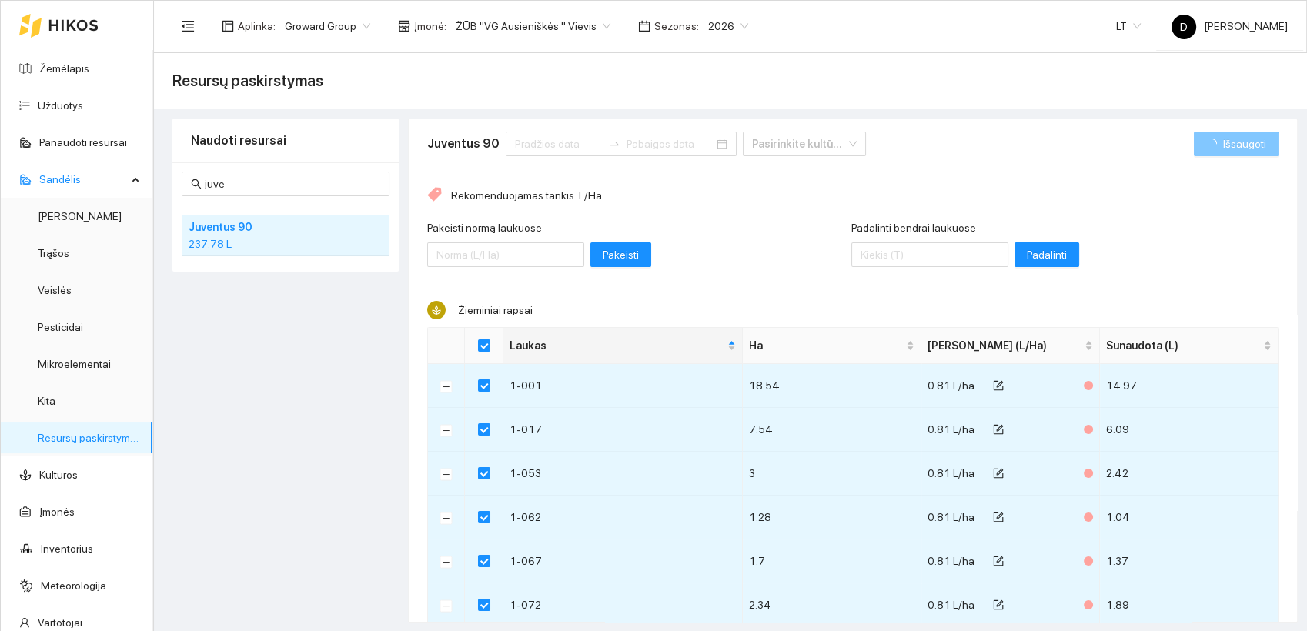
checkbox input "false"
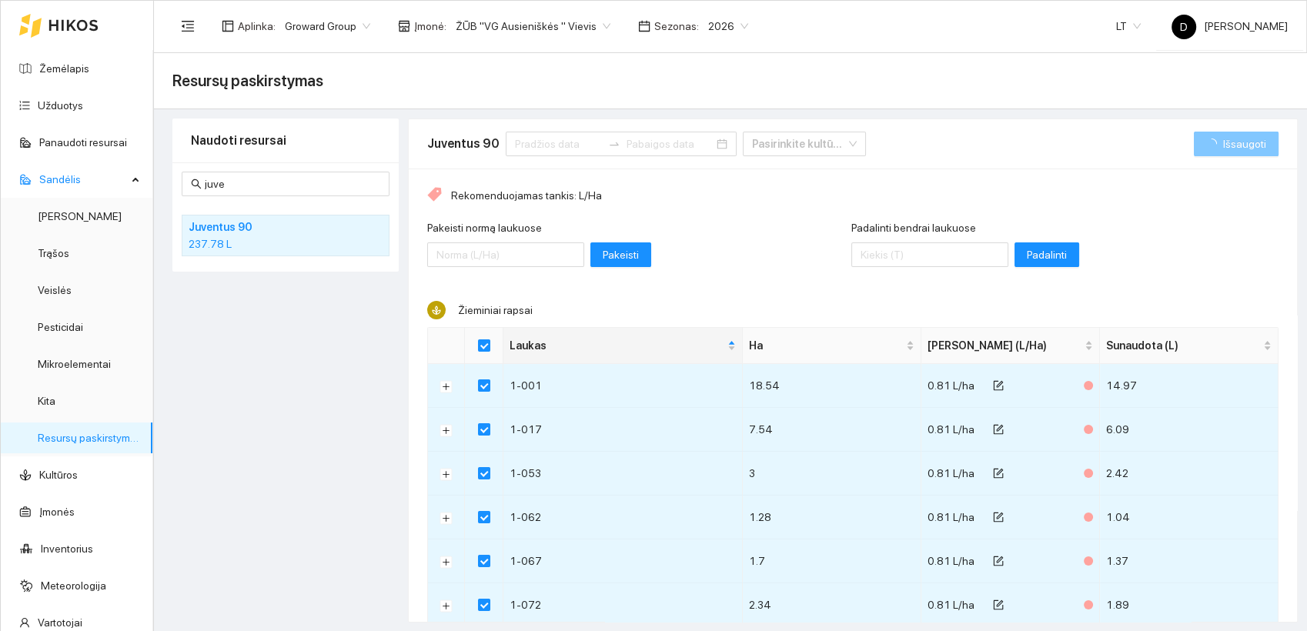
checkbox input "false"
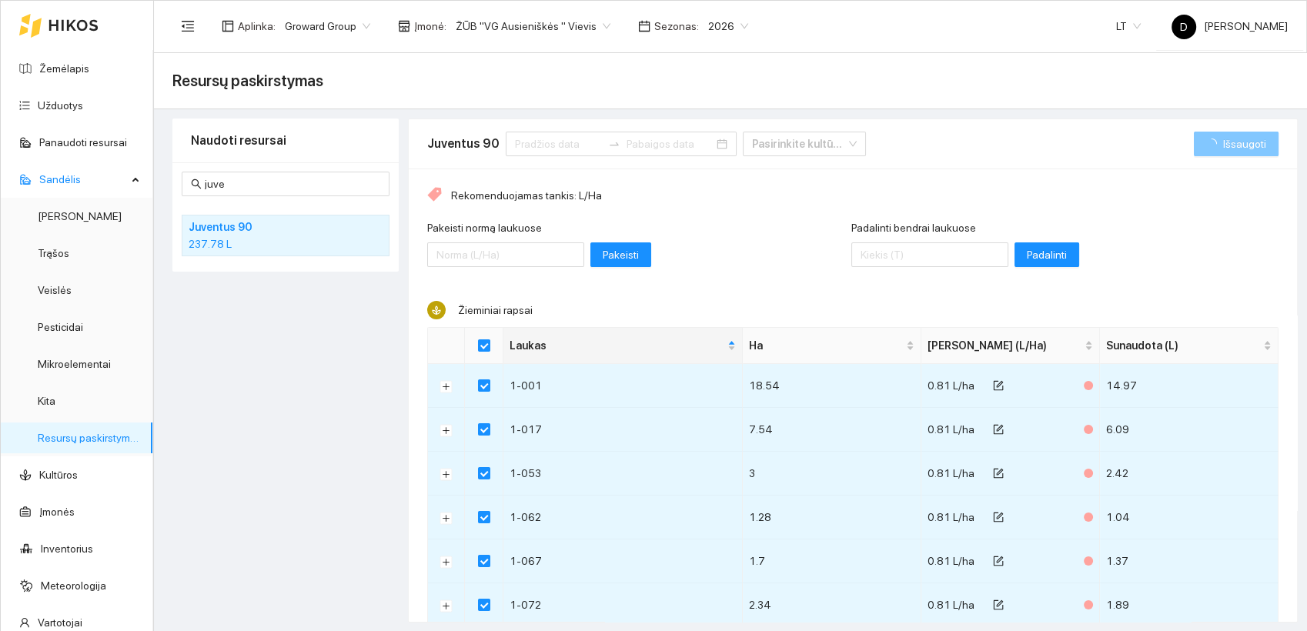
checkbox input "false"
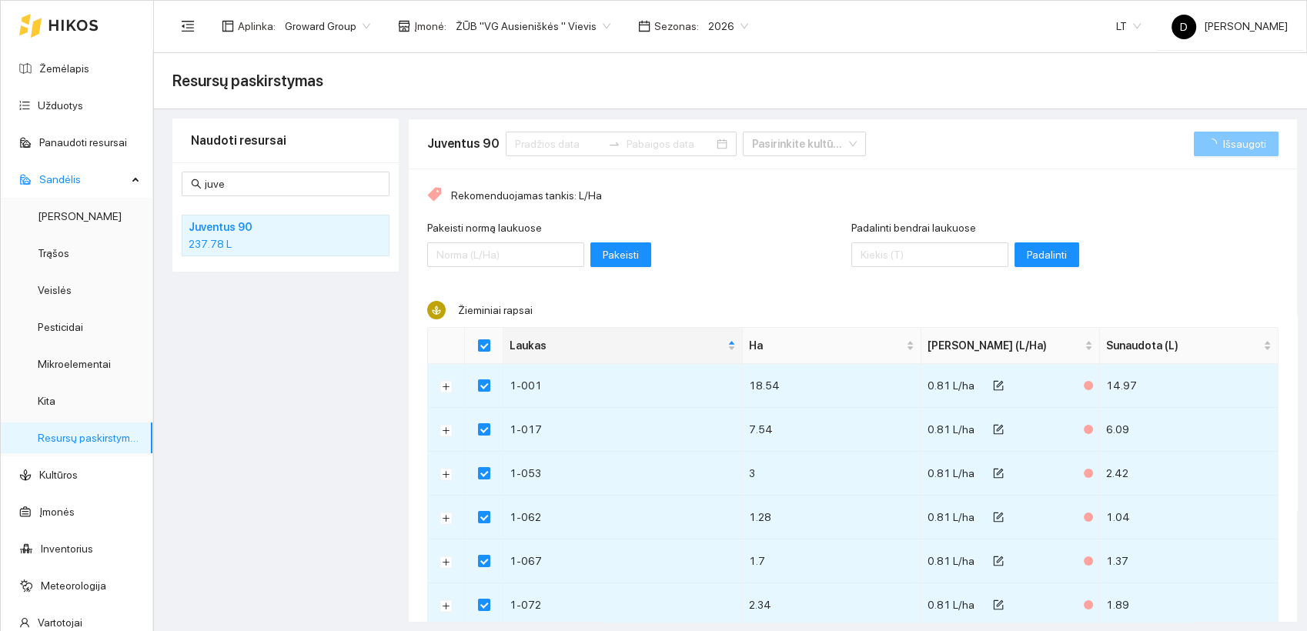
checkbox input "false"
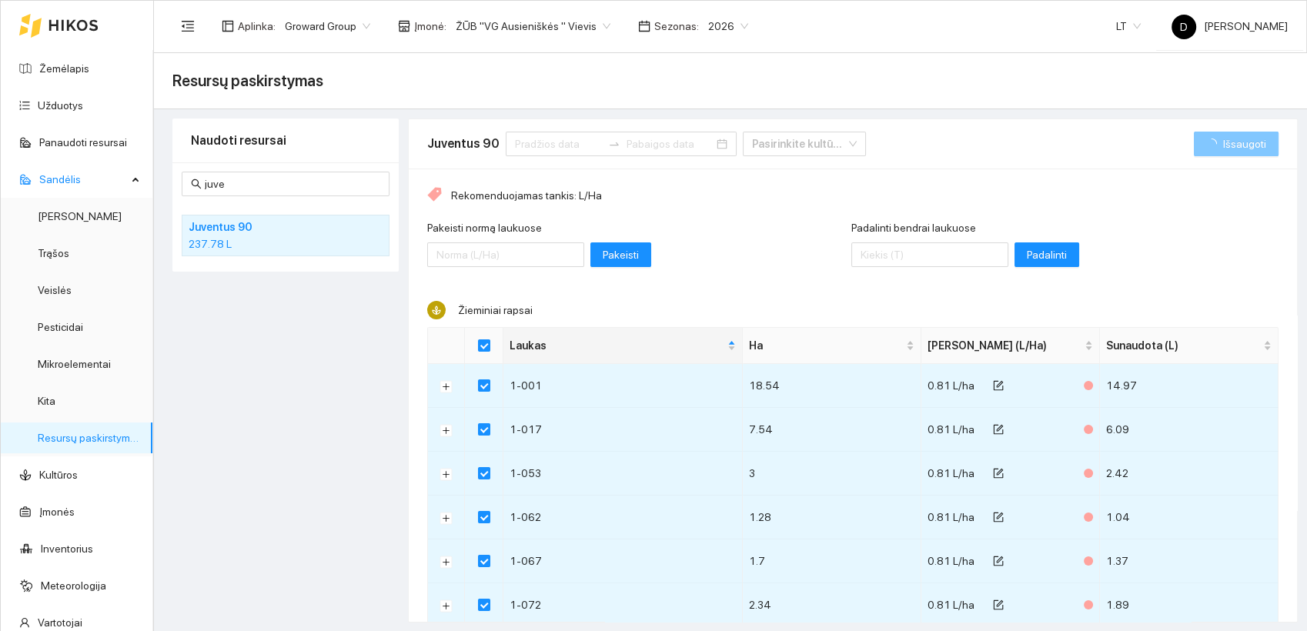
checkbox input "false"
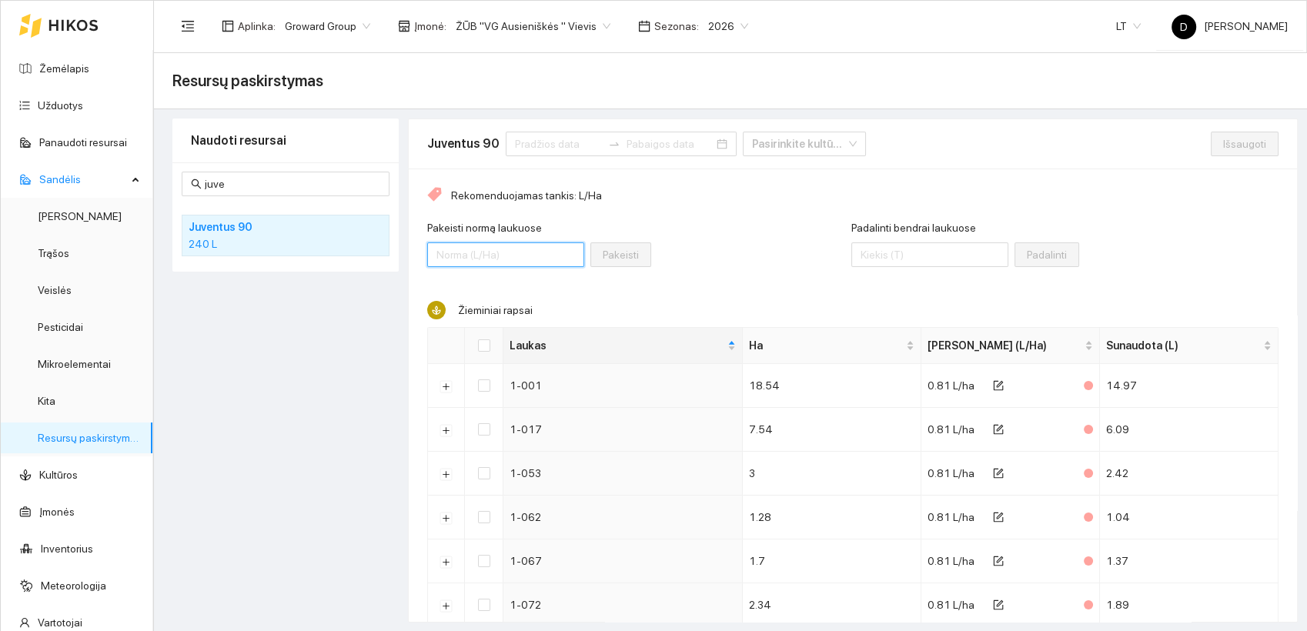
click at [496, 256] on input "Pakeisti normą laukuose" at bounding box center [505, 254] width 157 height 25
drag, startPoint x: 231, startPoint y: 180, endPoint x: 166, endPoint y: 176, distance: 64.8
click at [166, 176] on div "Naudoti resursai juve Juventus 90 240 L Juventus 90 Pasirinkite kultūrą Išsaugo…" at bounding box center [730, 371] width 1135 height 504
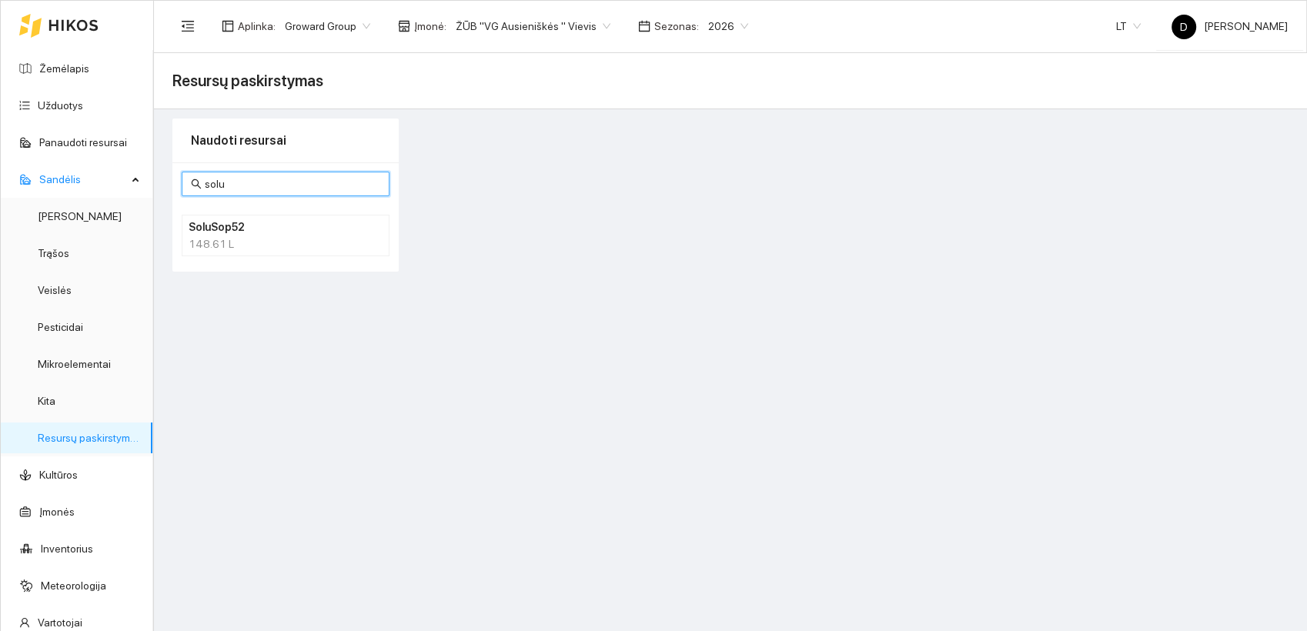
type input "solu"
click at [229, 236] on div "148.61 L" at bounding box center [286, 244] width 194 height 17
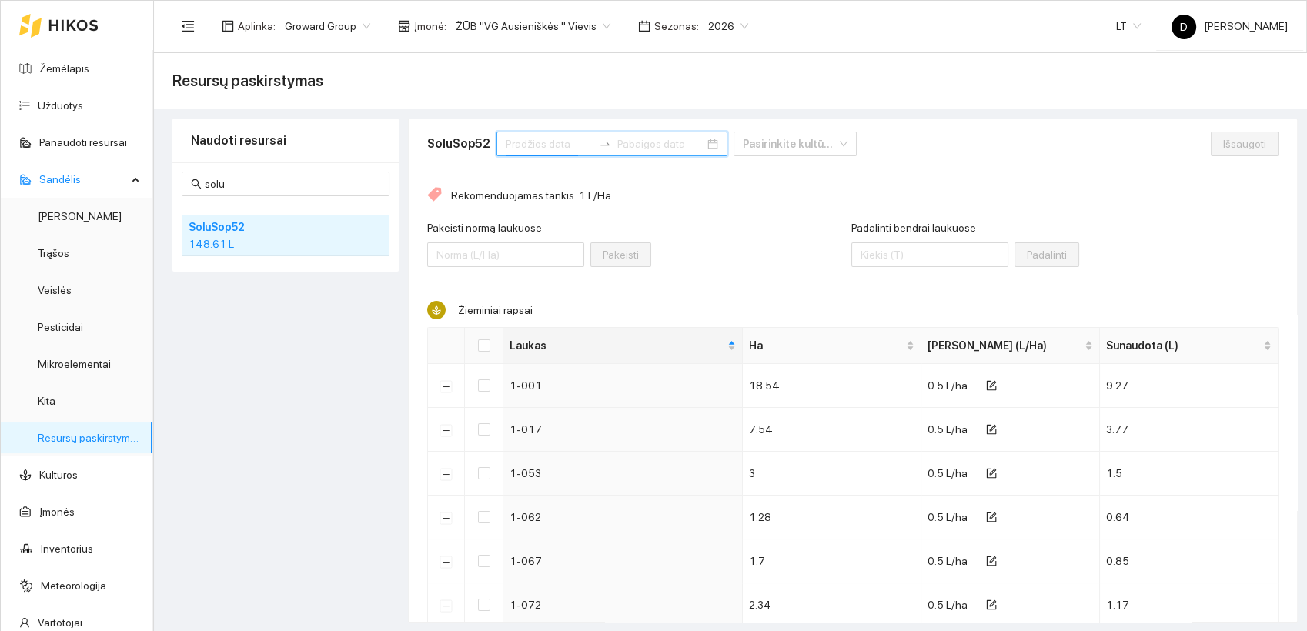
click at [553, 143] on input at bounding box center [549, 143] width 87 height 17
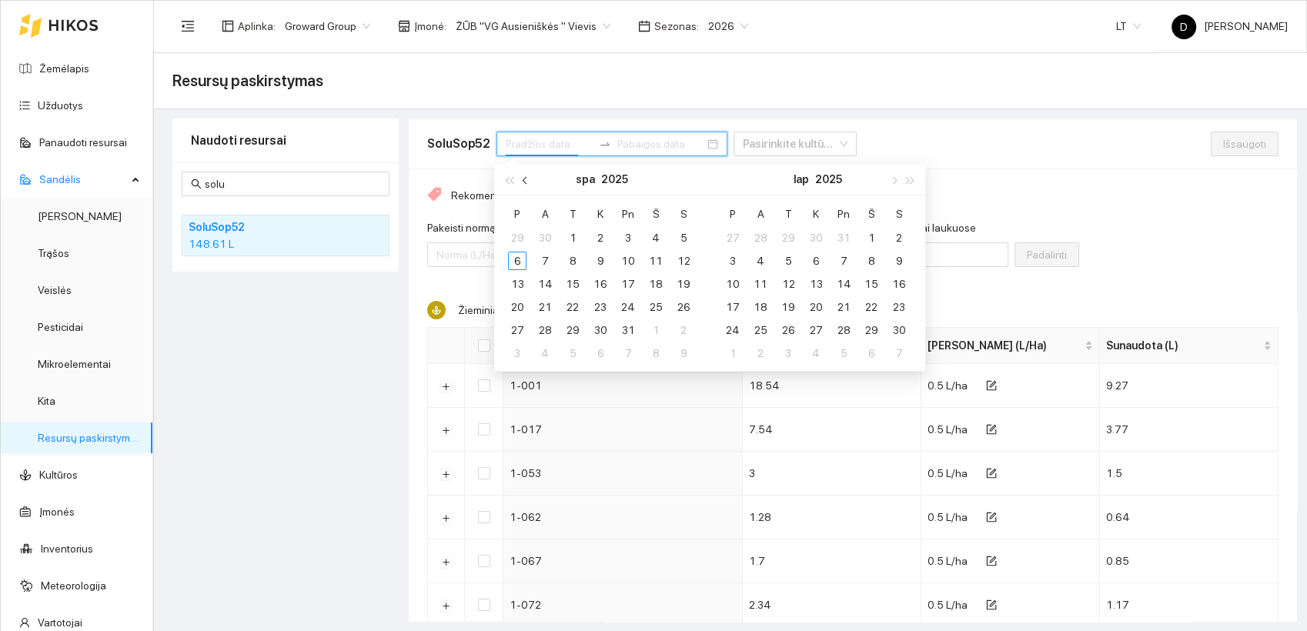
click at [525, 176] on button "button" at bounding box center [525, 179] width 17 height 31
type input "[DATE]"
click at [514, 231] on div "1" at bounding box center [517, 238] width 18 height 18
type input "[DATE]"
click at [547, 325] on div "30" at bounding box center [545, 330] width 18 height 18
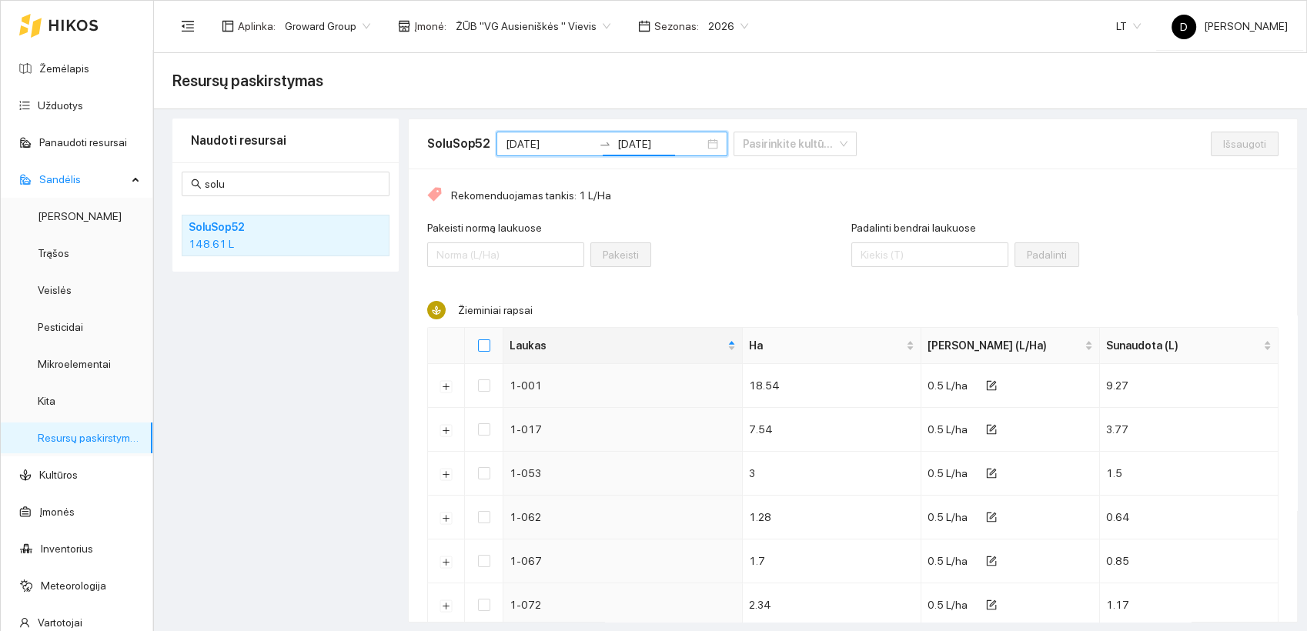
drag, startPoint x: 486, startPoint y: 346, endPoint x: 505, endPoint y: 343, distance: 19.5
click at [487, 346] on input "Select all" at bounding box center [484, 345] width 12 height 12
checkbox input "true"
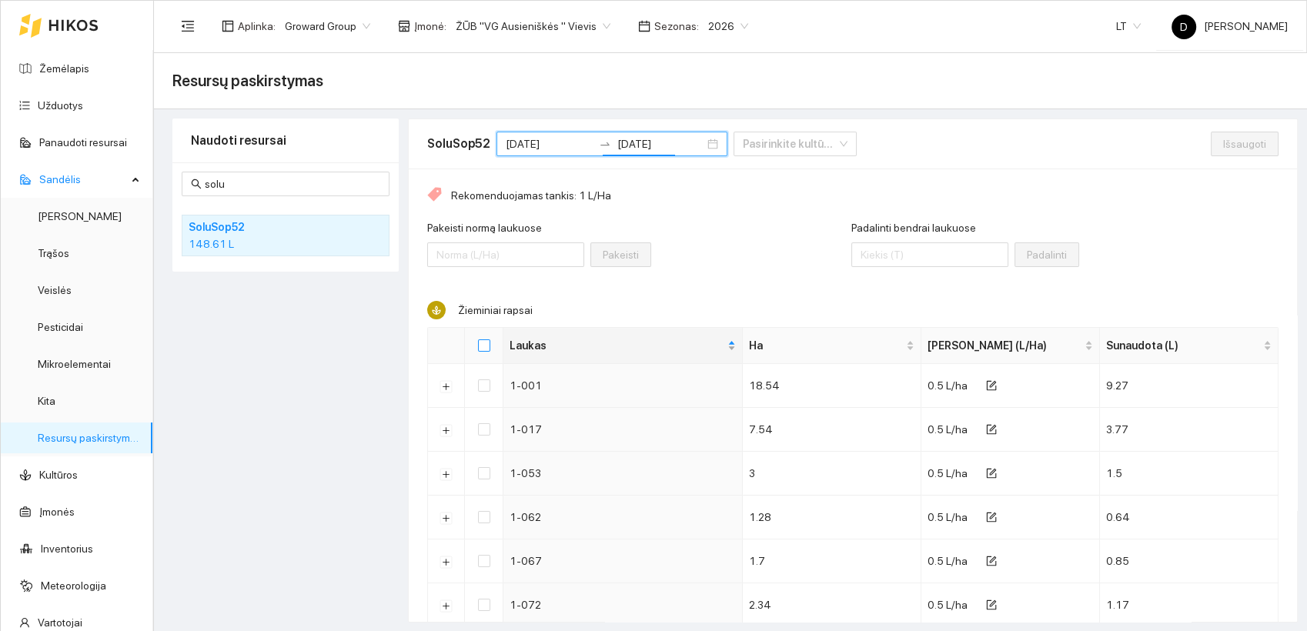
checkbox input "true"
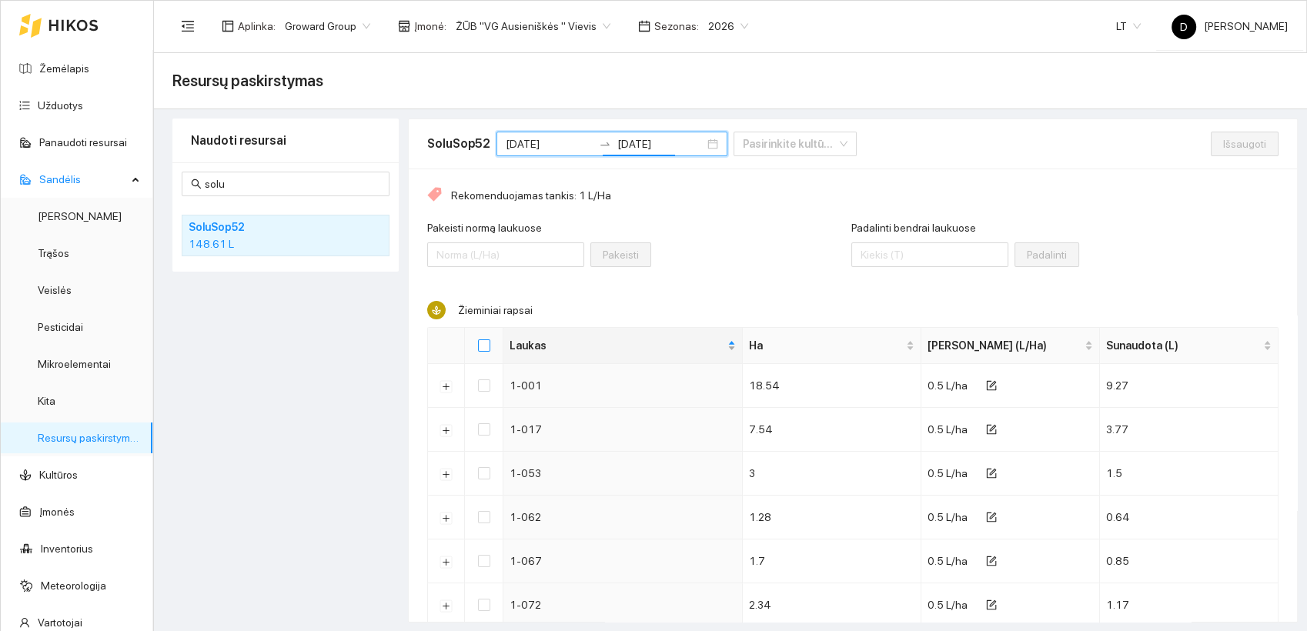
checkbox input "true"
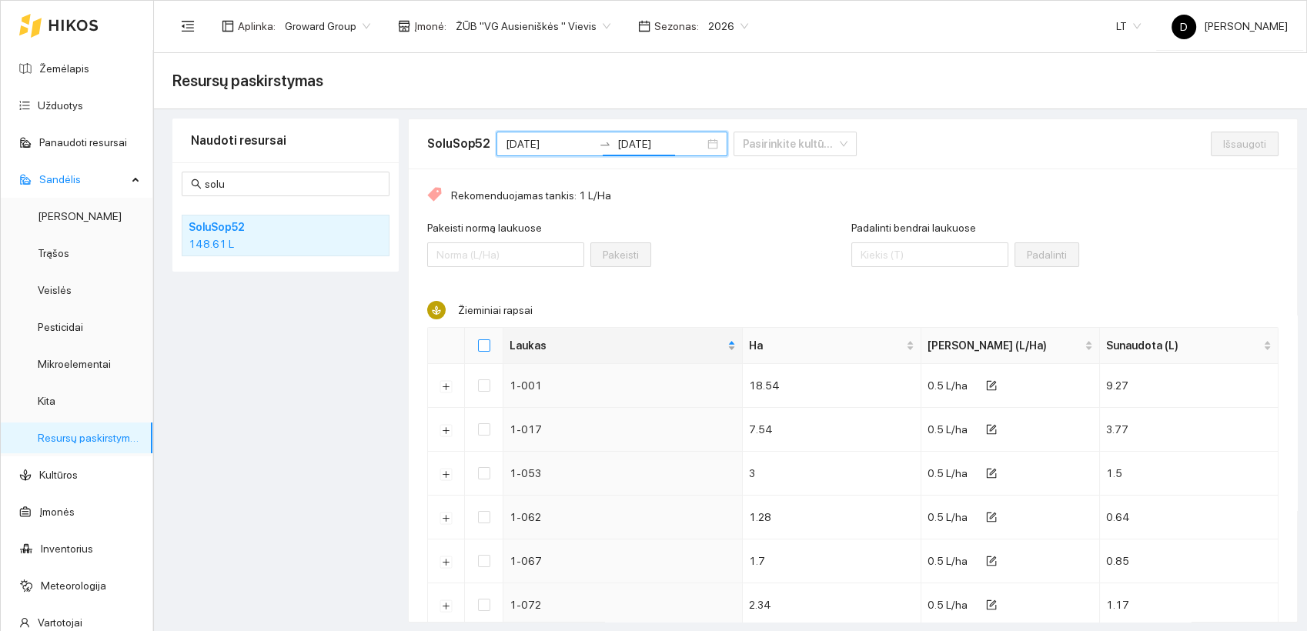
checkbox input "true"
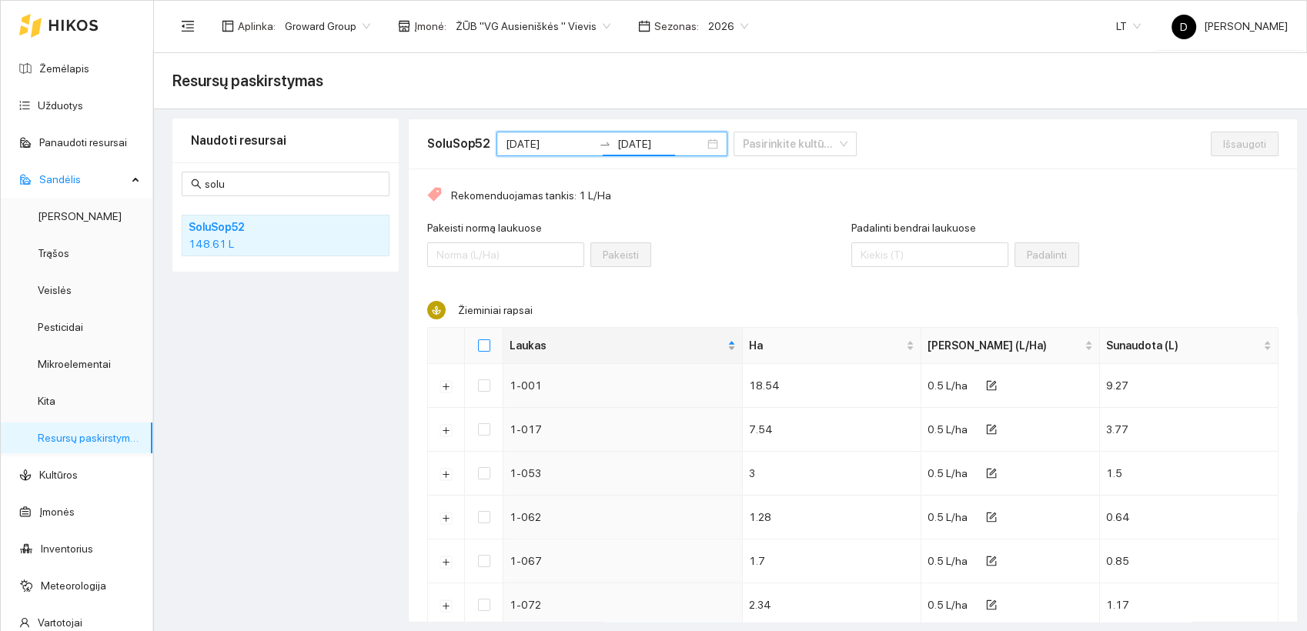
checkbox input "true"
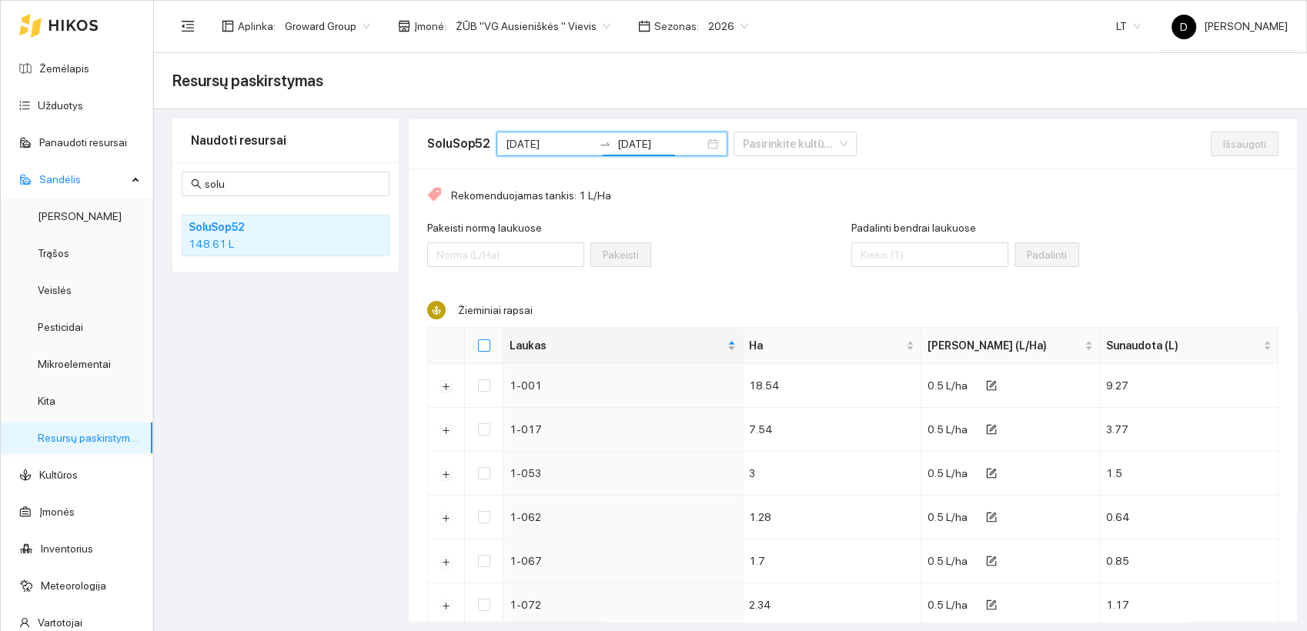
checkbox input "true"
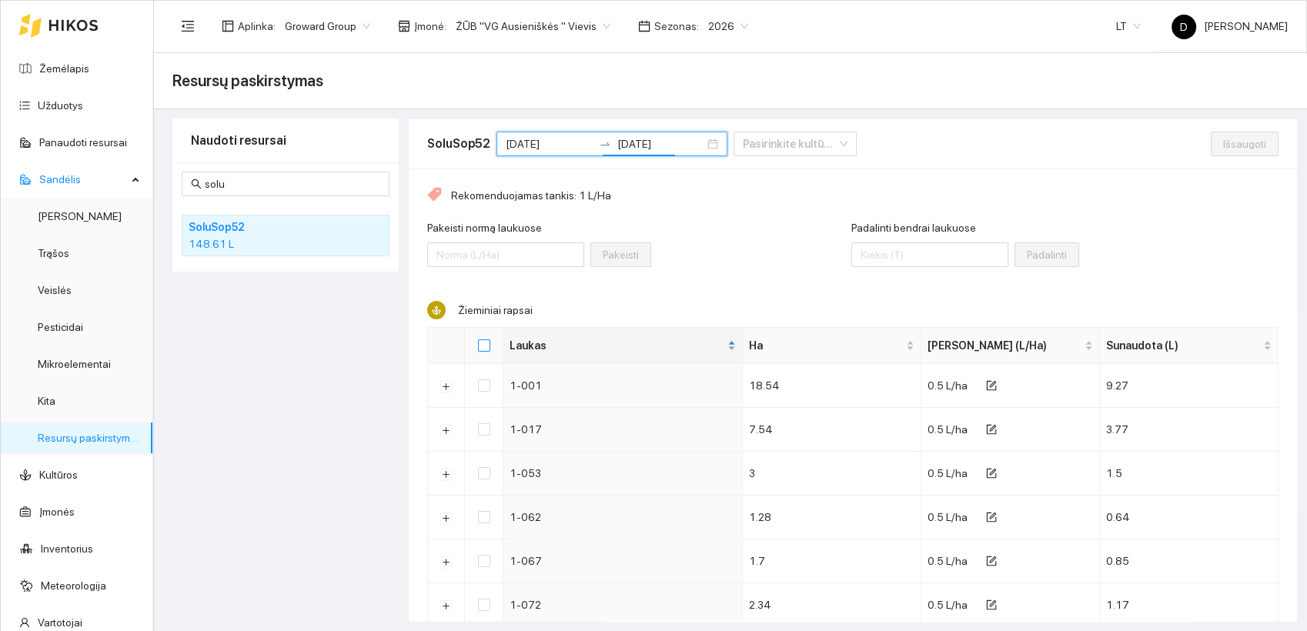
checkbox input "true"
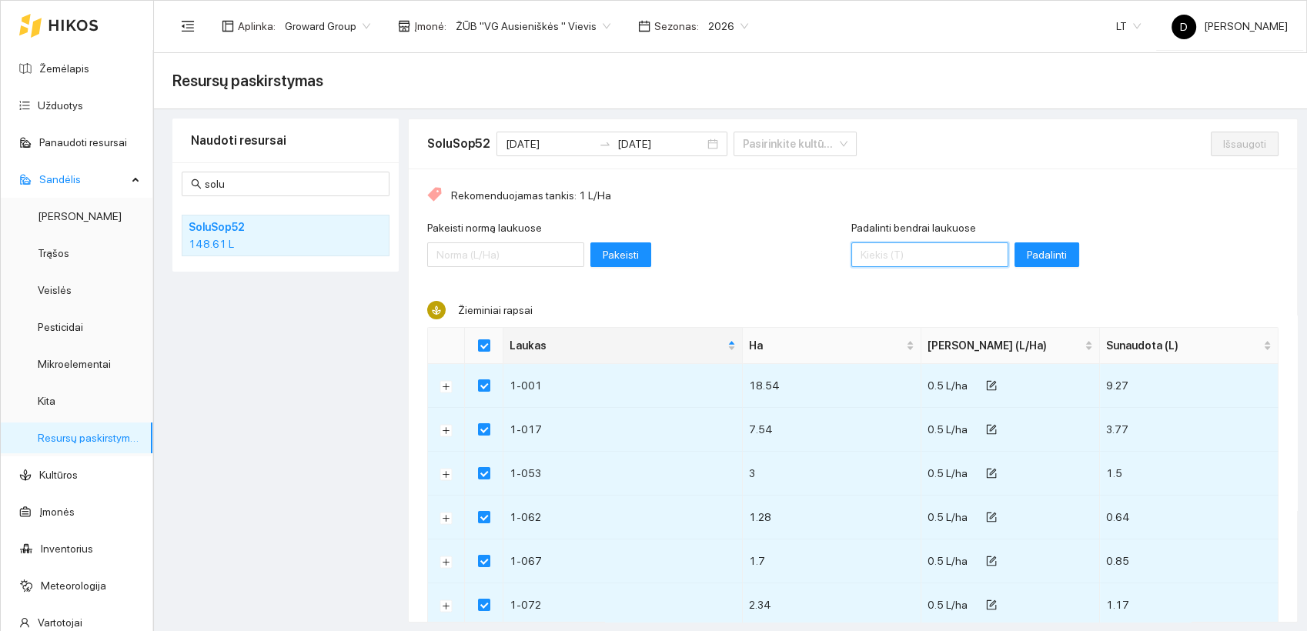
click at [872, 256] on input "Padalinti bendrai laukuose" at bounding box center [929, 254] width 157 height 25
type input "175"
click at [1027, 256] on span "Padalinti" at bounding box center [1047, 254] width 40 height 17
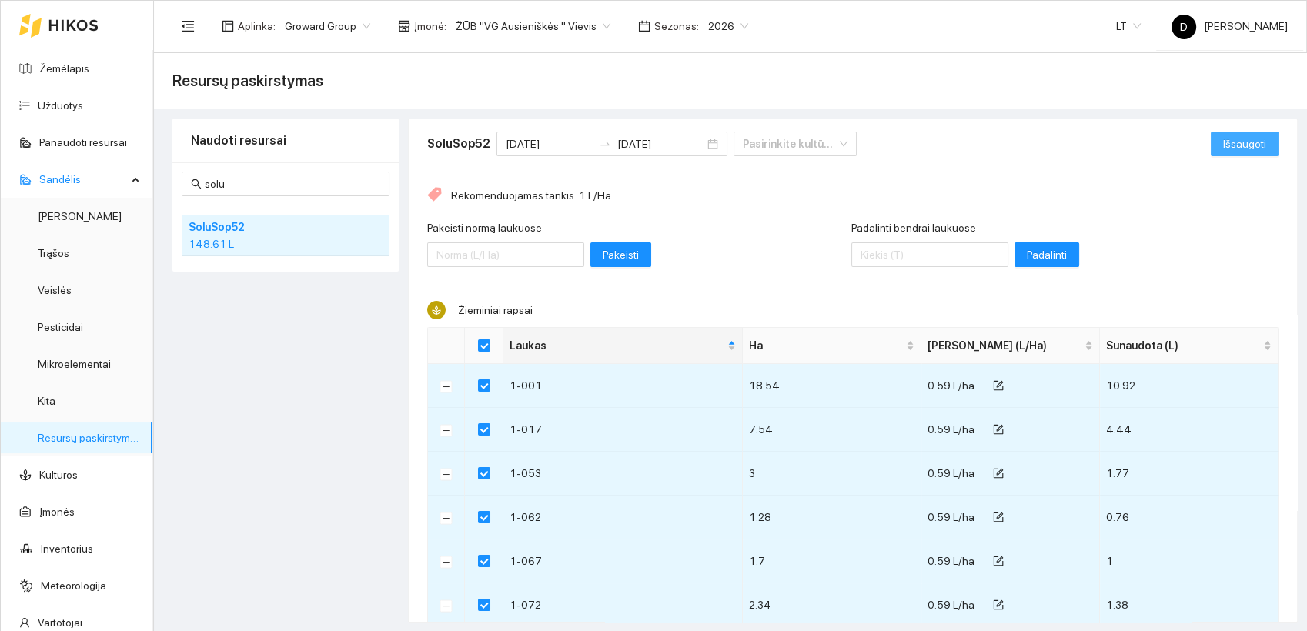
click at [1229, 145] on span "Išsaugoti" at bounding box center [1244, 143] width 43 height 17
checkbox input "false"
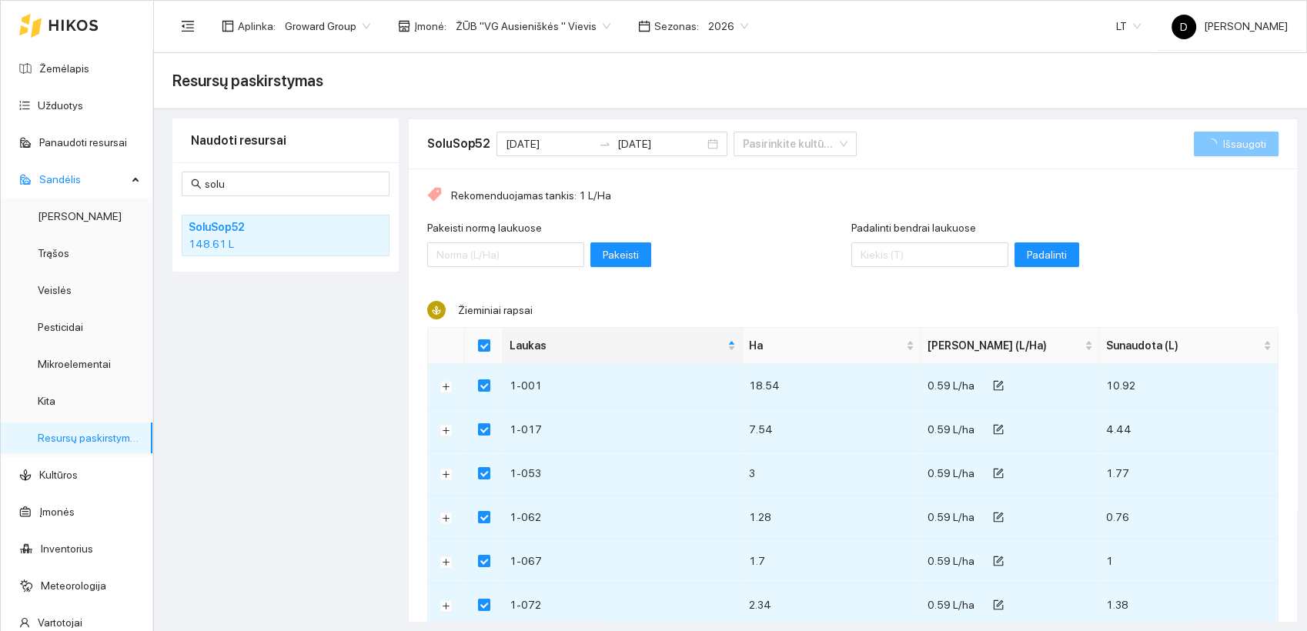
checkbox input "false"
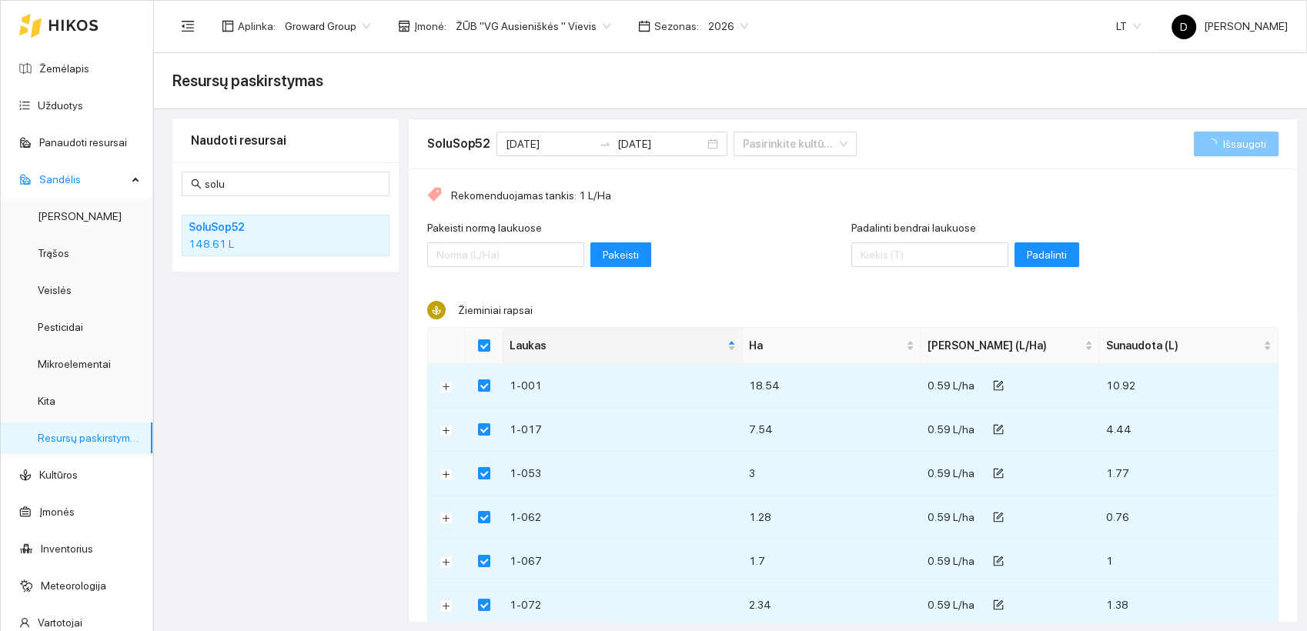
checkbox input "false"
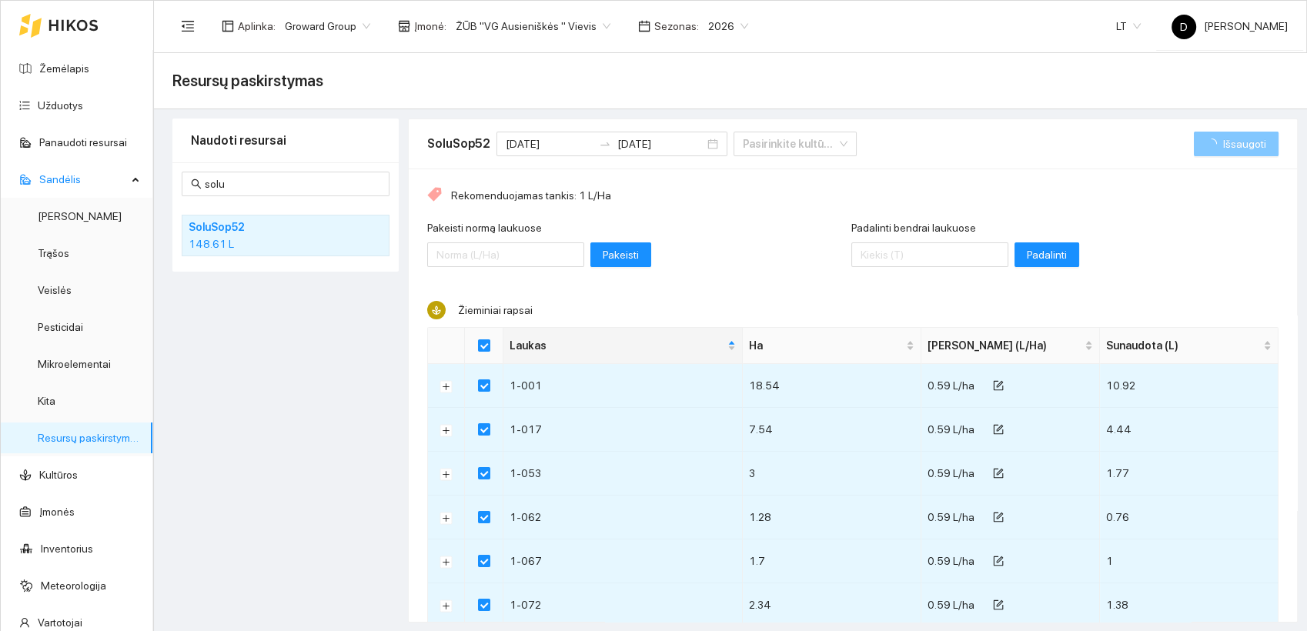
checkbox input "false"
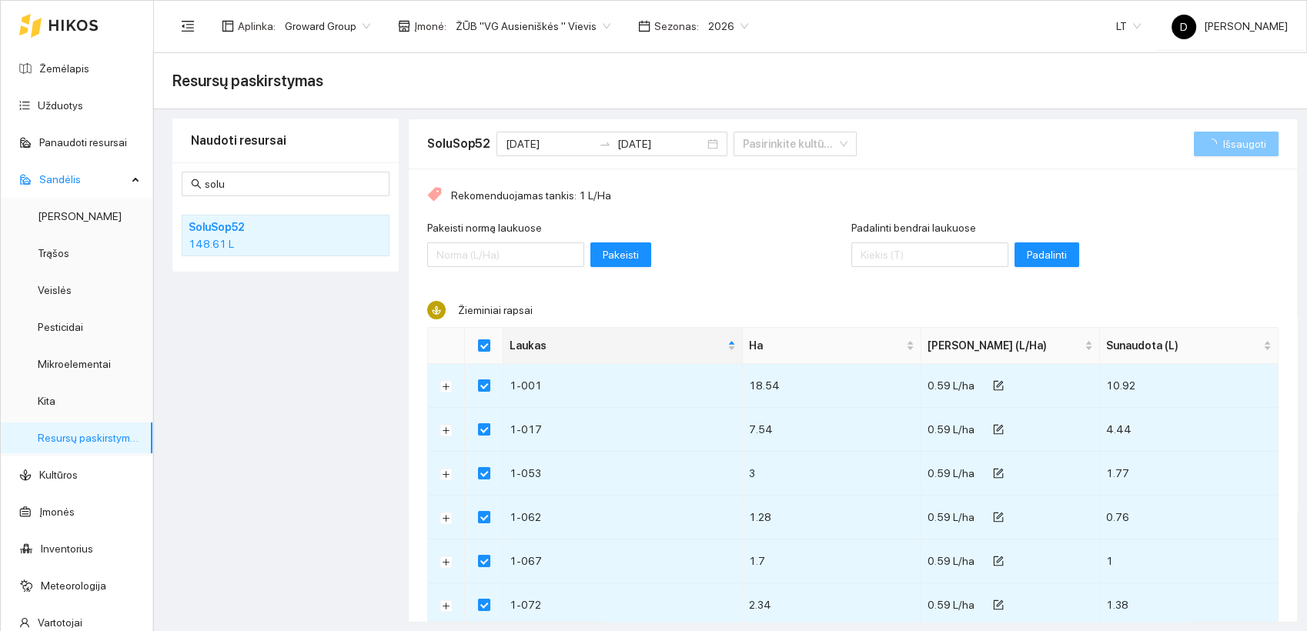
checkbox input "false"
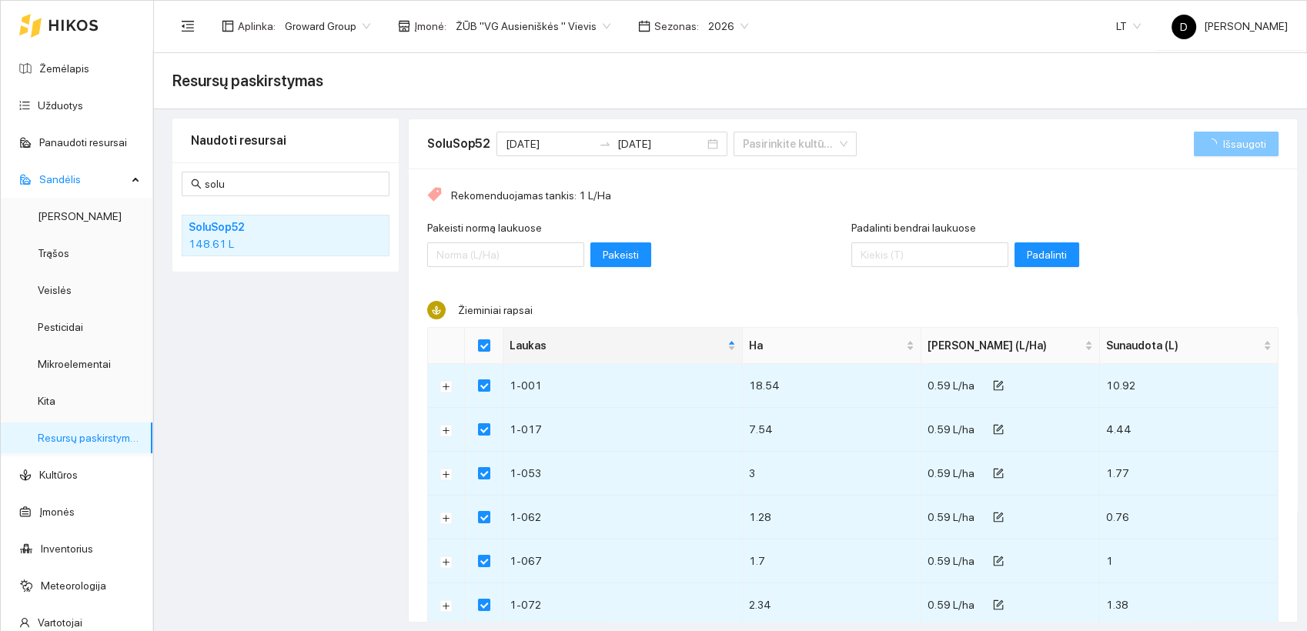
checkbox input "false"
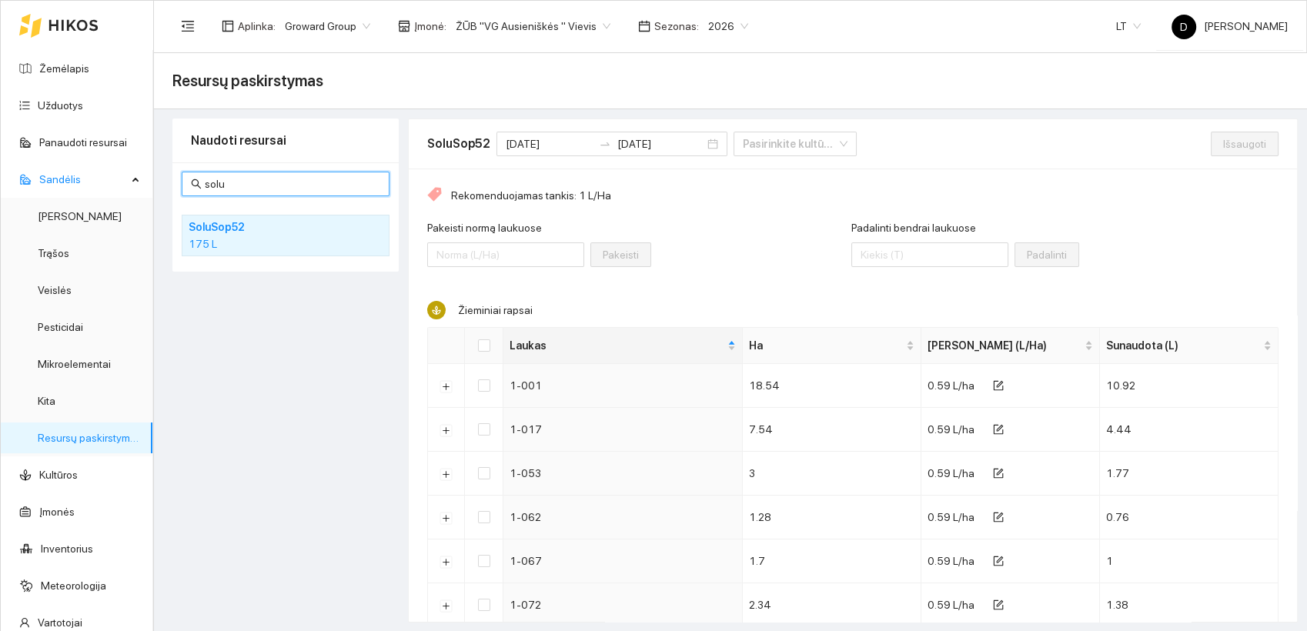
drag, startPoint x: 246, startPoint y: 188, endPoint x: 186, endPoint y: 192, distance: 60.2
click at [188, 194] on span "solu" at bounding box center [286, 184] width 208 height 25
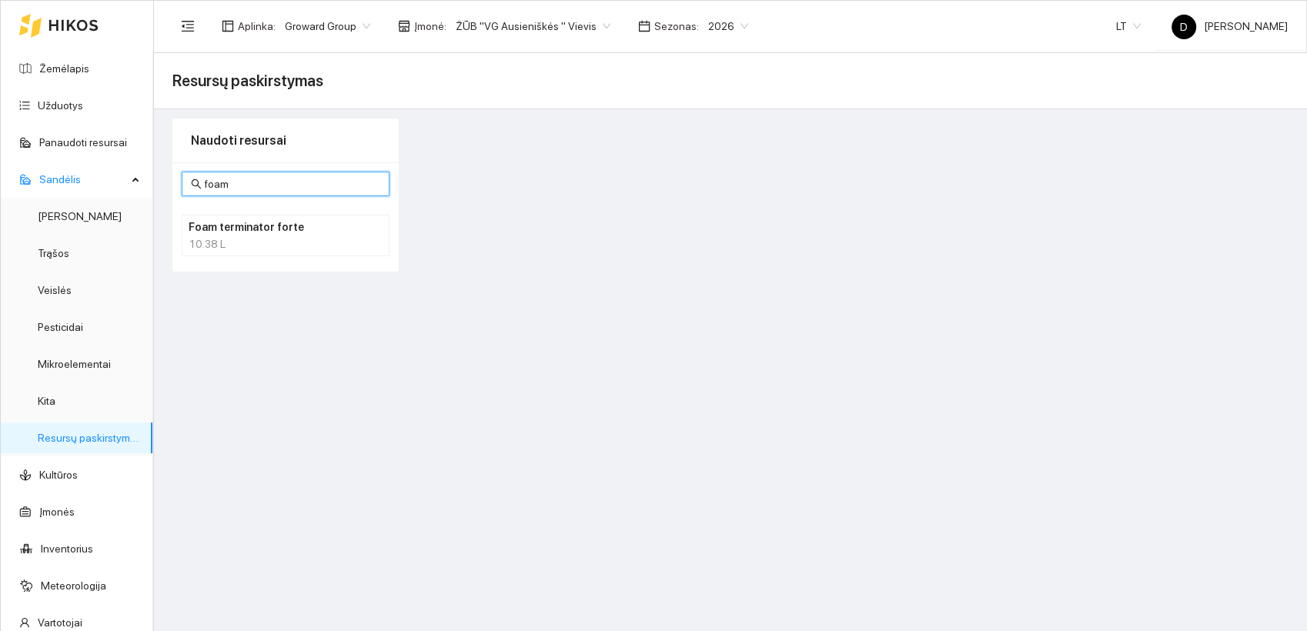
click at [232, 243] on div "10.38 L" at bounding box center [286, 244] width 194 height 17
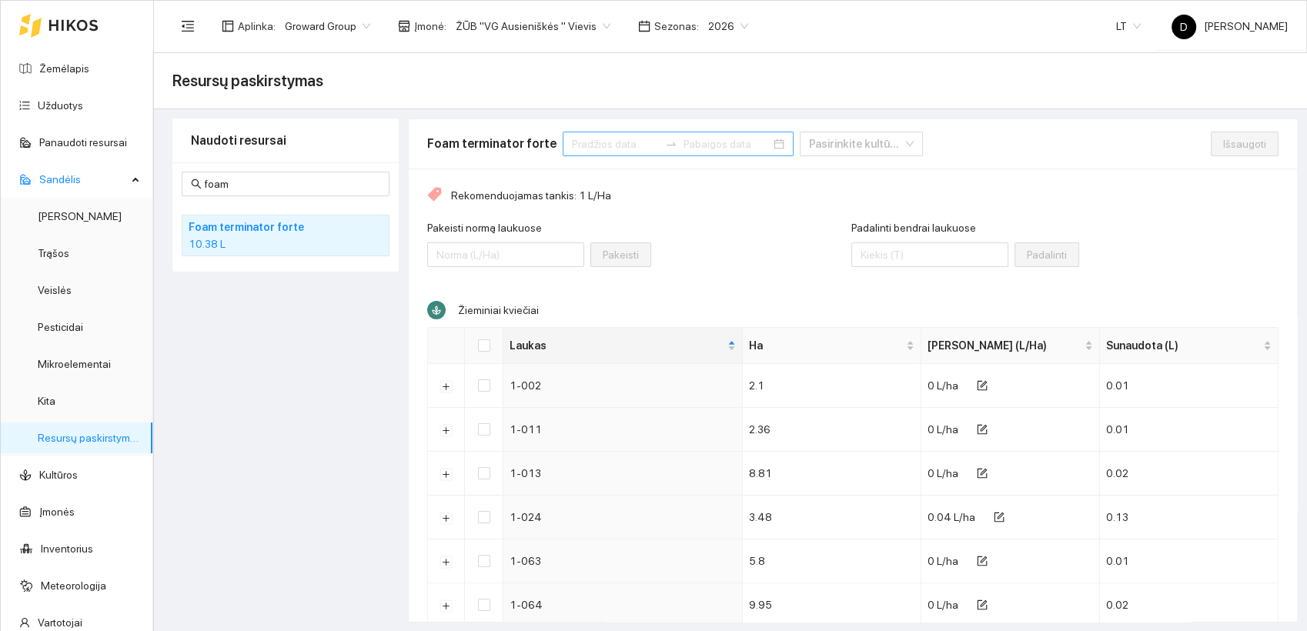
click at [659, 143] on div at bounding box center [671, 144] width 25 height 12
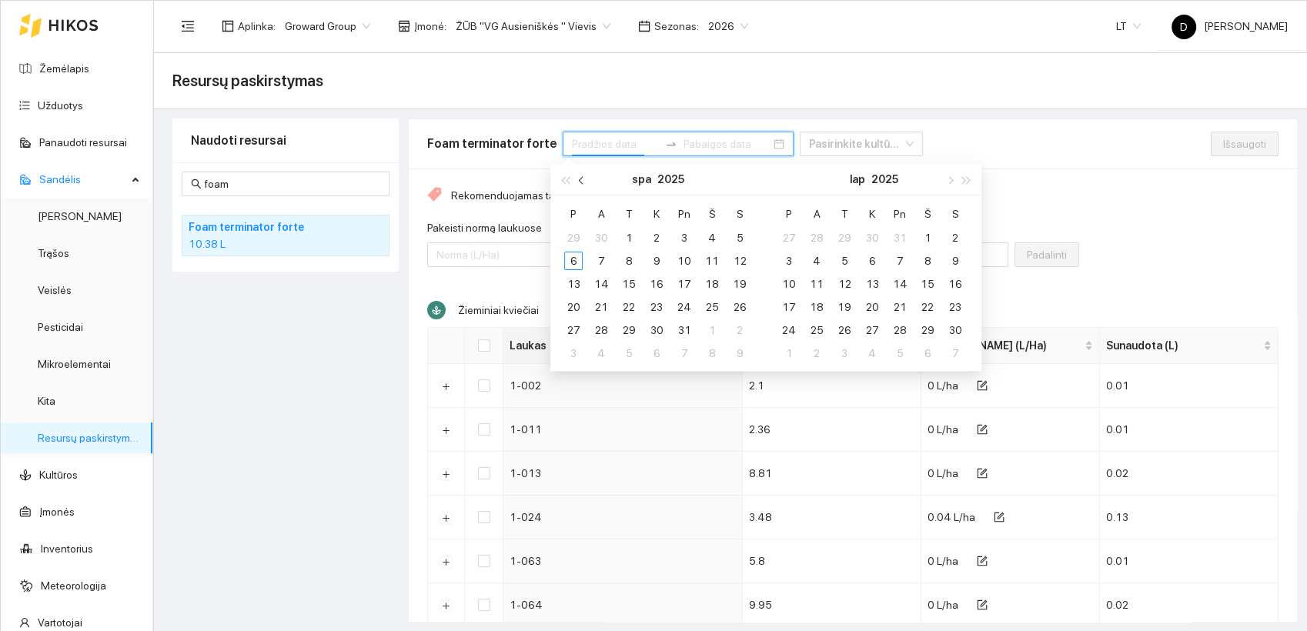
click at [582, 176] on span "button" at bounding box center [583, 180] width 8 height 8
click at [579, 238] on div "1" at bounding box center [573, 238] width 18 height 18
click at [604, 336] on div "30" at bounding box center [601, 330] width 18 height 18
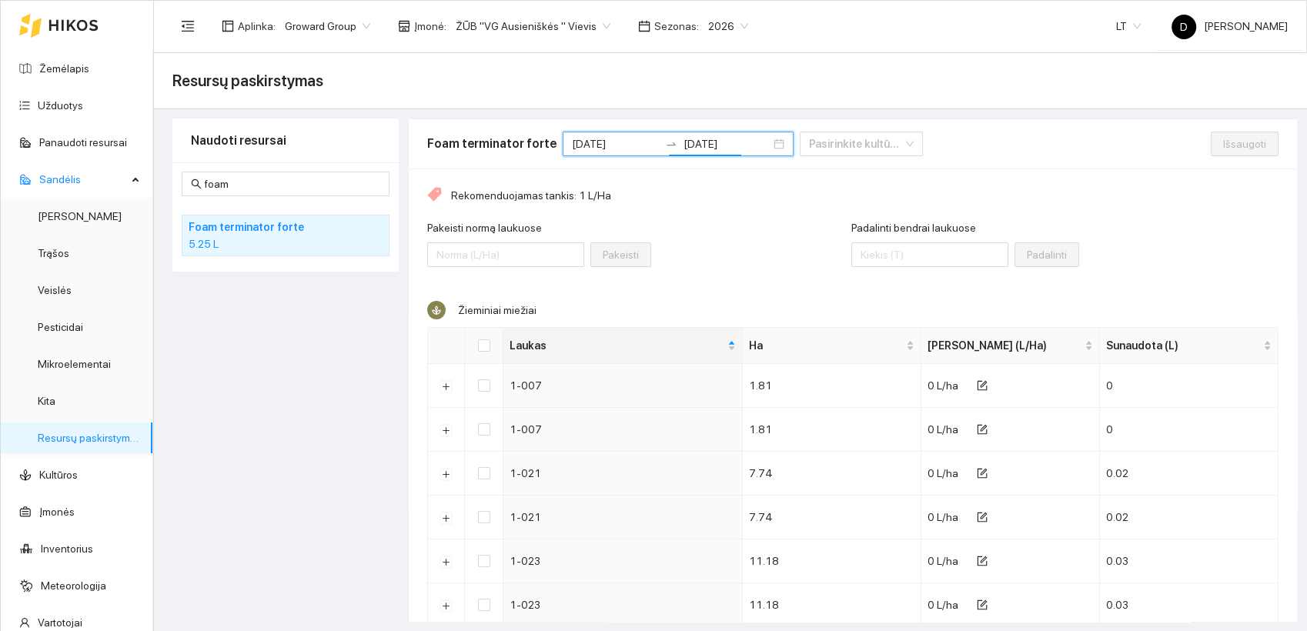
click at [739, 246] on div "Pakeisti normą laukuose Pakeisti" at bounding box center [639, 252] width 424 height 66
click at [915, 258] on input "Padalinti bendrai laukuose" at bounding box center [929, 254] width 157 height 25
click at [486, 345] on input "Select all" at bounding box center [484, 345] width 12 height 12
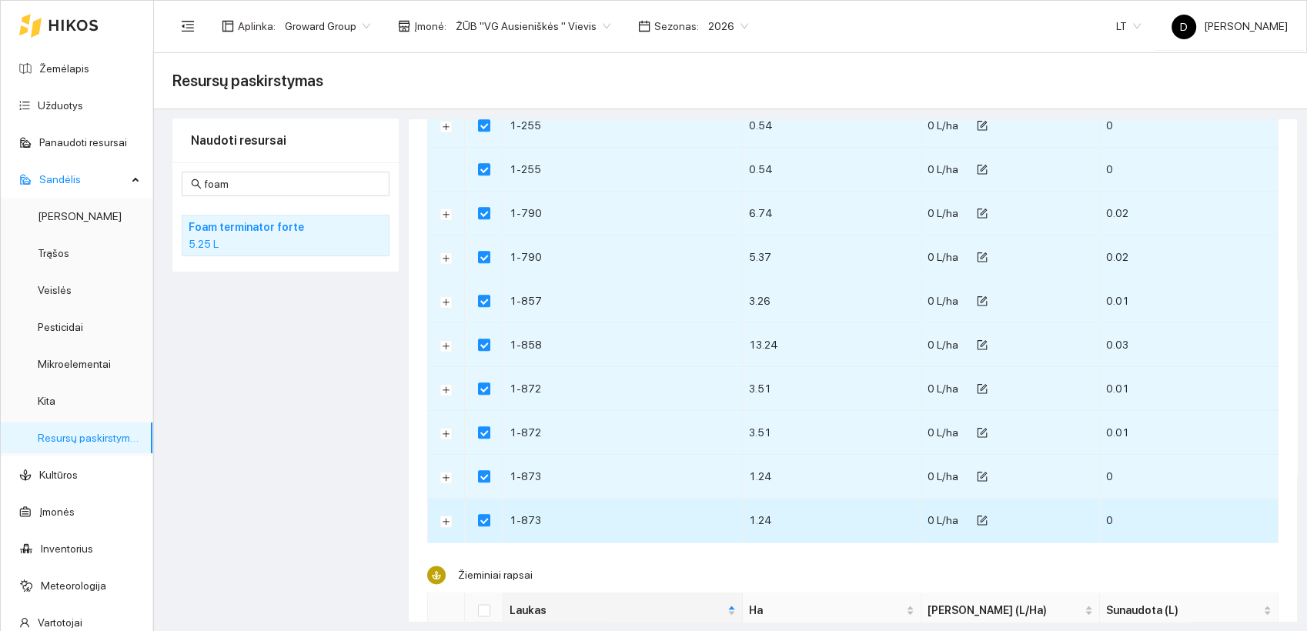
scroll to position [2138, 0]
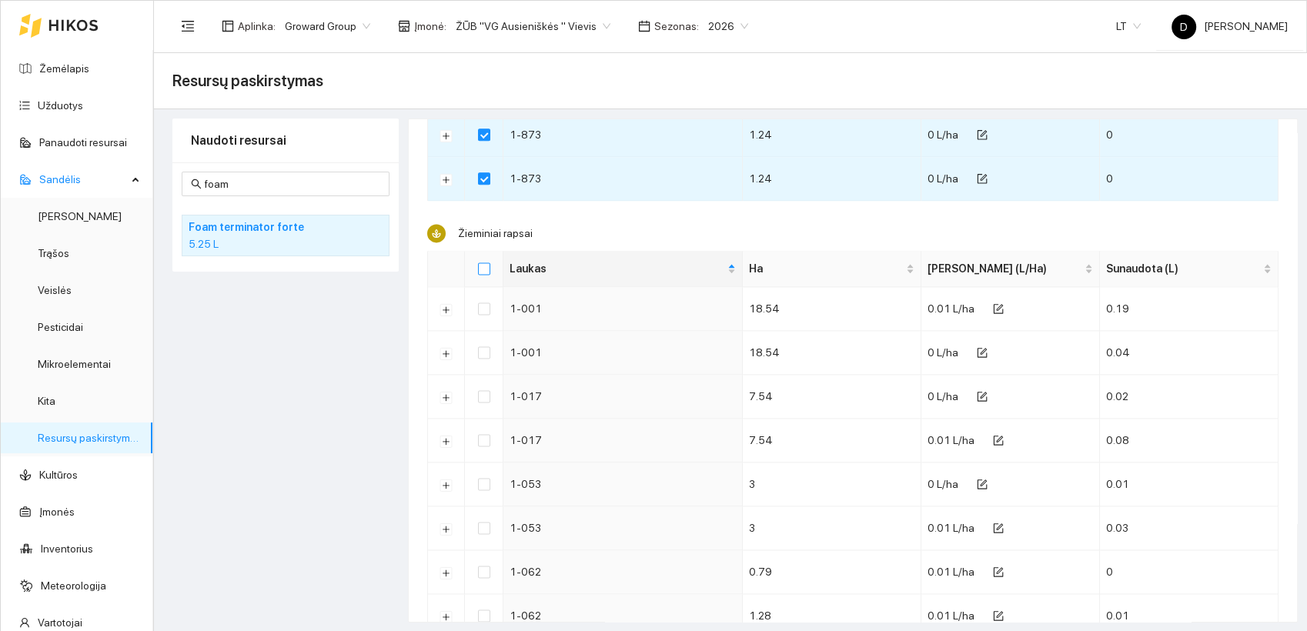
click at [484, 269] on input "Select all" at bounding box center [484, 268] width 12 height 12
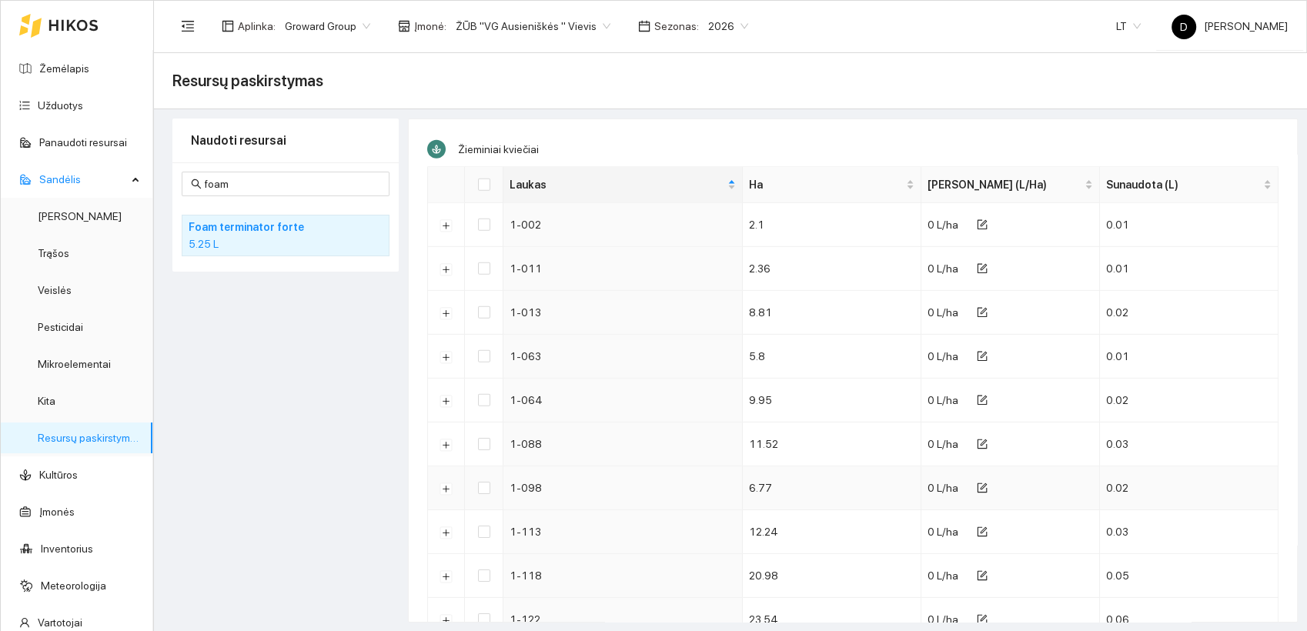
scroll to position [4704, 0]
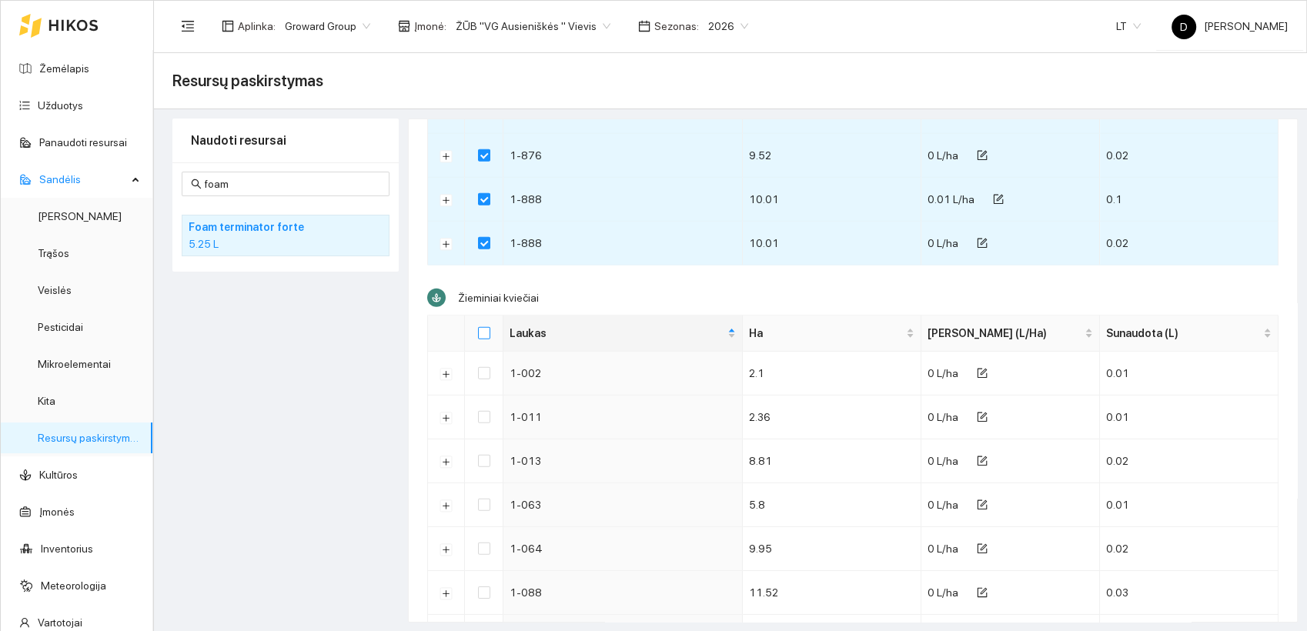
click at [487, 327] on input "Select all" at bounding box center [484, 333] width 12 height 12
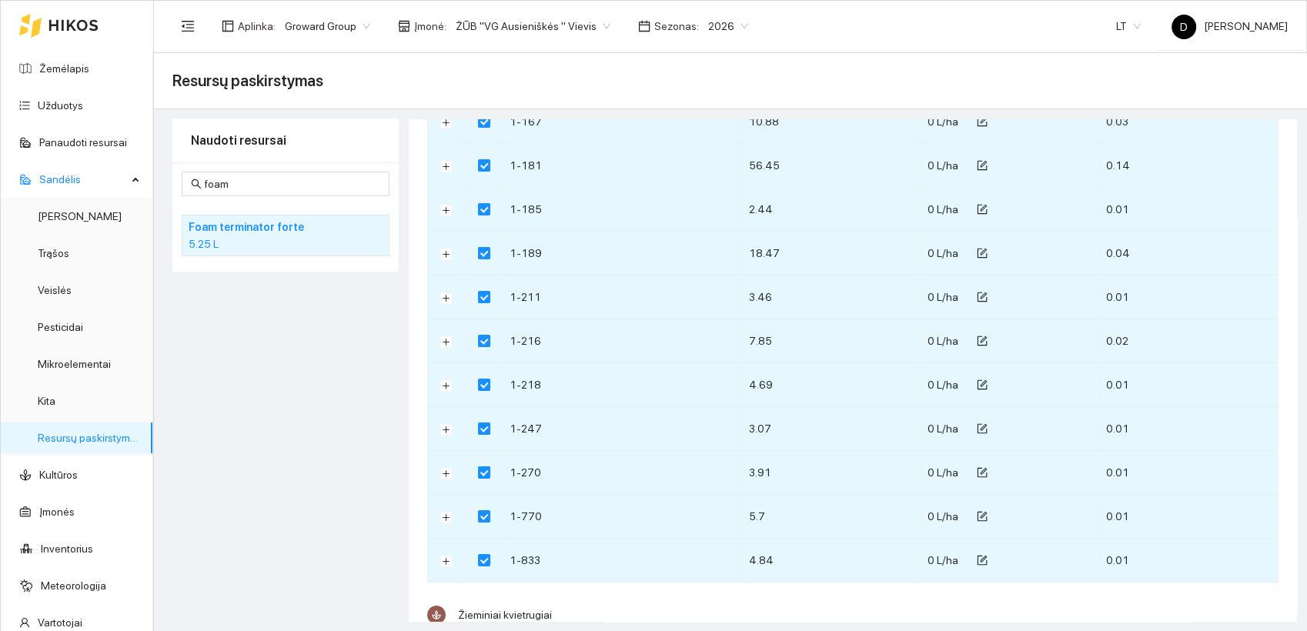
scroll to position [5780, 0]
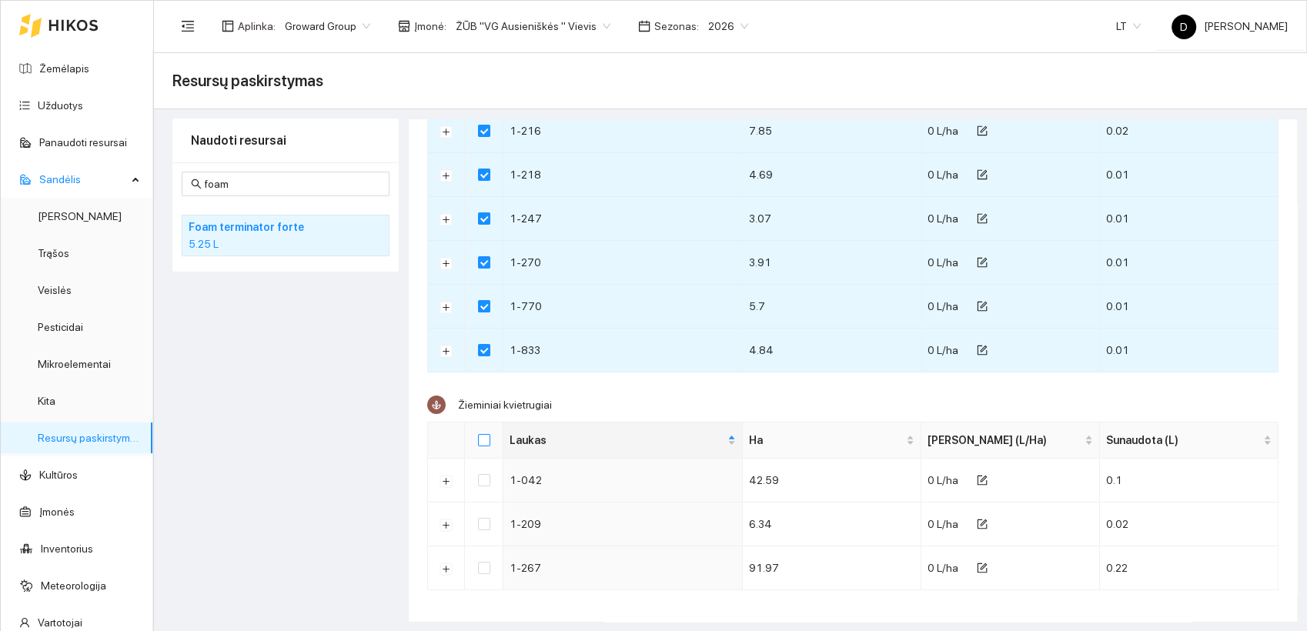
click at [483, 436] on input "Select all" at bounding box center [484, 440] width 12 height 12
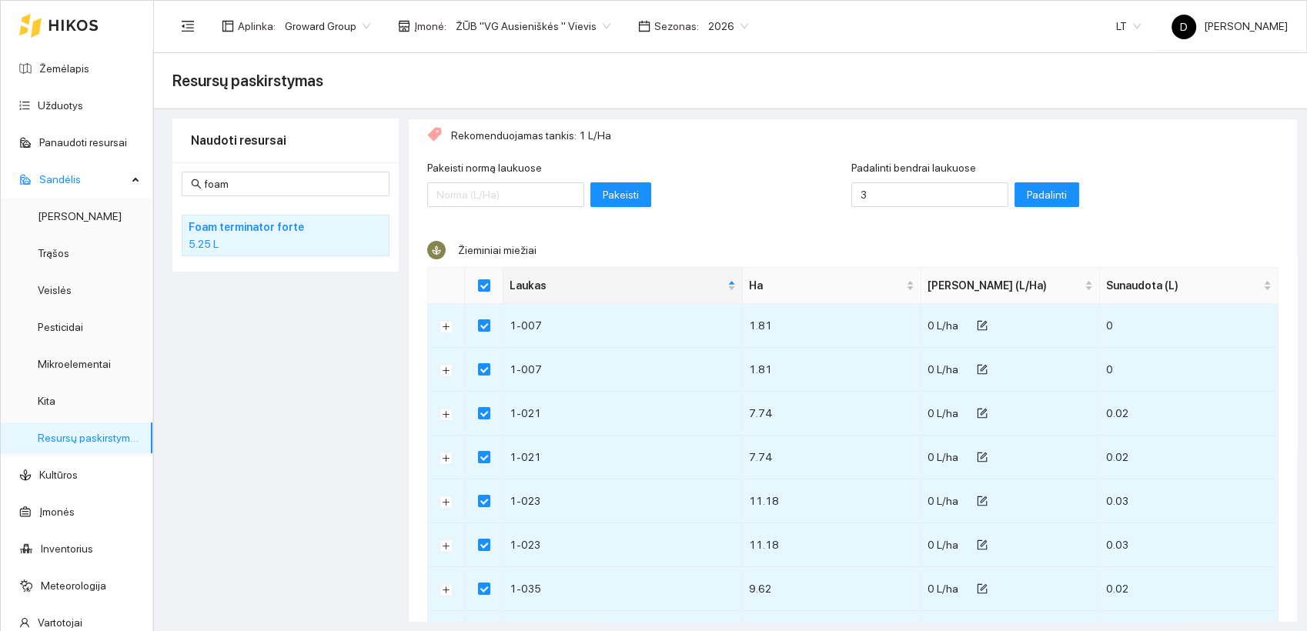
scroll to position [0, 0]
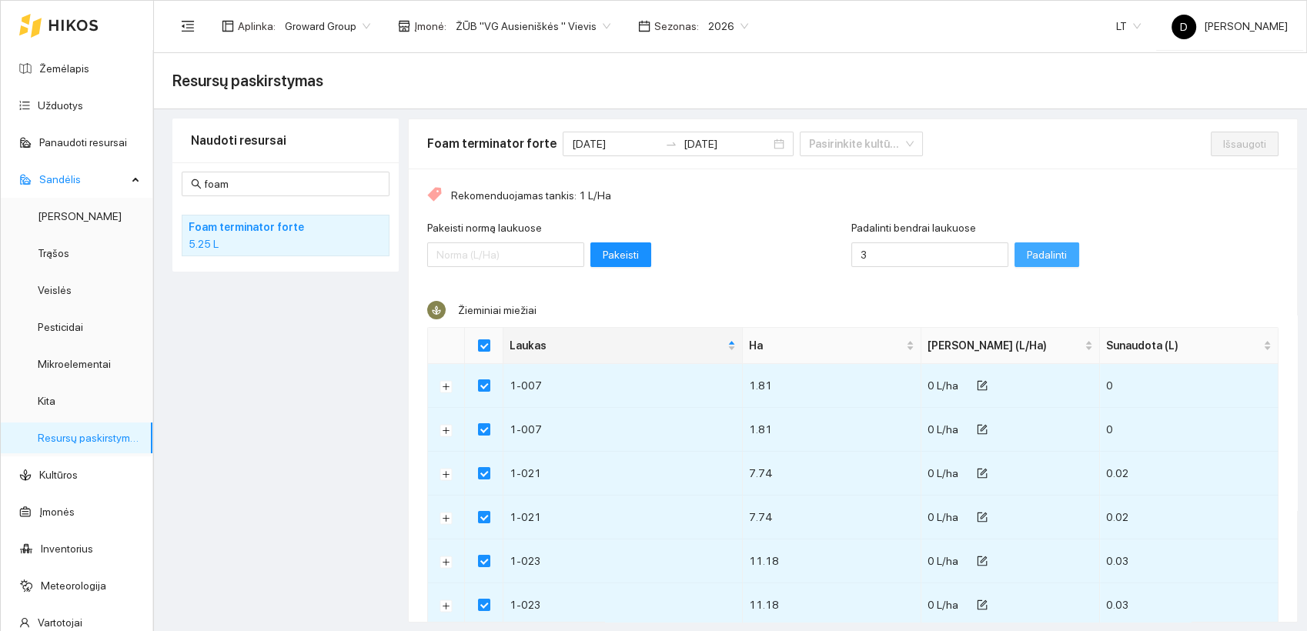
click at [1027, 257] on span "Padalinti" at bounding box center [1047, 254] width 40 height 17
click at [1223, 142] on span "Išsaugoti" at bounding box center [1244, 143] width 43 height 17
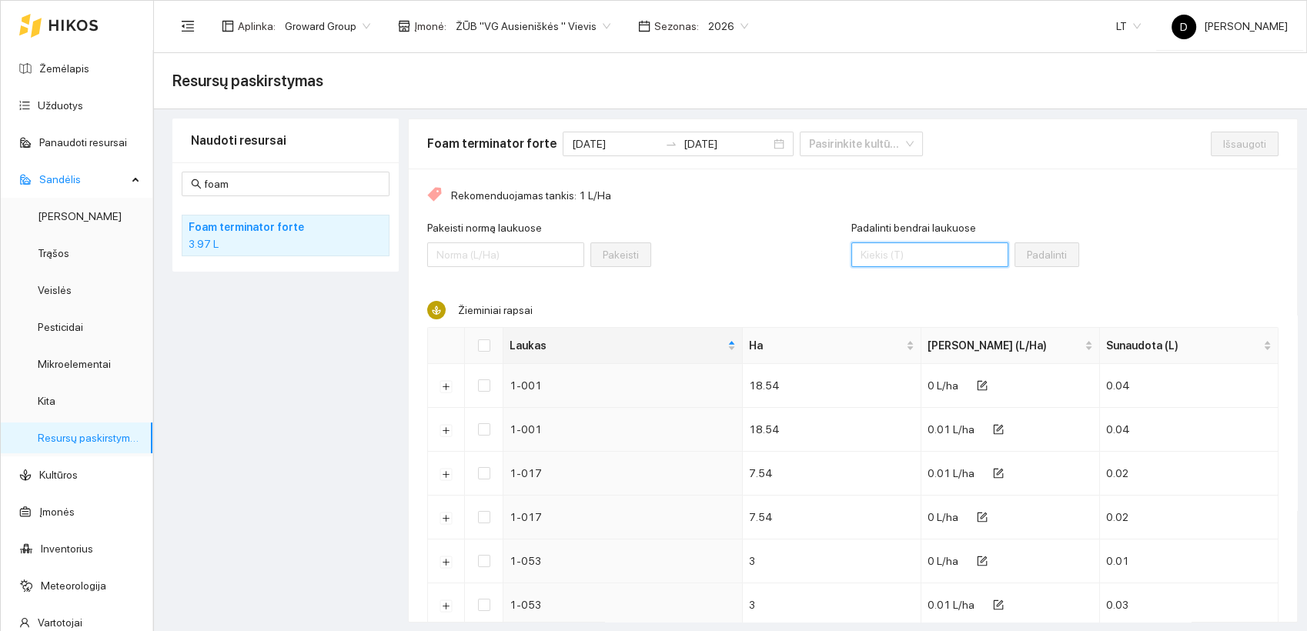
click at [874, 246] on input "Padalinti bendrai laukuose" at bounding box center [929, 254] width 157 height 25
click at [1134, 263] on div "Padalinti bendrai laukuose 3.0 Padalinti" at bounding box center [1065, 252] width 428 height 66
click at [481, 353] on label at bounding box center [484, 345] width 12 height 17
click at [481, 352] on input "Select all" at bounding box center [484, 345] width 12 height 12
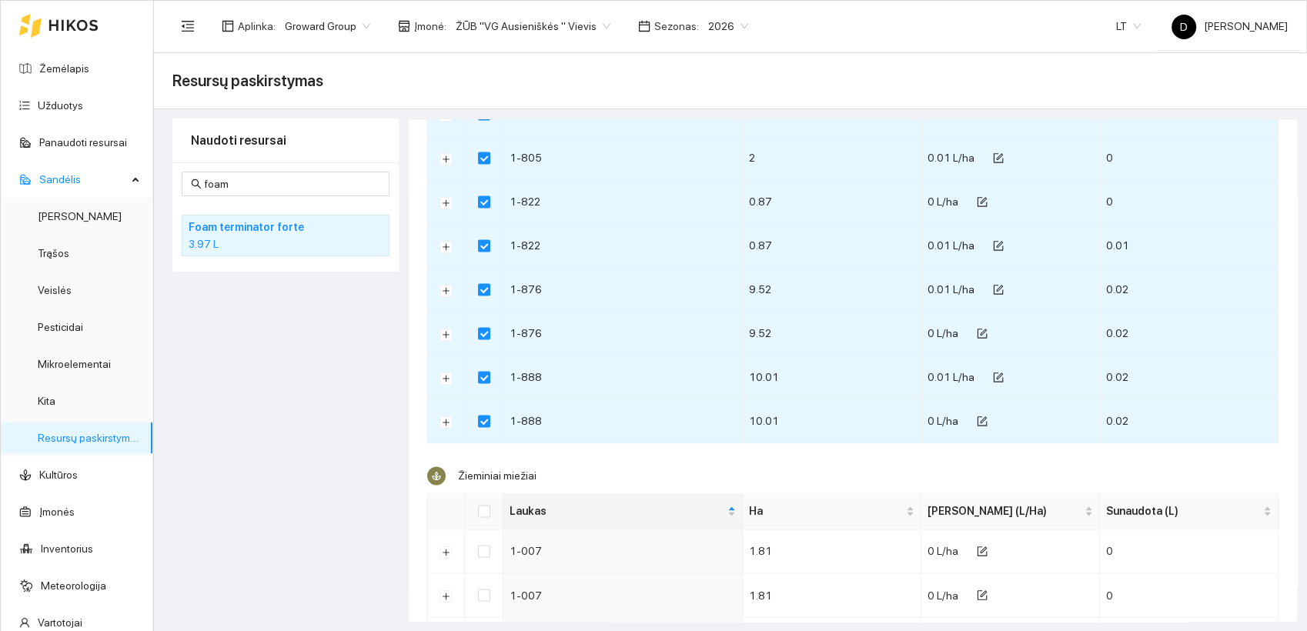
scroll to position [2566, 0]
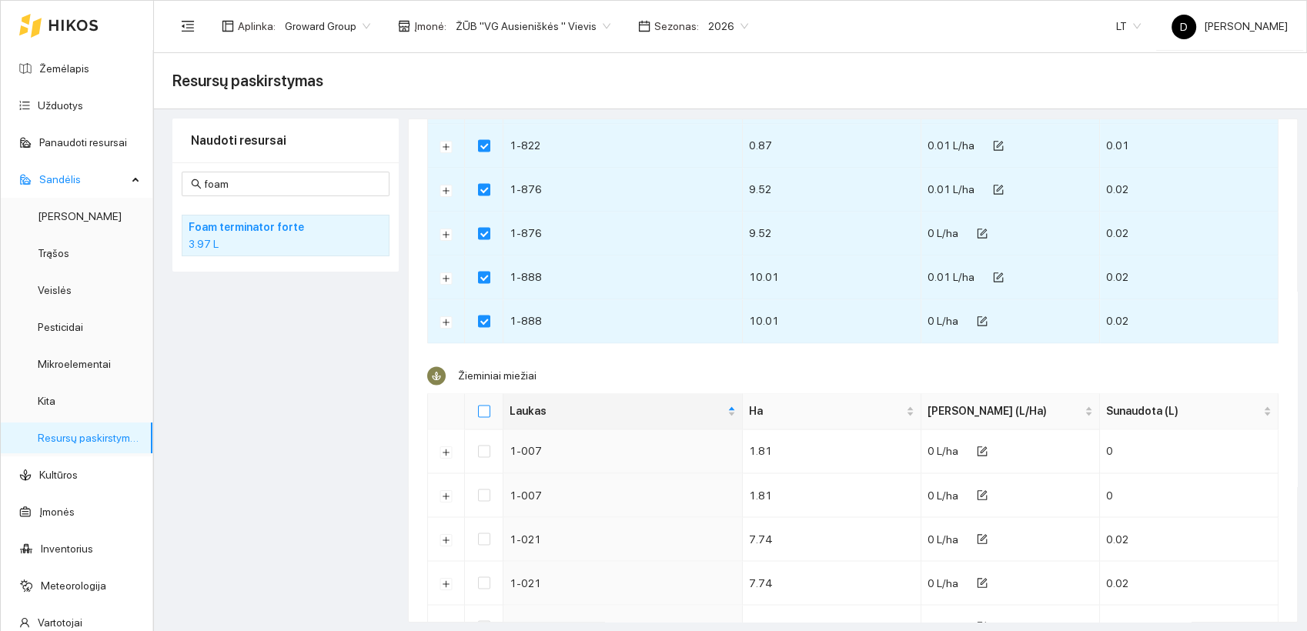
click at [488, 405] on input "Select all" at bounding box center [484, 411] width 12 height 12
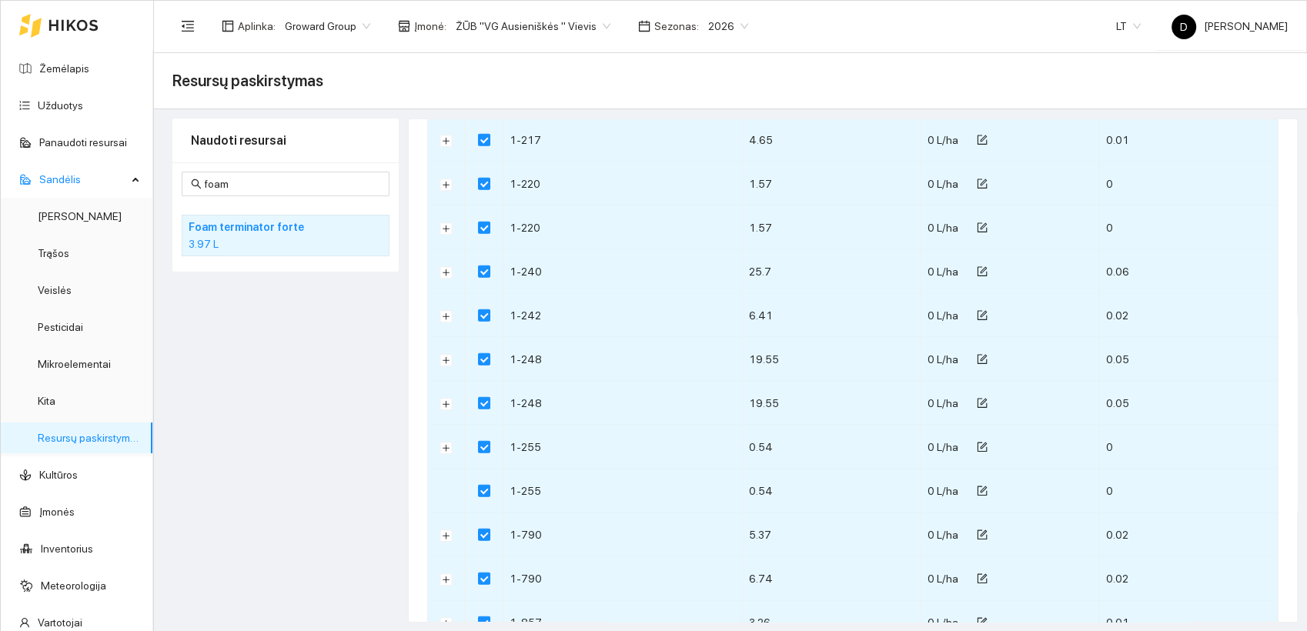
scroll to position [4619, 0]
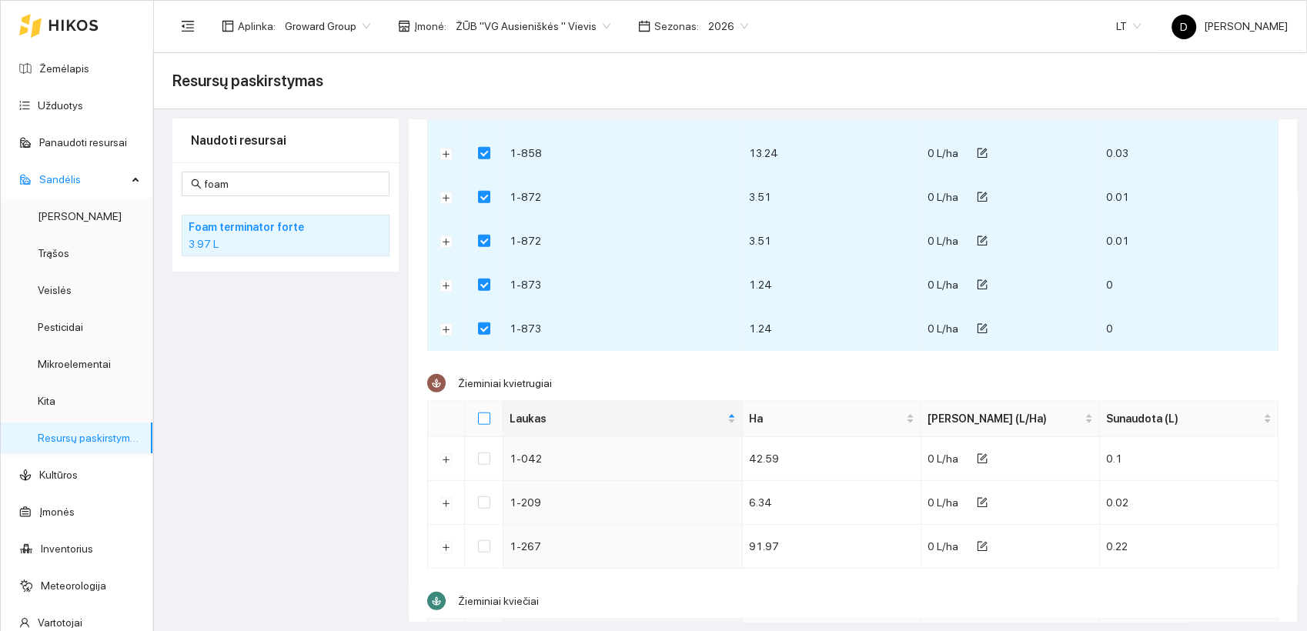
click at [480, 413] on input "Select all" at bounding box center [484, 419] width 12 height 12
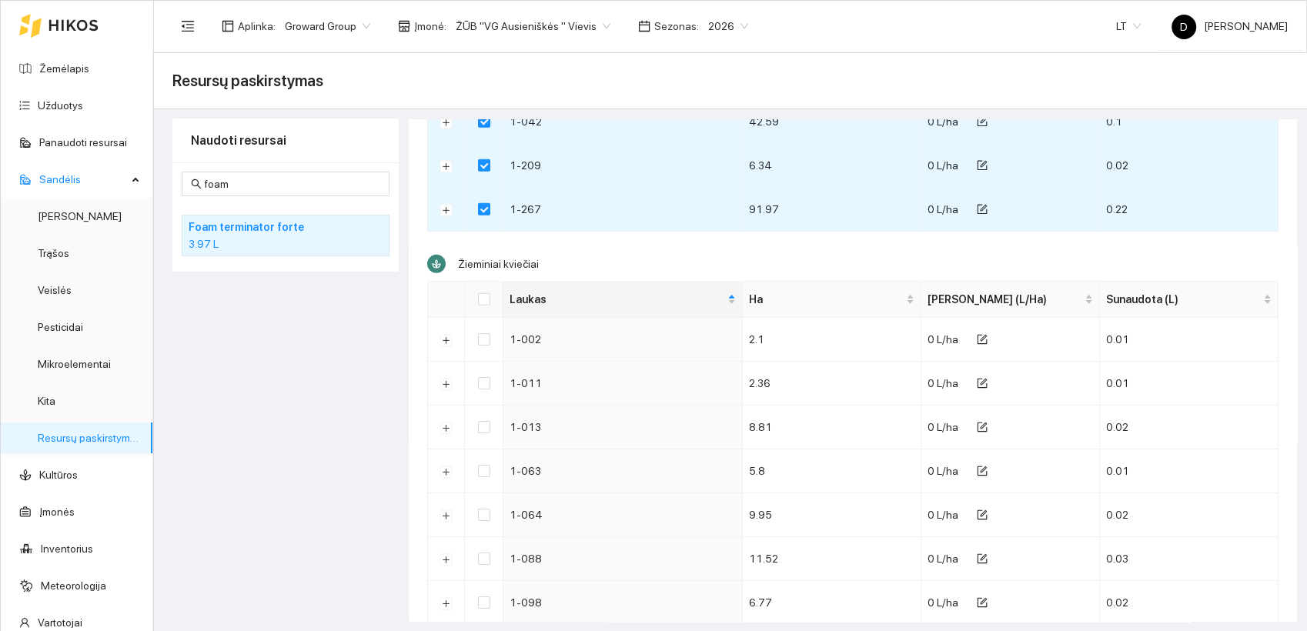
scroll to position [4790, 0]
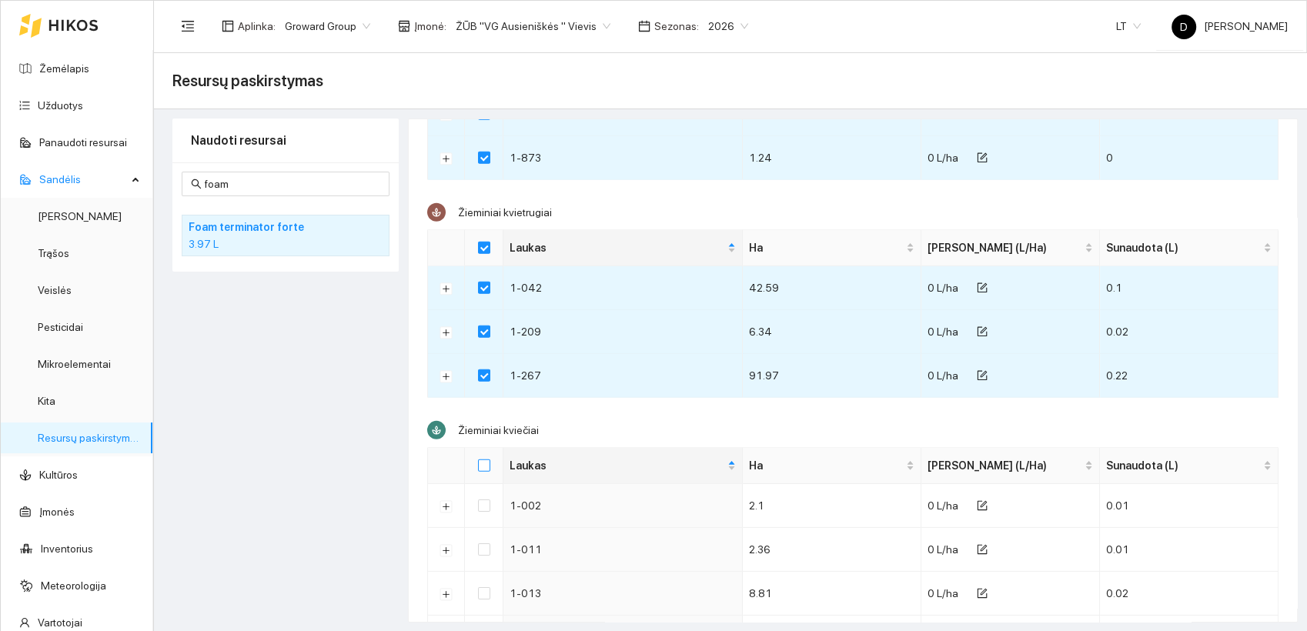
click at [487, 460] on input "Select all" at bounding box center [484, 466] width 12 height 12
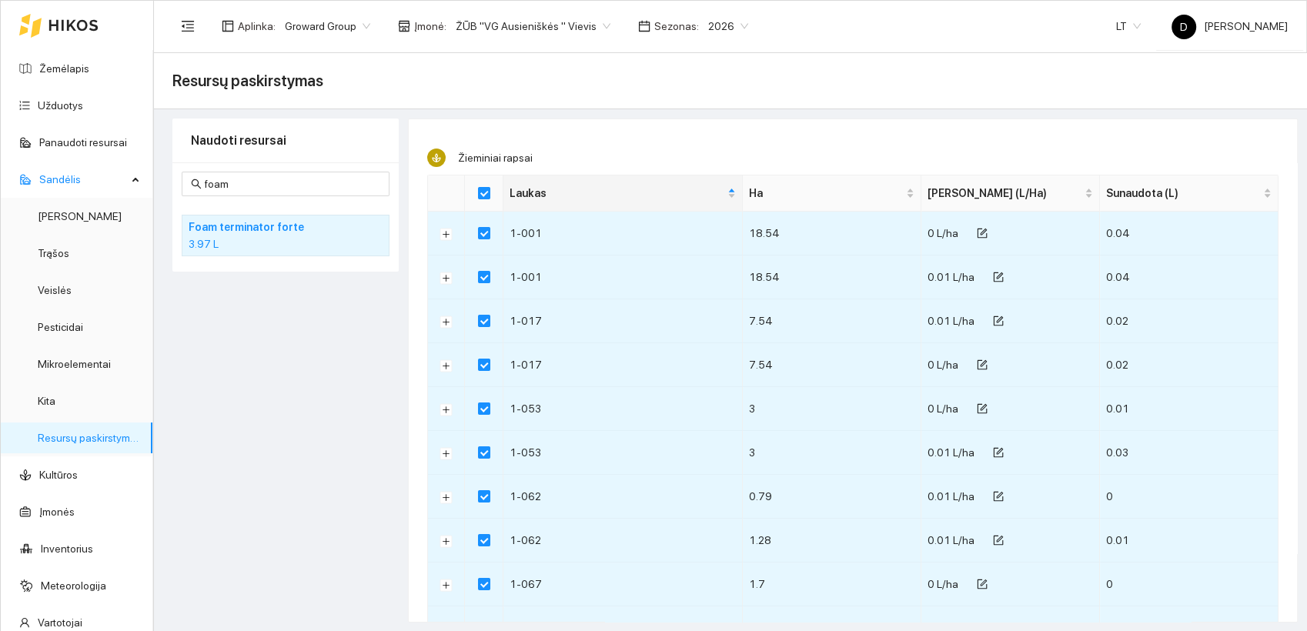
scroll to position [0, 0]
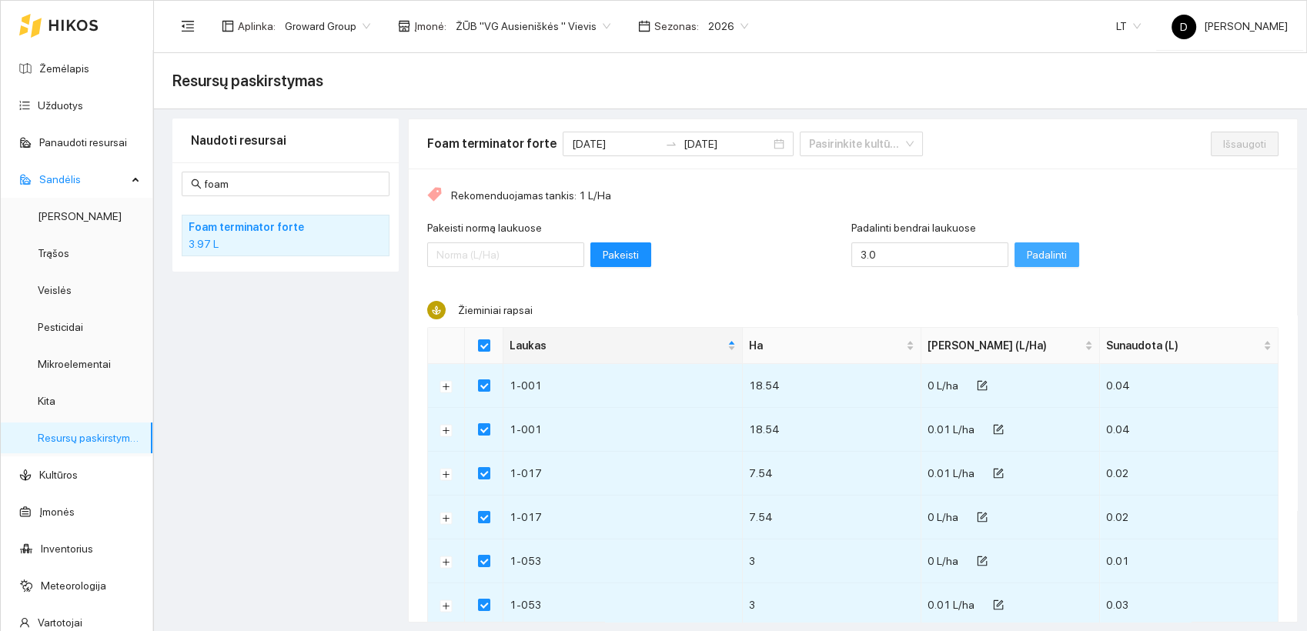
click at [1027, 251] on span "Padalinti" at bounding box center [1047, 254] width 40 height 17
click at [1223, 139] on span "Išsaugoti" at bounding box center [1244, 143] width 43 height 17
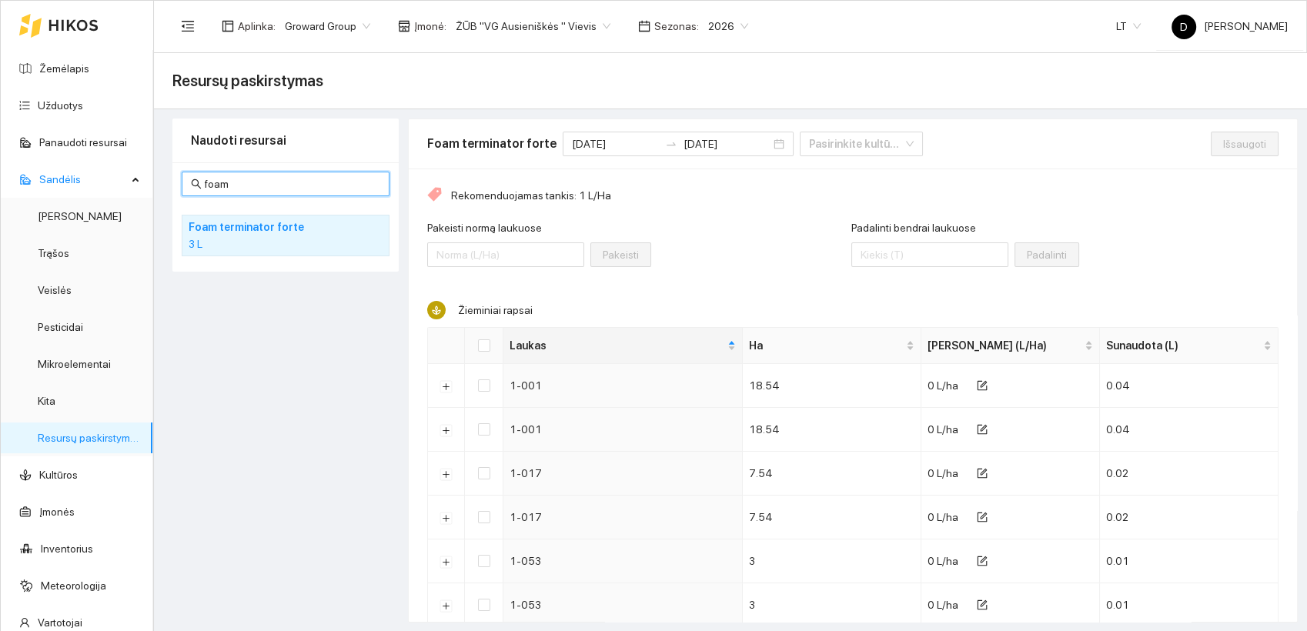
drag, startPoint x: 245, startPoint y: 186, endPoint x: 162, endPoint y: 184, distance: 82.4
click at [163, 184] on div "Naudoti resursai foam Foam terminator forte 3 L Foam terminator forte [DATE] [D…" at bounding box center [730, 371] width 1135 height 504
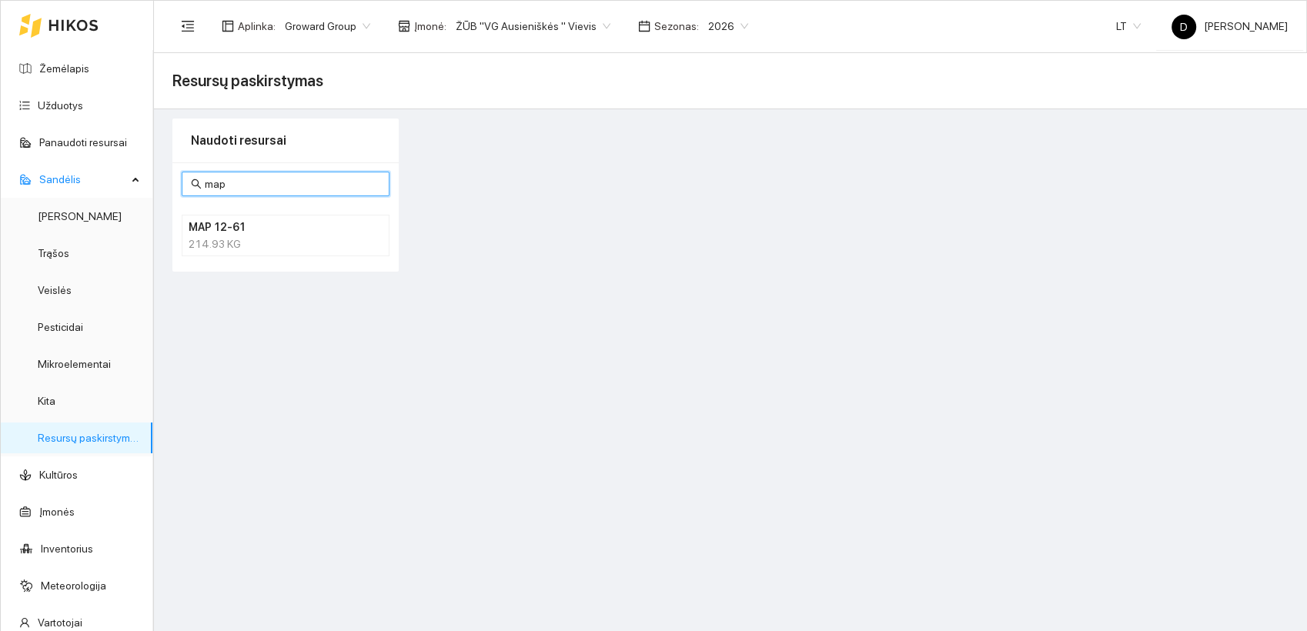
click at [224, 236] on div "214.93 KG" at bounding box center [286, 244] width 194 height 17
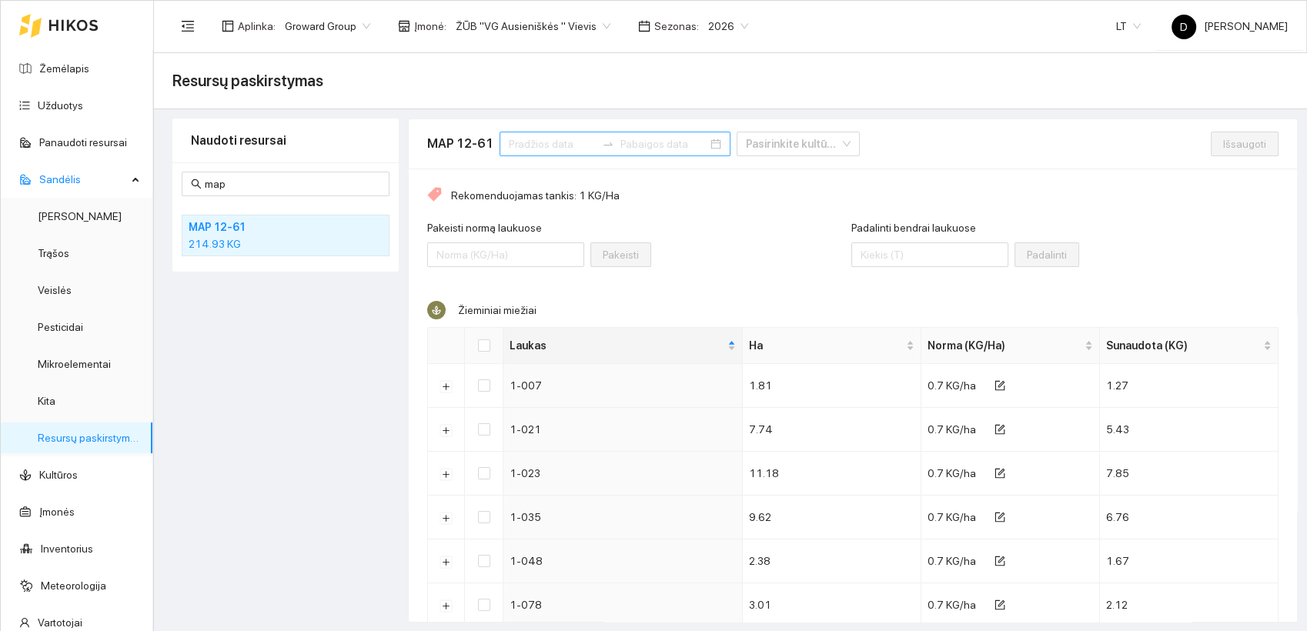
click at [684, 145] on div at bounding box center [615, 144] width 231 height 25
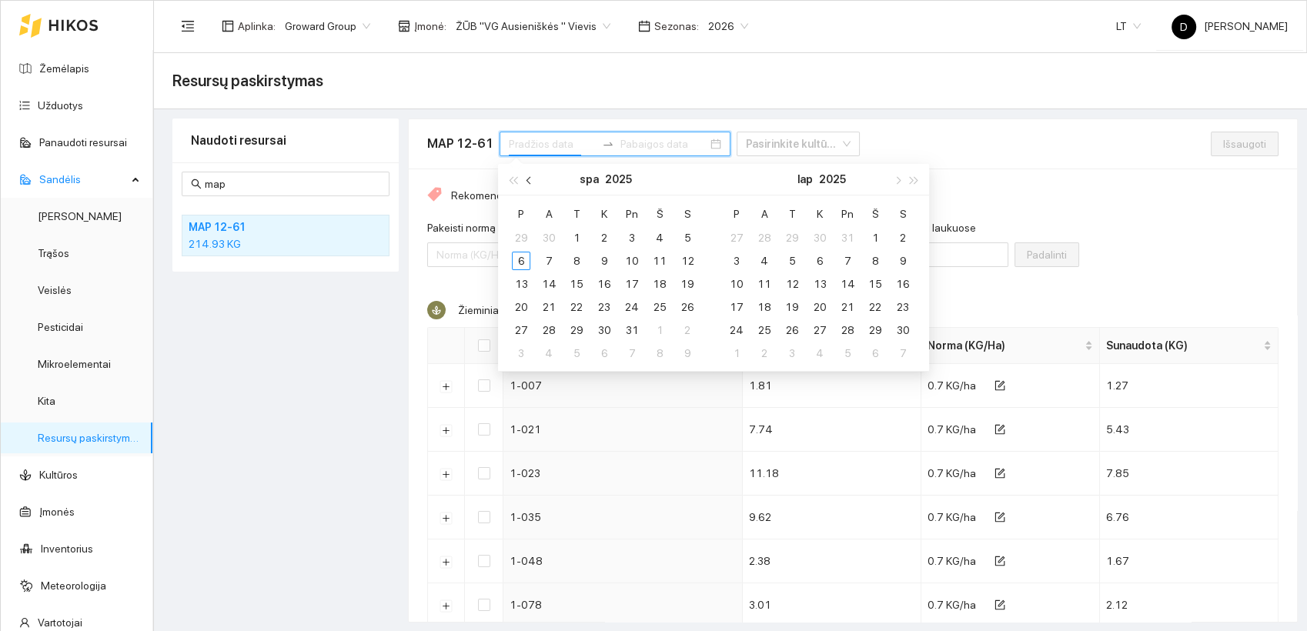
click at [529, 182] on span "button" at bounding box center [531, 180] width 8 height 8
click at [524, 236] on div "1" at bounding box center [521, 238] width 18 height 18
click at [551, 334] on div "30" at bounding box center [549, 330] width 18 height 18
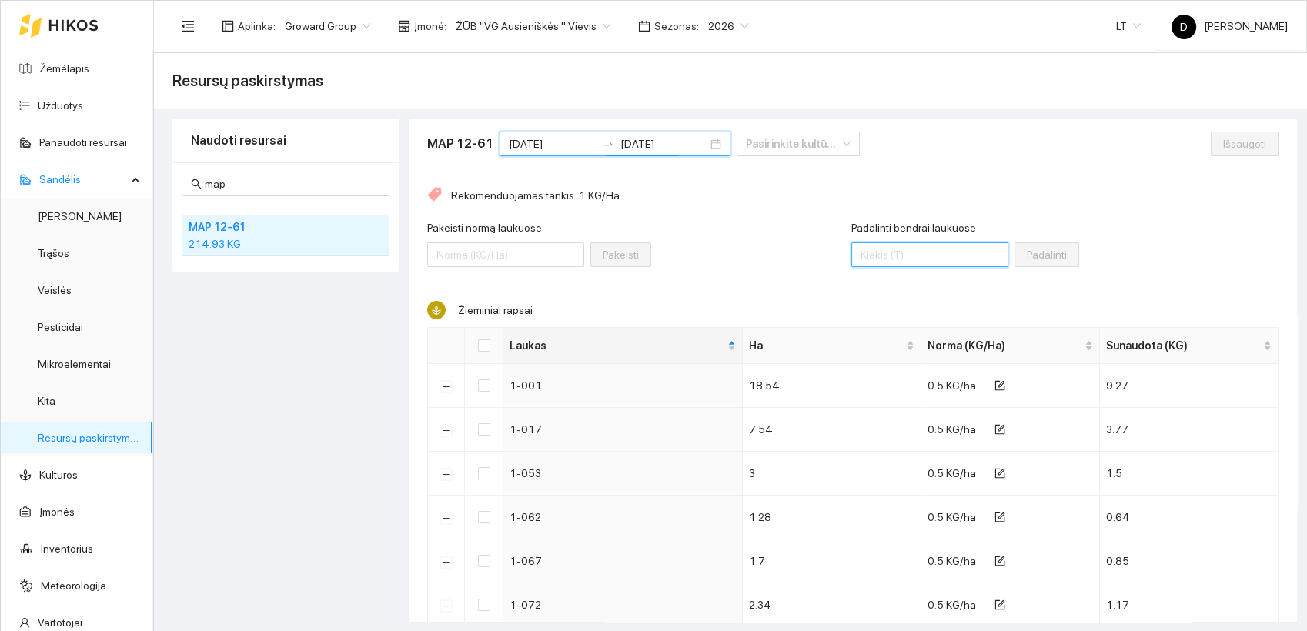
click at [918, 256] on input "Padalinti bendrai laukuose" at bounding box center [929, 254] width 157 height 25
click at [490, 341] on th at bounding box center [484, 346] width 38 height 36
click at [482, 344] on input "Select all" at bounding box center [484, 345] width 12 height 12
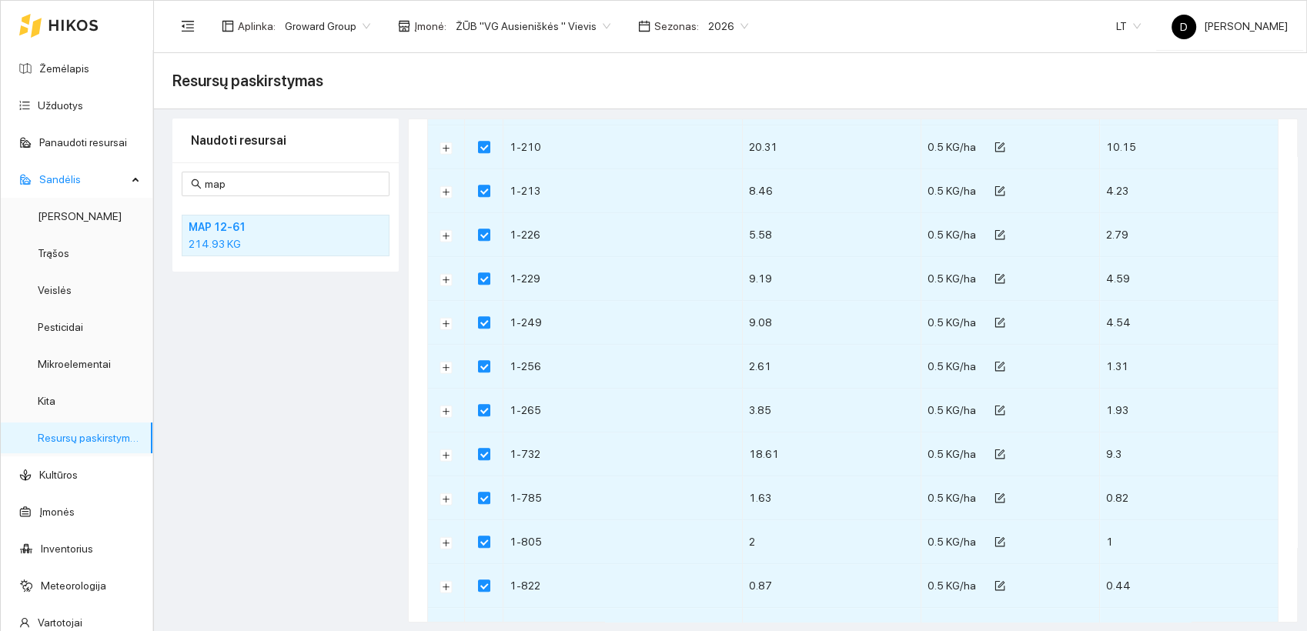
scroll to position [1453, 0]
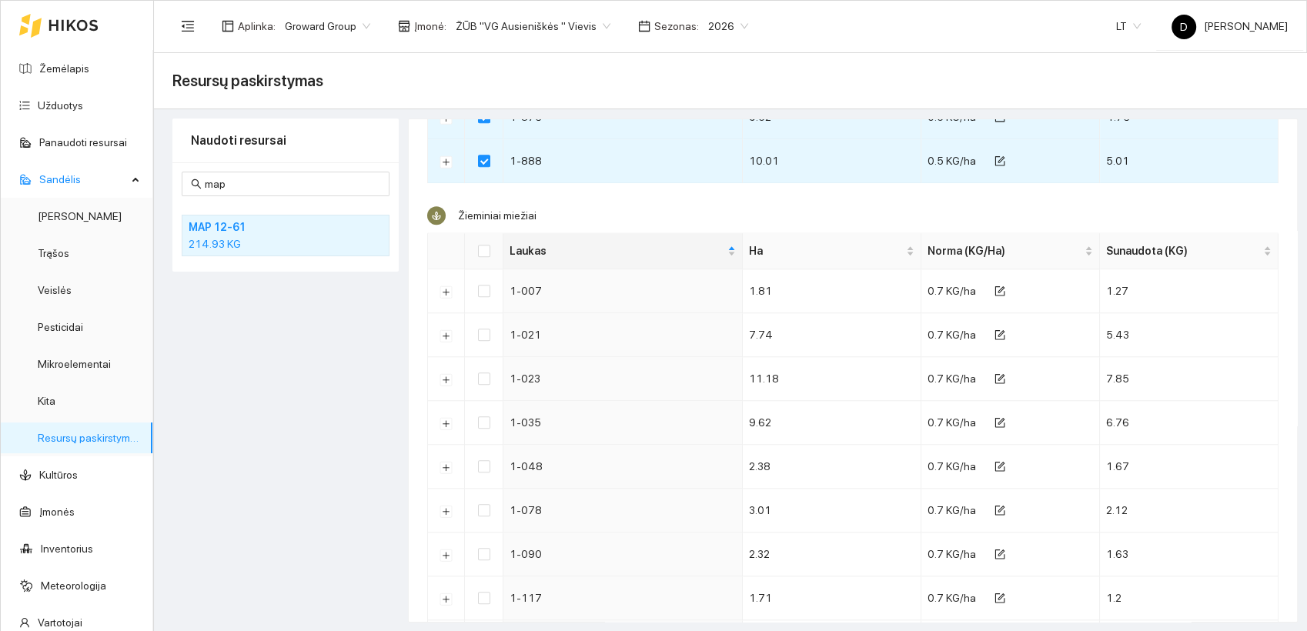
click at [470, 252] on th at bounding box center [484, 251] width 38 height 36
click at [480, 253] on input "Select all" at bounding box center [484, 251] width 12 height 12
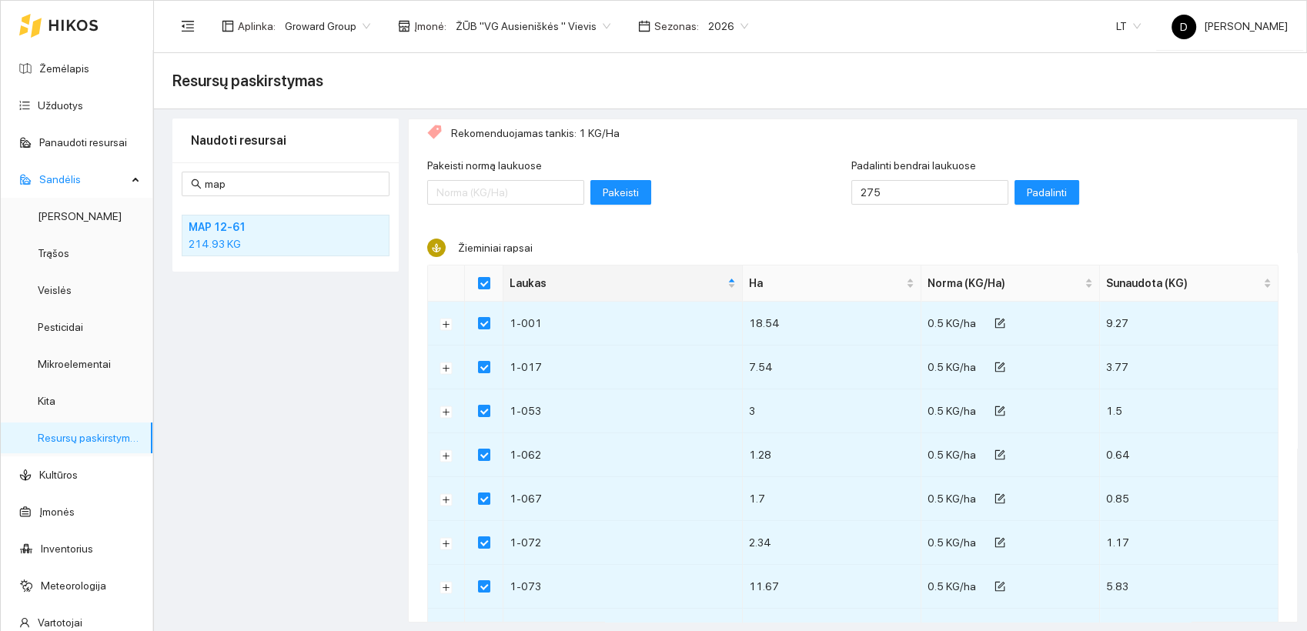
scroll to position [0, 0]
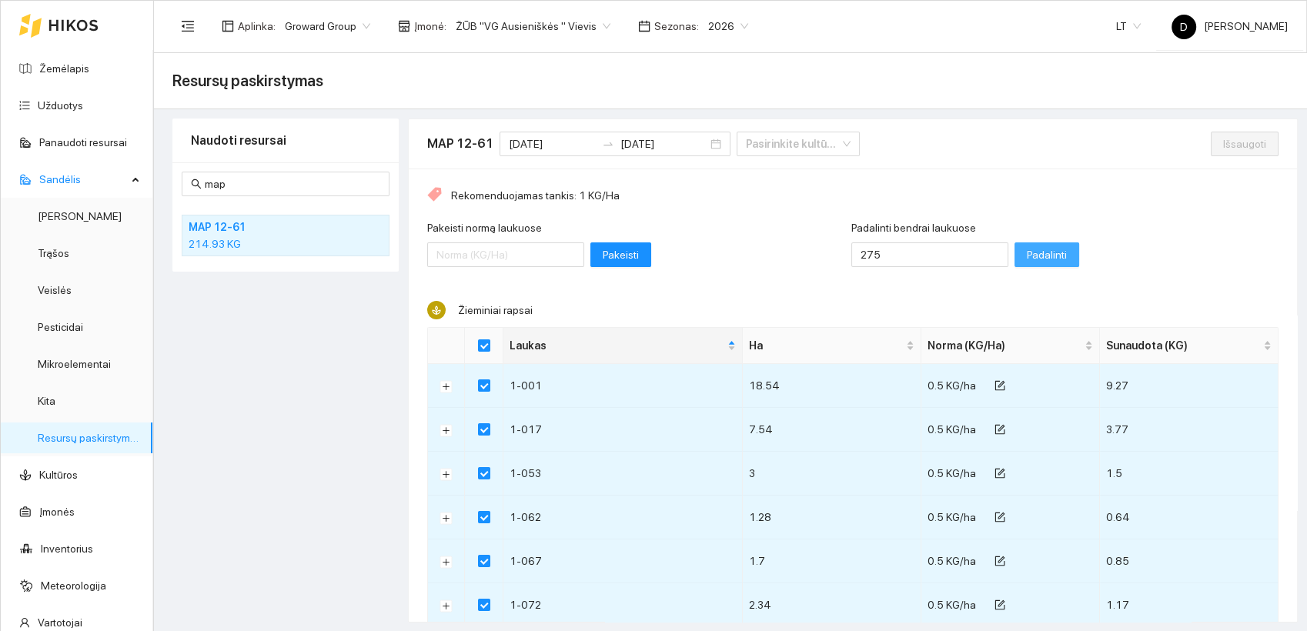
click at [1027, 257] on span "Padalinti" at bounding box center [1047, 254] width 40 height 17
click at [1226, 142] on span "Išsaugoti" at bounding box center [1244, 143] width 43 height 17
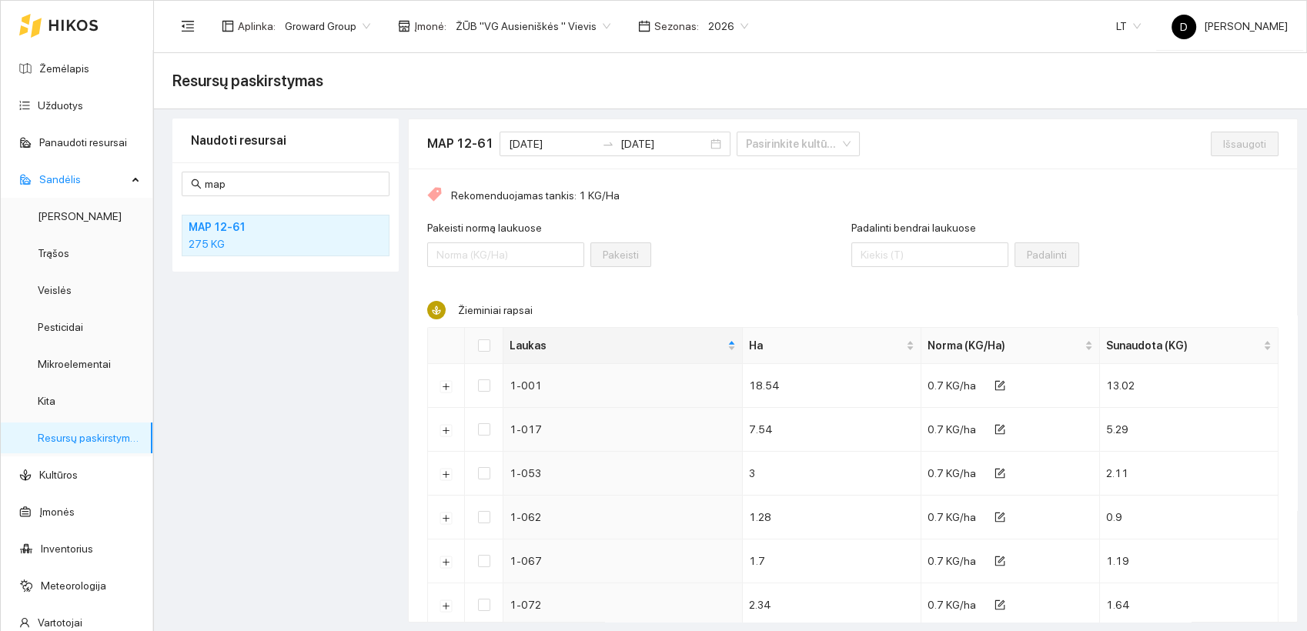
click at [261, 387] on div "Naudoti resursai map MAP 12-61 275 KG" at bounding box center [285, 371] width 226 height 504
drag, startPoint x: 246, startPoint y: 179, endPoint x: 186, endPoint y: 179, distance: 59.3
click at [186, 179] on span "map" at bounding box center [286, 184] width 208 height 25
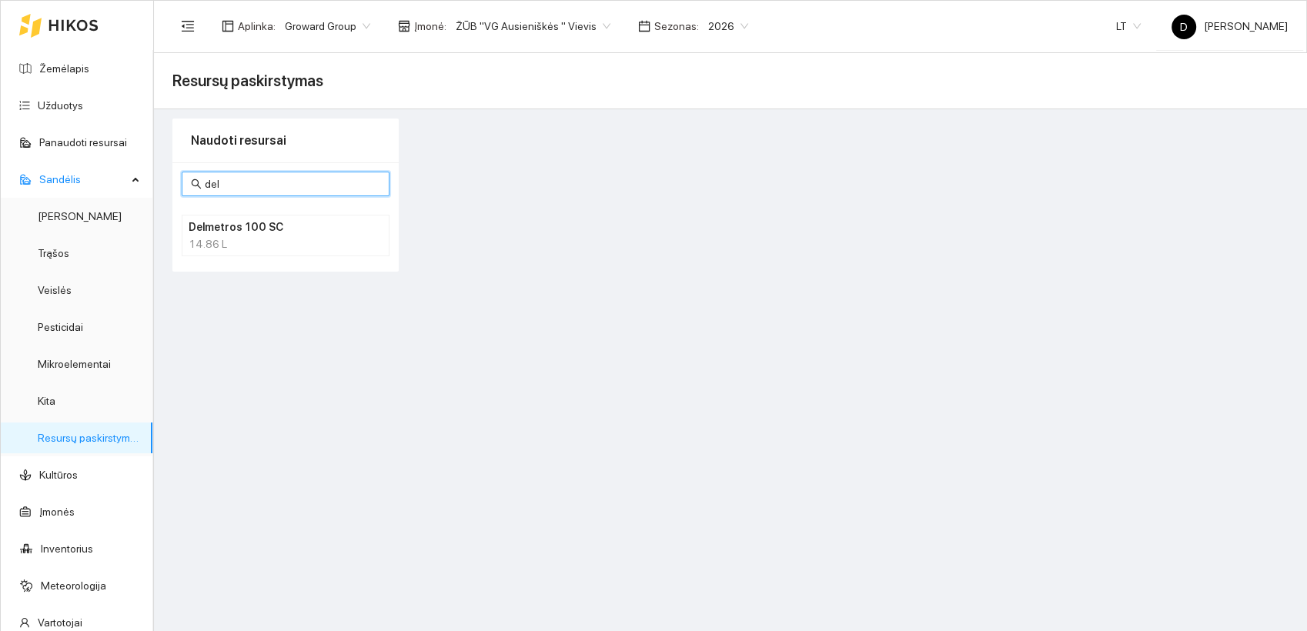
drag, startPoint x: 239, startPoint y: 185, endPoint x: 190, endPoint y: 176, distance: 49.2
click at [190, 176] on span "del" at bounding box center [286, 184] width 208 height 25
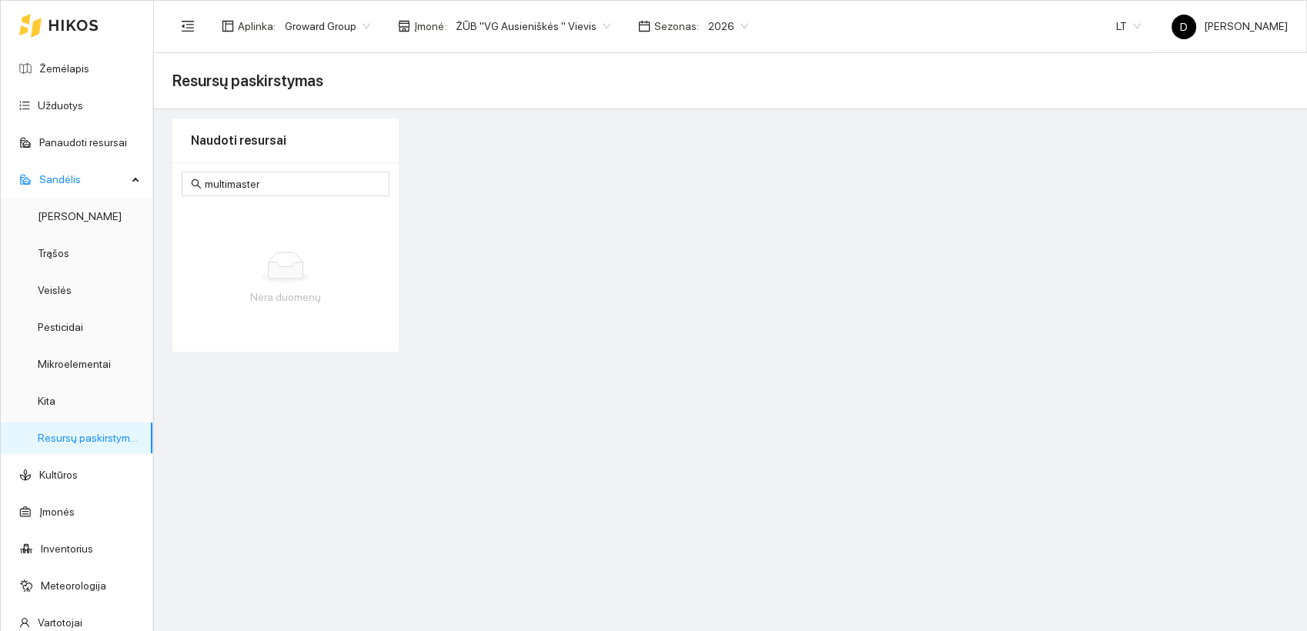
click at [349, 446] on main "Resursų paskirstymas Naudoti resursai multimaster Nėra duomenų" at bounding box center [730, 342] width 1153 height 578
click at [277, 185] on input "multimaster" at bounding box center [293, 184] width 176 height 17
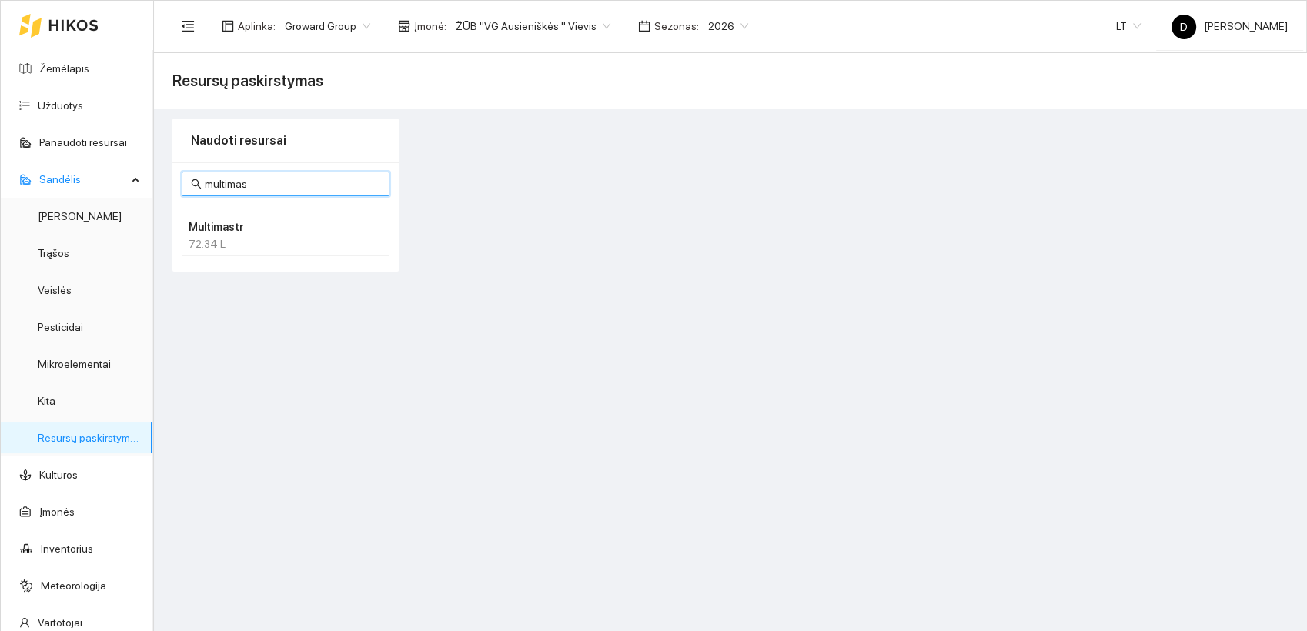
click at [221, 227] on h4 "Multimastr" at bounding box center [266, 227] width 154 height 17
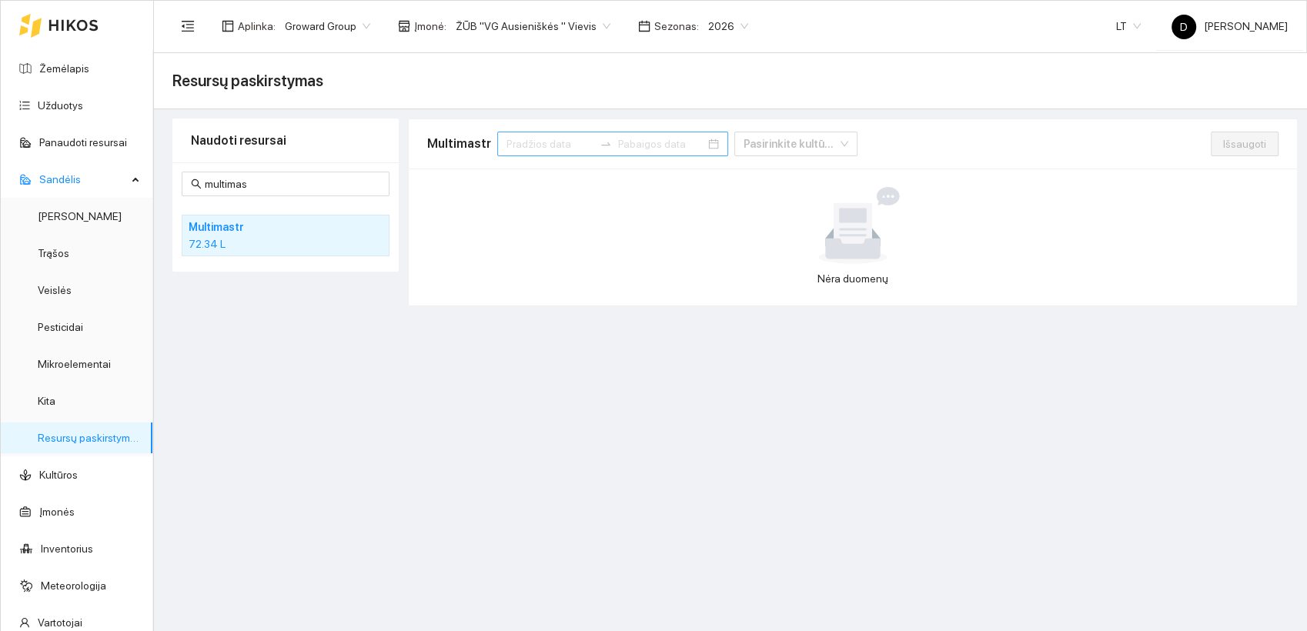
click at [601, 145] on icon "swap-right" at bounding box center [605, 143] width 9 height 3
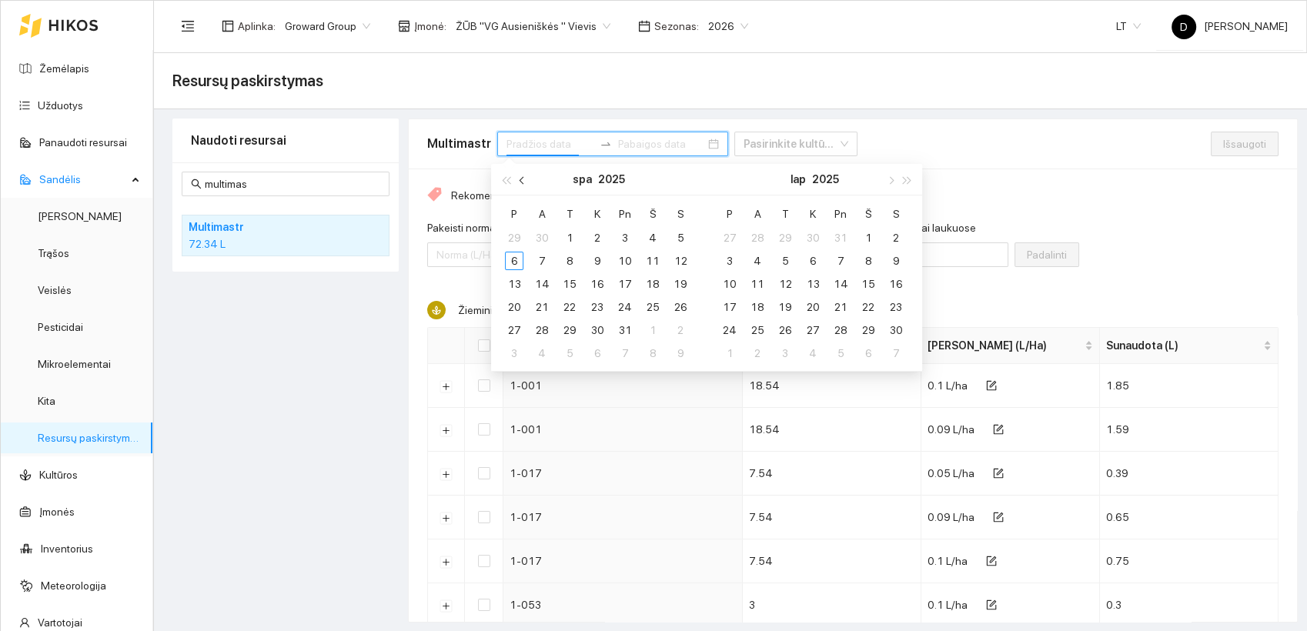
click at [526, 178] on span "button" at bounding box center [524, 180] width 8 height 8
click at [518, 232] on div "1" at bounding box center [514, 238] width 18 height 18
click at [540, 329] on div "30" at bounding box center [542, 330] width 18 height 18
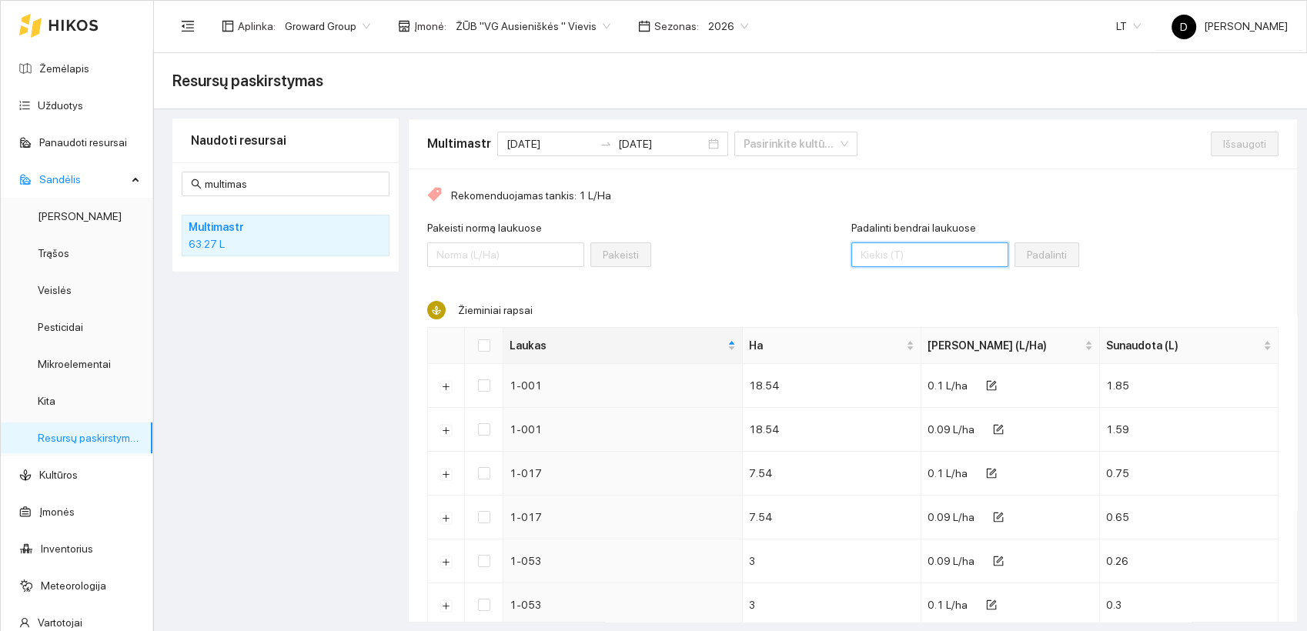
click at [928, 252] on input "Padalinti bendrai laukuose" at bounding box center [929, 254] width 157 height 25
click at [483, 348] on input "Select all" at bounding box center [484, 345] width 12 height 12
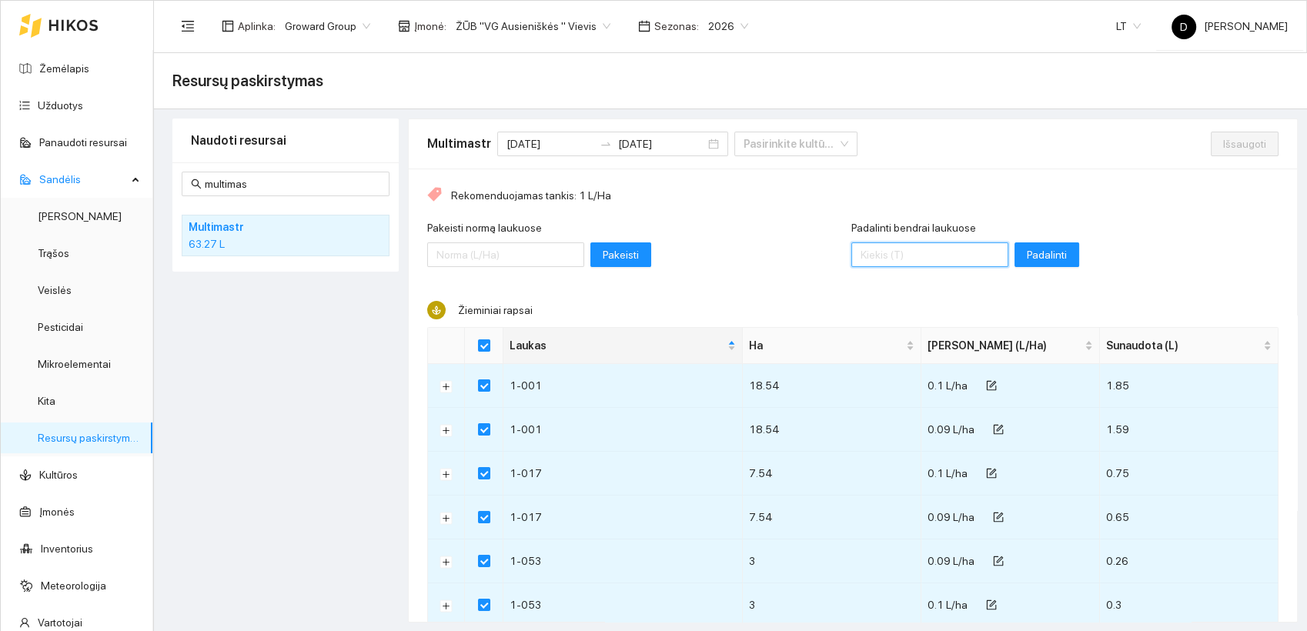
click at [872, 252] on input "Padalinti bendrai laukuose" at bounding box center [929, 254] width 157 height 25
click at [756, 237] on div "Pakeisti normą laukuose Pakeisti" at bounding box center [639, 252] width 424 height 66
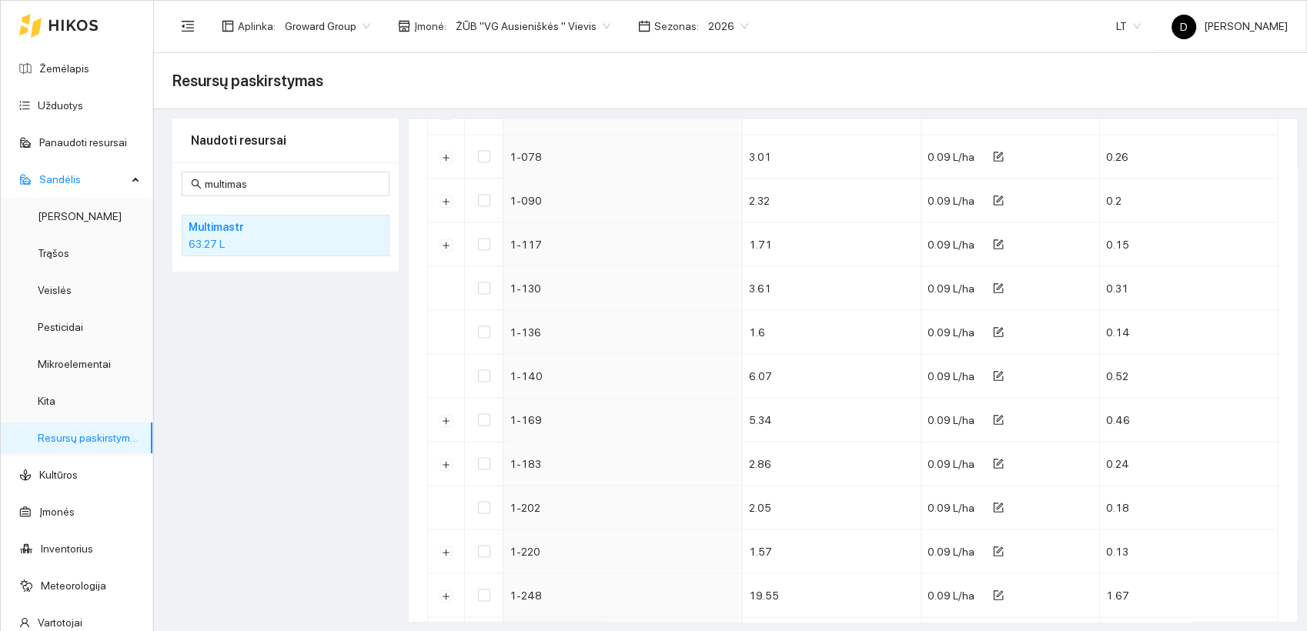
scroll to position [2737, 0]
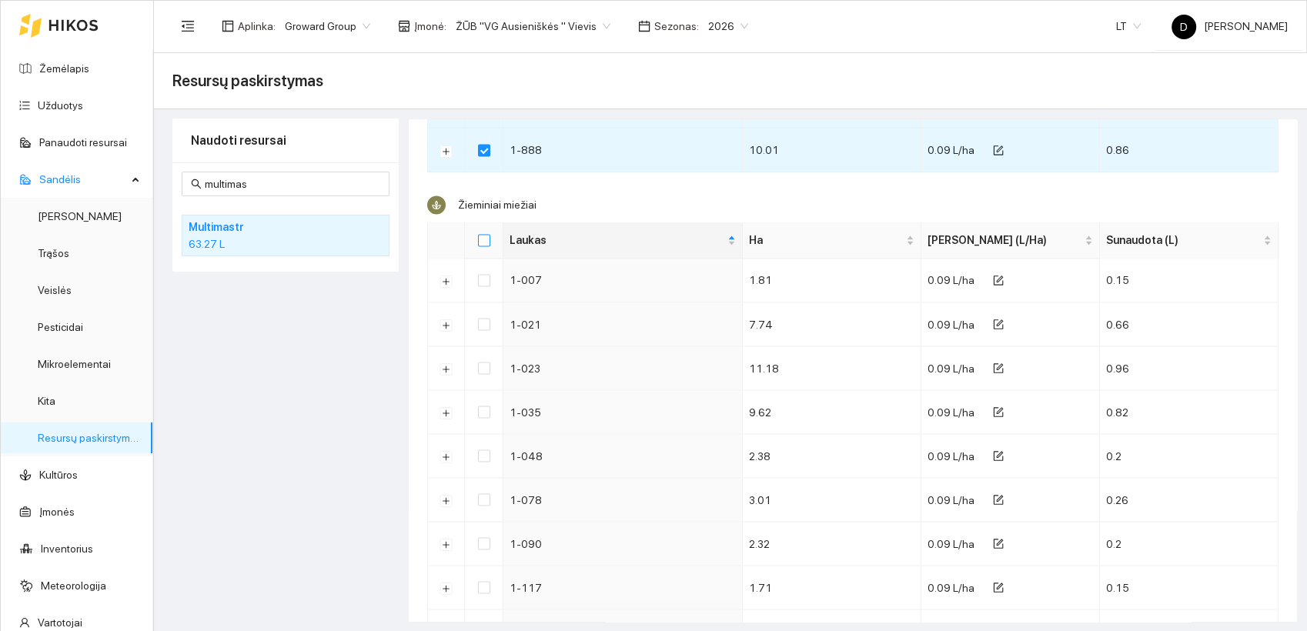
click at [485, 234] on input "Select all" at bounding box center [484, 240] width 12 height 12
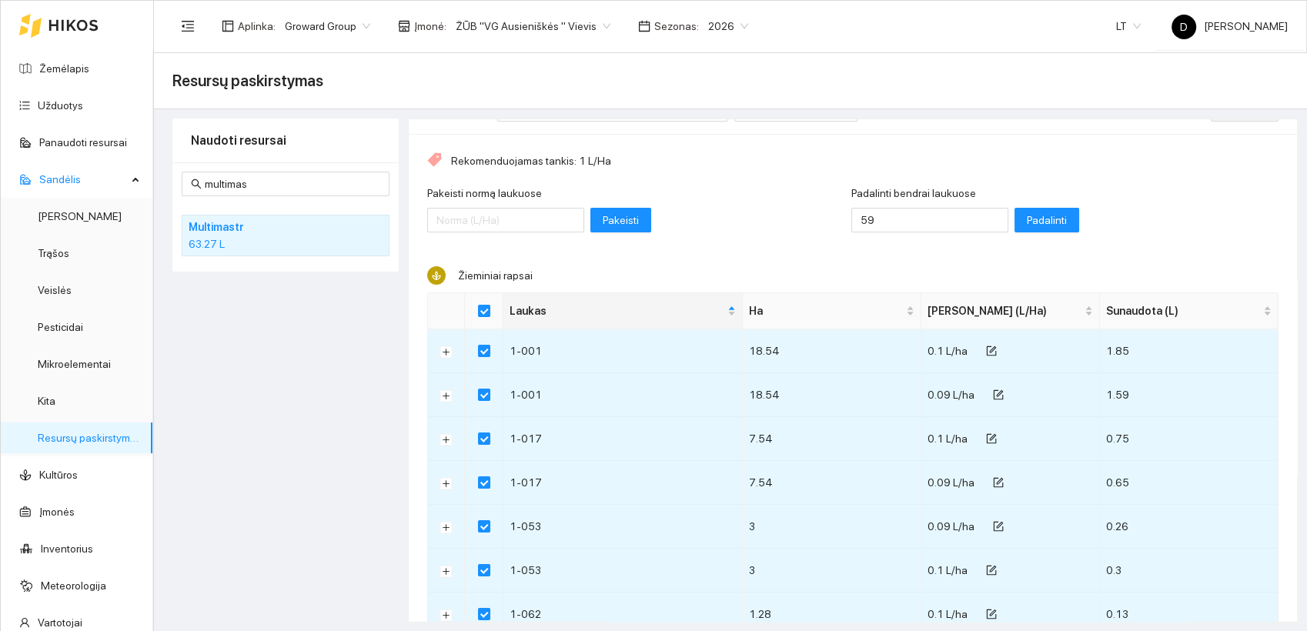
scroll to position [0, 0]
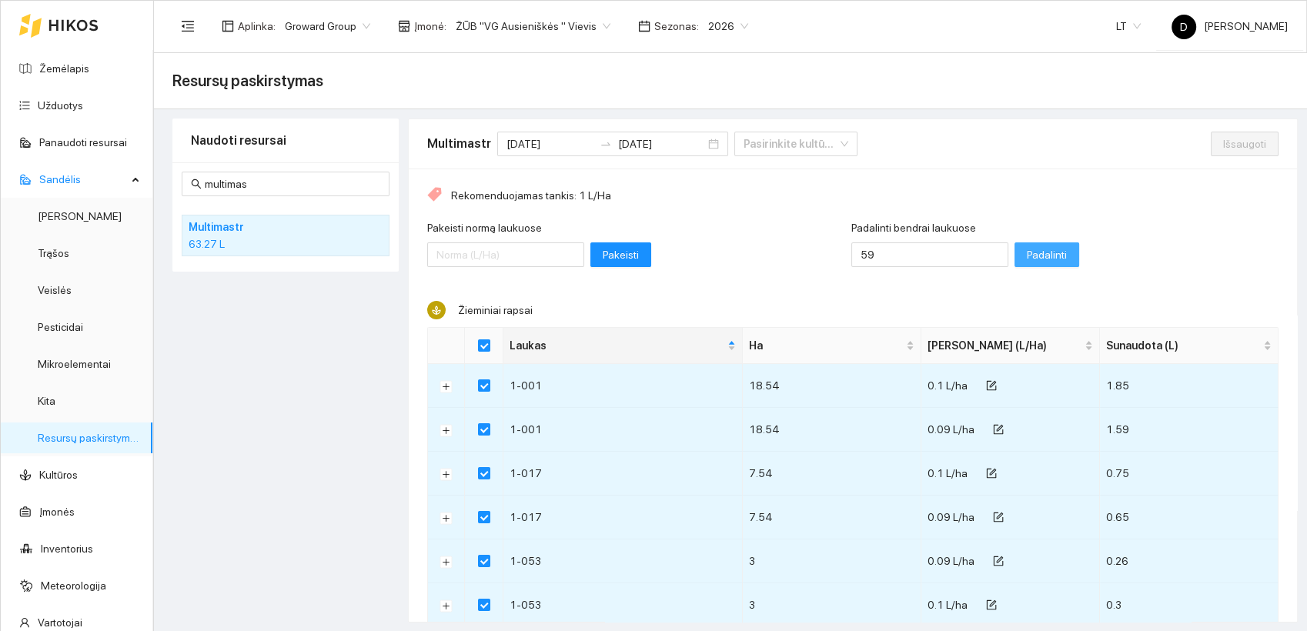
click at [1027, 250] on span "Padalinti" at bounding box center [1047, 254] width 40 height 17
click at [1223, 145] on span "Išsaugoti" at bounding box center [1244, 143] width 43 height 17
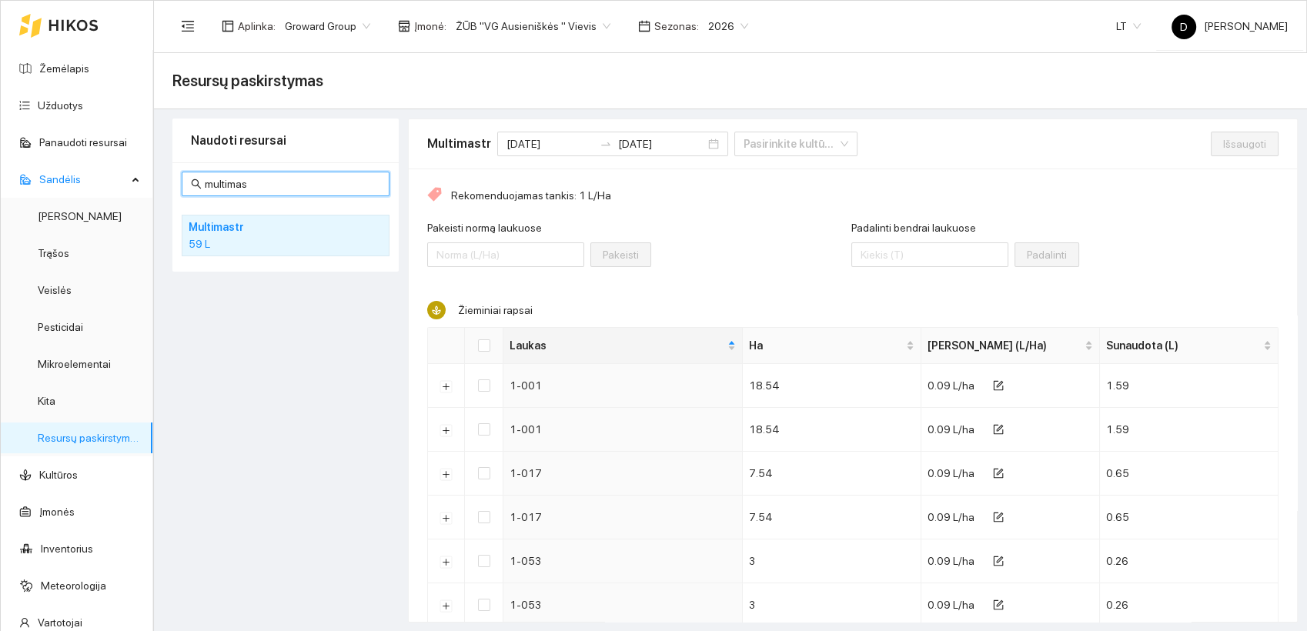
drag, startPoint x: 273, startPoint y: 181, endPoint x: 159, endPoint y: 162, distance: 114.7
click at [160, 168] on main "Resursų paskirstymas Naudoti resursai multimas Multimastr 59 L Multimastr [DATE…" at bounding box center [730, 342] width 1153 height 579
click at [294, 181] on input "multimas" at bounding box center [293, 184] width 176 height 17
drag, startPoint x: 294, startPoint y: 181, endPoint x: 201, endPoint y: 185, distance: 93.2
click at [201, 185] on span "multimas" at bounding box center [286, 184] width 208 height 25
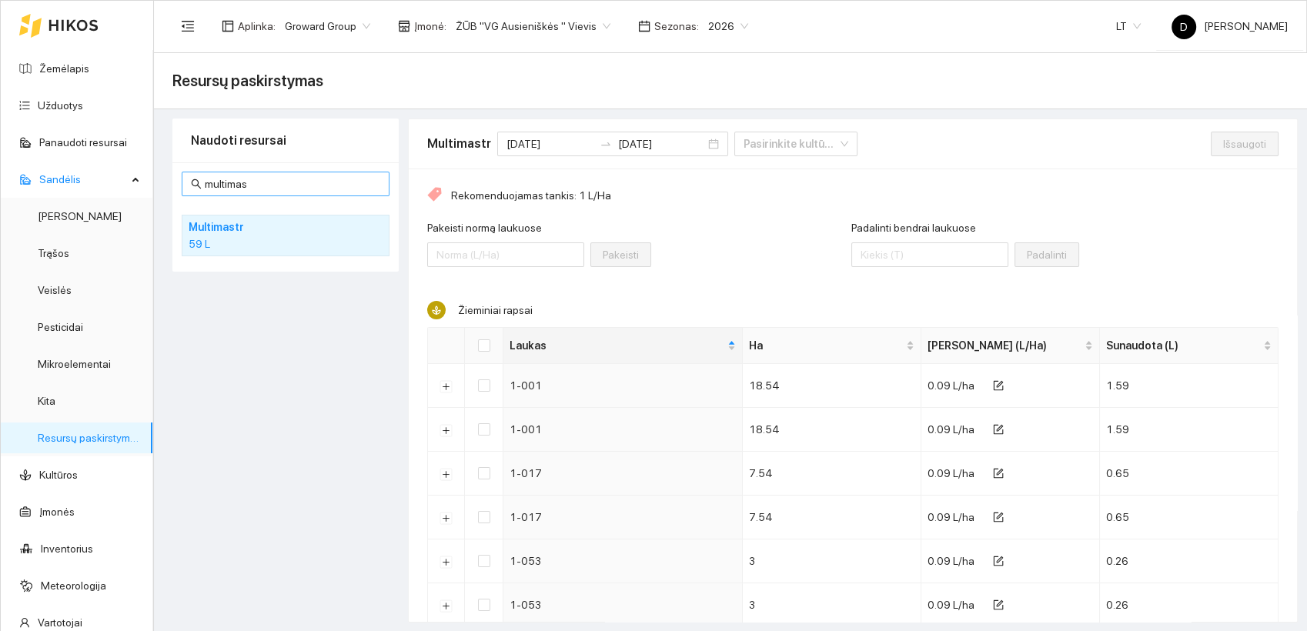
click at [202, 182] on span "multimas" at bounding box center [286, 184] width 208 height 25
click at [209, 181] on input "multimas" at bounding box center [293, 184] width 176 height 17
click at [232, 186] on input "multimas" at bounding box center [293, 184] width 176 height 17
click at [231, 185] on input "multimas" at bounding box center [293, 184] width 176 height 17
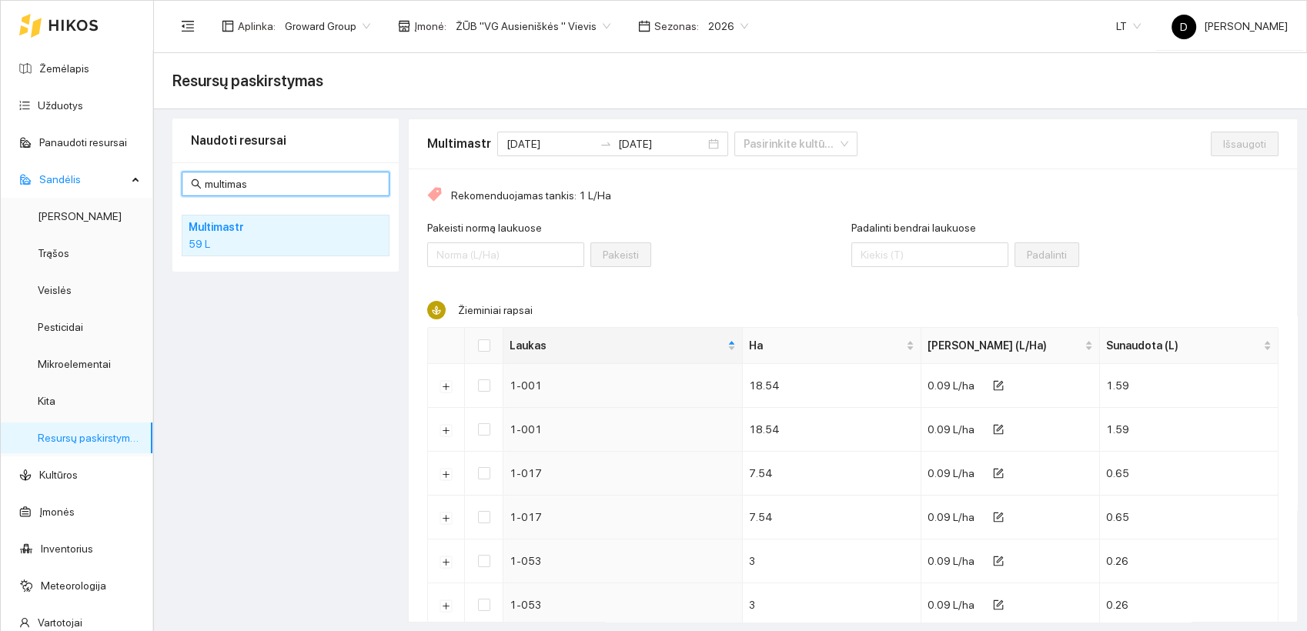
click at [230, 184] on input "multimas" at bounding box center [293, 184] width 176 height 17
click at [254, 356] on div "Naudoti resursai multimas Multimastr 59 L" at bounding box center [285, 371] width 226 height 504
drag, startPoint x: 248, startPoint y: 183, endPoint x: 189, endPoint y: 183, distance: 58.5
click at [189, 184] on span "multimas" at bounding box center [286, 184] width 208 height 25
click at [299, 183] on input "multimas" at bounding box center [293, 184] width 176 height 17
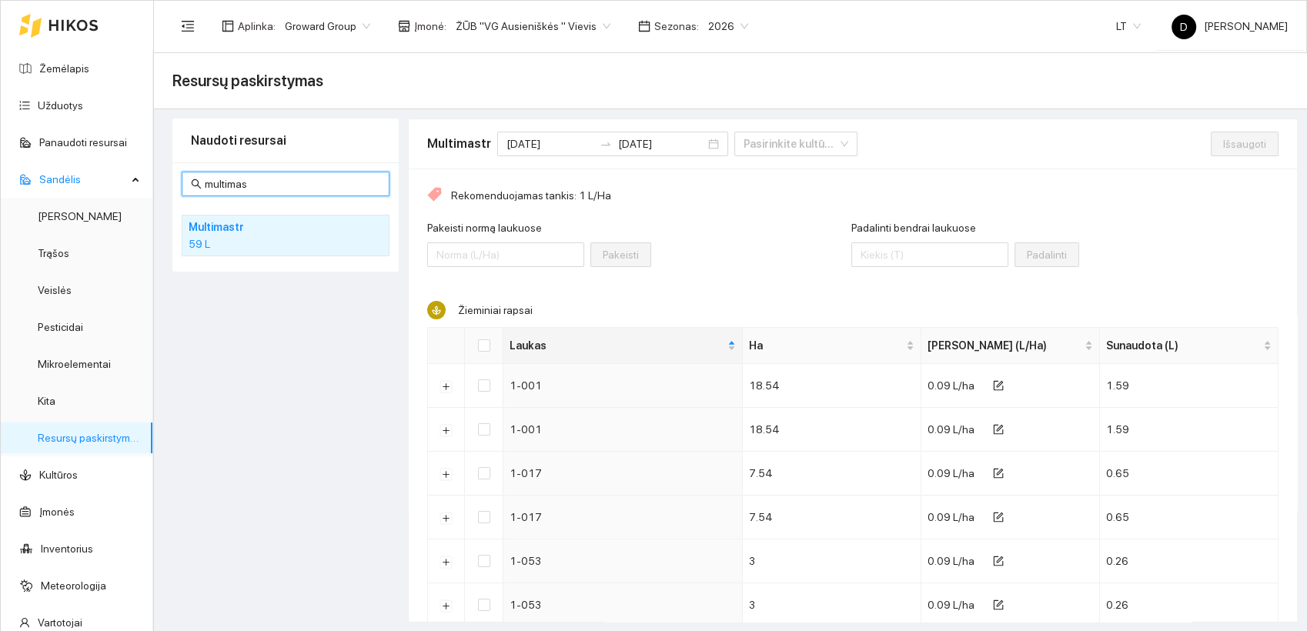
click at [339, 188] on input "multimas" at bounding box center [293, 184] width 176 height 17
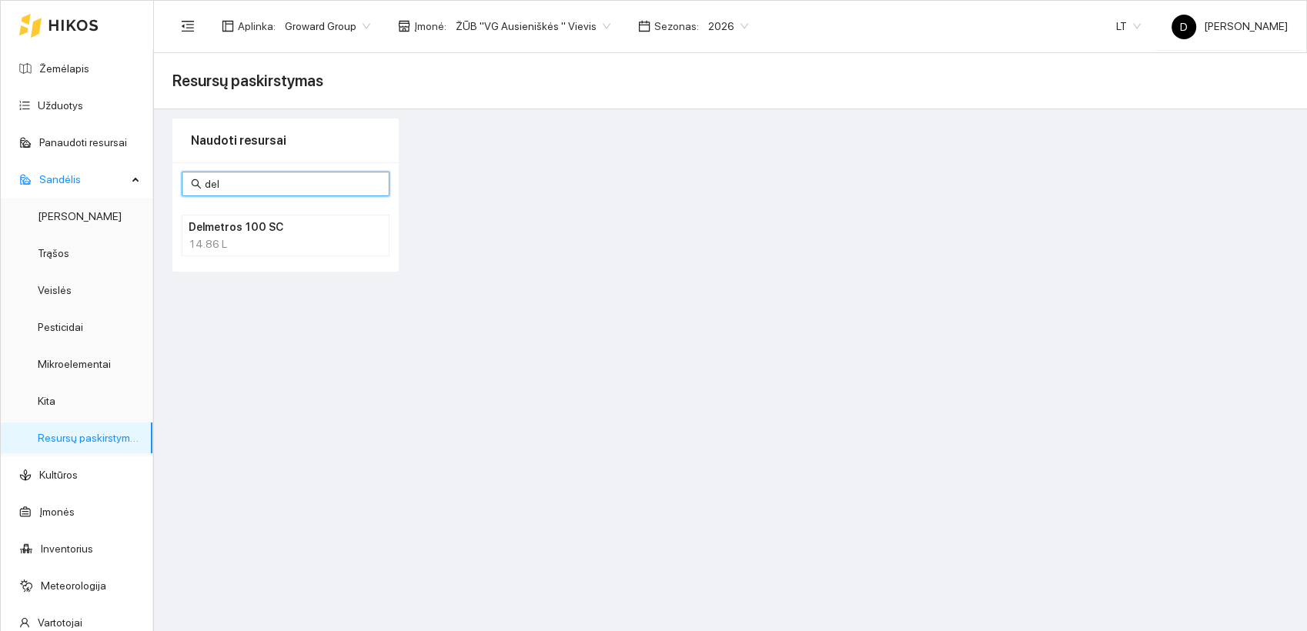
click at [264, 232] on h4 "Delmetros 100 SC" at bounding box center [266, 227] width 154 height 17
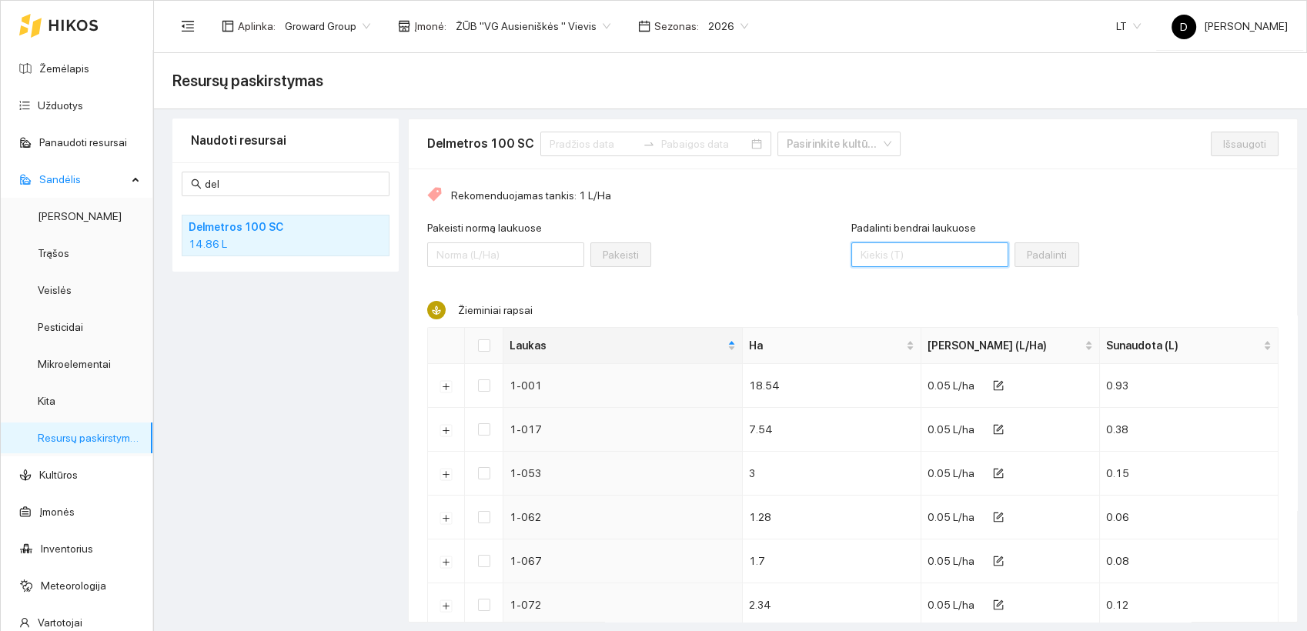
click at [904, 257] on input "Padalinti bendrai laukuose" at bounding box center [929, 254] width 157 height 25
click at [485, 348] on input "Select all" at bounding box center [484, 345] width 12 height 12
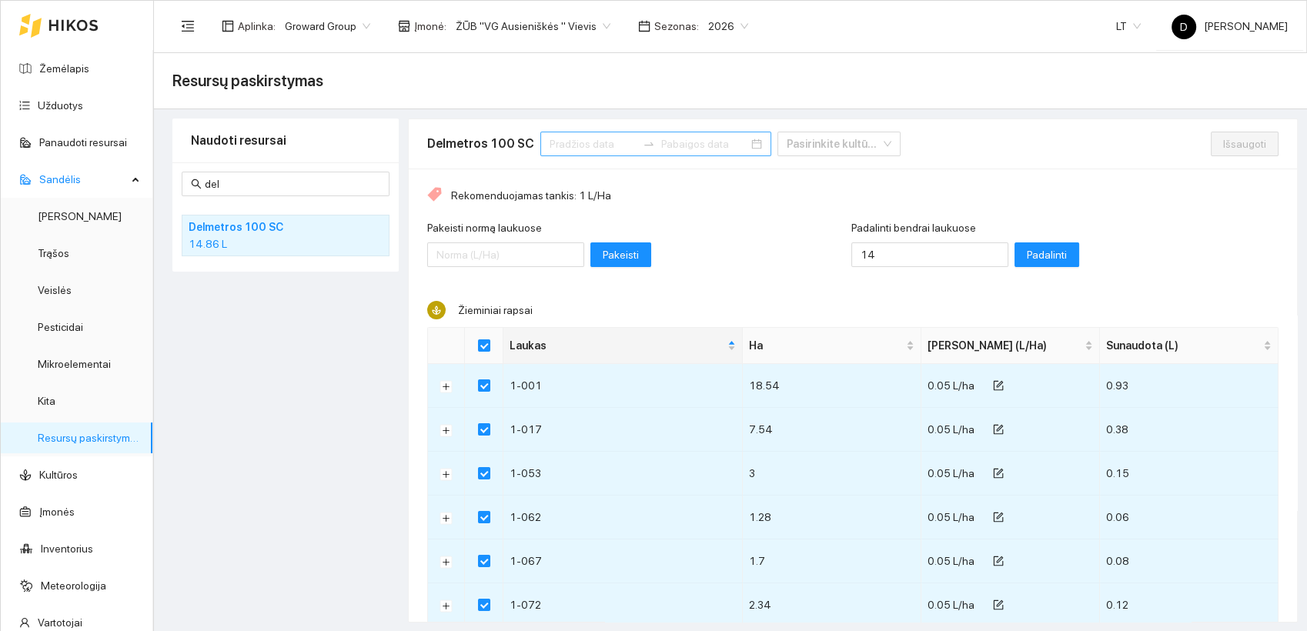
click at [610, 146] on input at bounding box center [593, 143] width 87 height 17
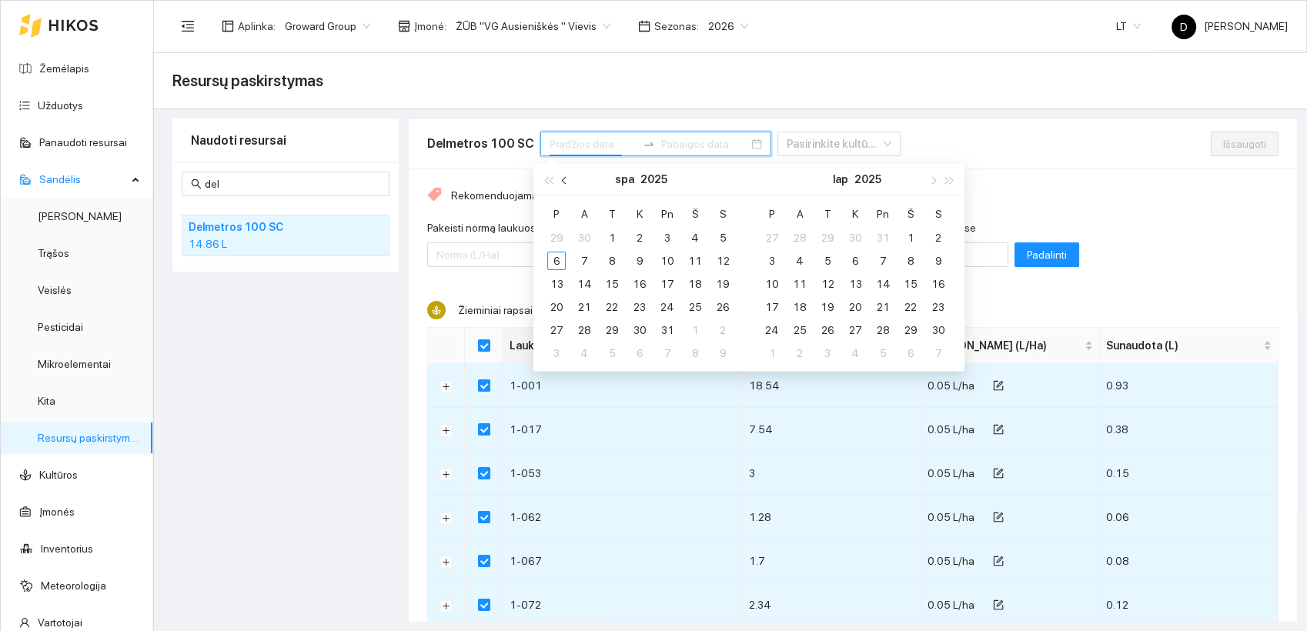
click at [563, 184] on button "button" at bounding box center [565, 179] width 17 height 31
click at [557, 235] on div "1" at bounding box center [556, 238] width 18 height 18
click at [580, 329] on div "30" at bounding box center [584, 330] width 18 height 18
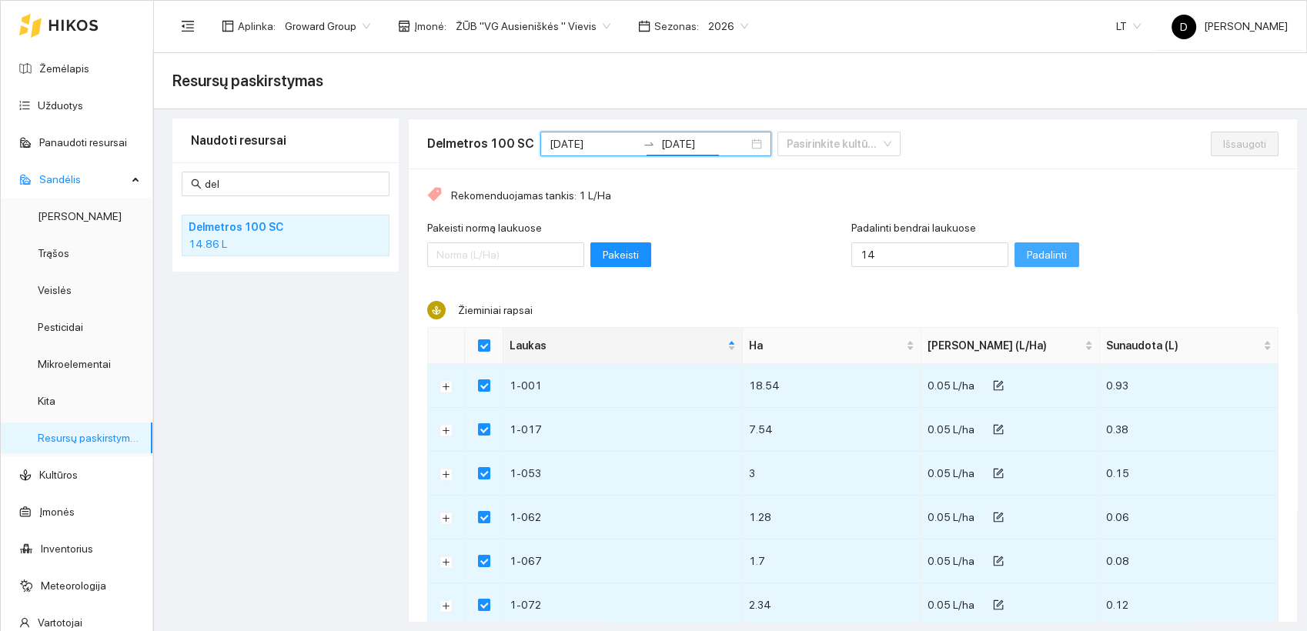
click at [1027, 256] on span "Padalinti" at bounding box center [1047, 254] width 40 height 17
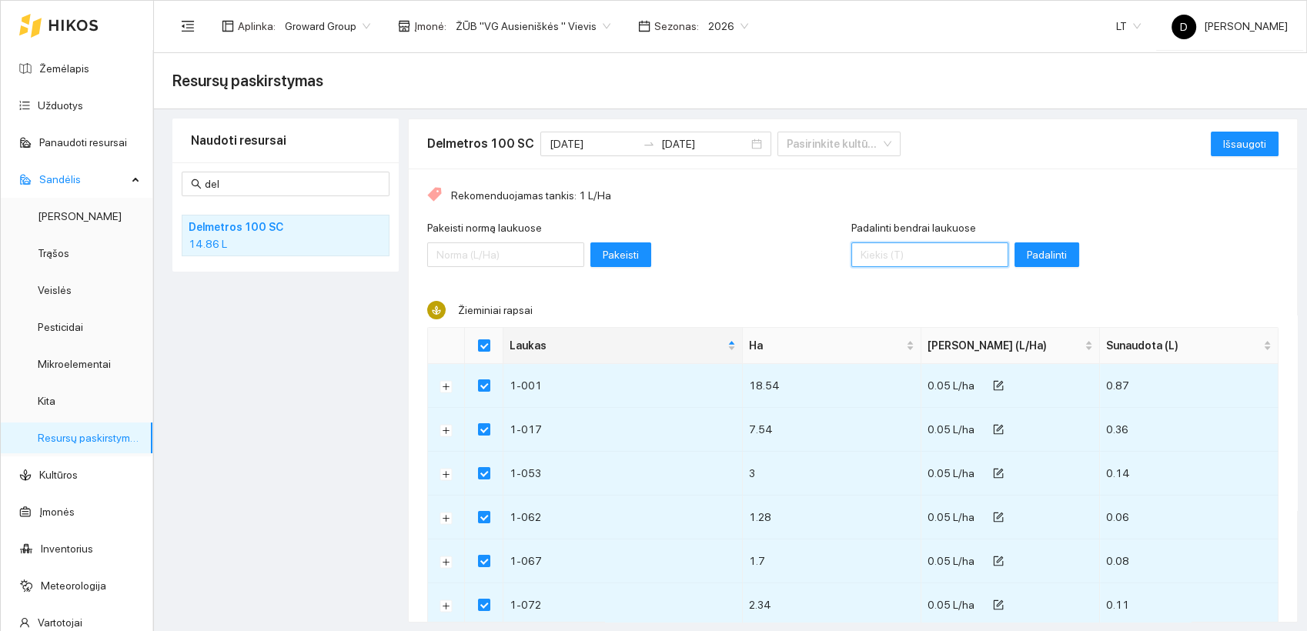
click at [898, 254] on input "Padalinti bendrai laukuose" at bounding box center [929, 254] width 157 height 25
click at [1027, 253] on span "Padalinti" at bounding box center [1047, 254] width 40 height 17
click at [1223, 144] on span "Išsaugoti" at bounding box center [1244, 143] width 43 height 17
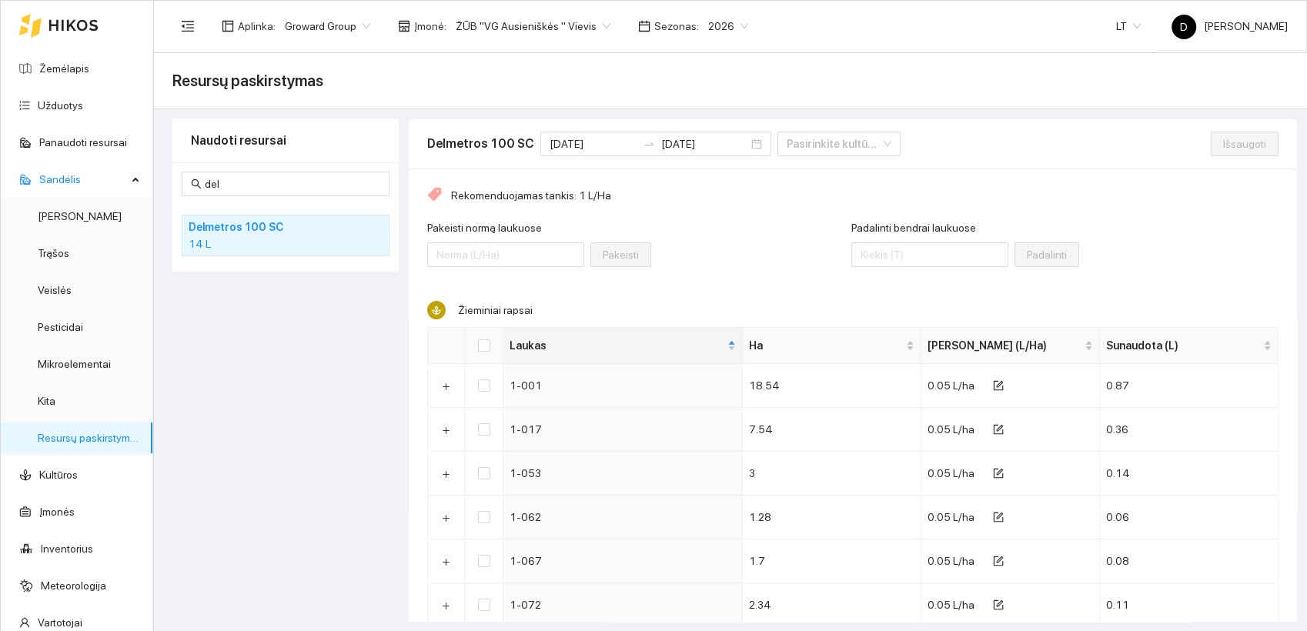
click at [1160, 233] on div "Padalinti bendrai laukuose Padalinti" at bounding box center [1065, 252] width 428 height 66
